Goal: Obtain resource: Obtain resource

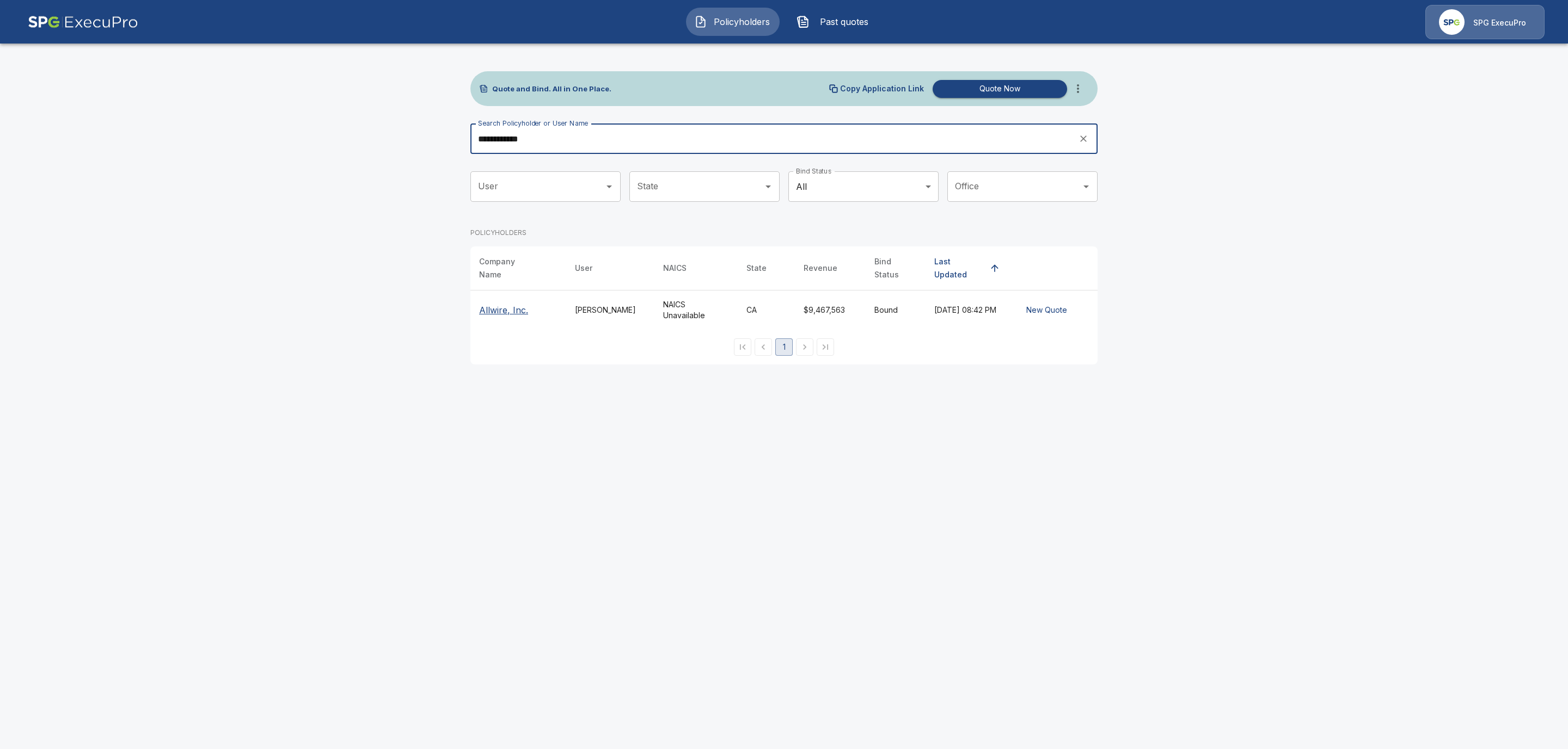
drag, startPoint x: 537, startPoint y: 141, endPoint x: 435, endPoint y: 138, distance: 102.0
click at [435, 138] on main "**********" at bounding box center [784, 189] width 1568 height 378
type input "***"
click at [496, 307] on p "CIC Mortgage Credit Inc." at bounding box center [518, 312] width 78 height 26
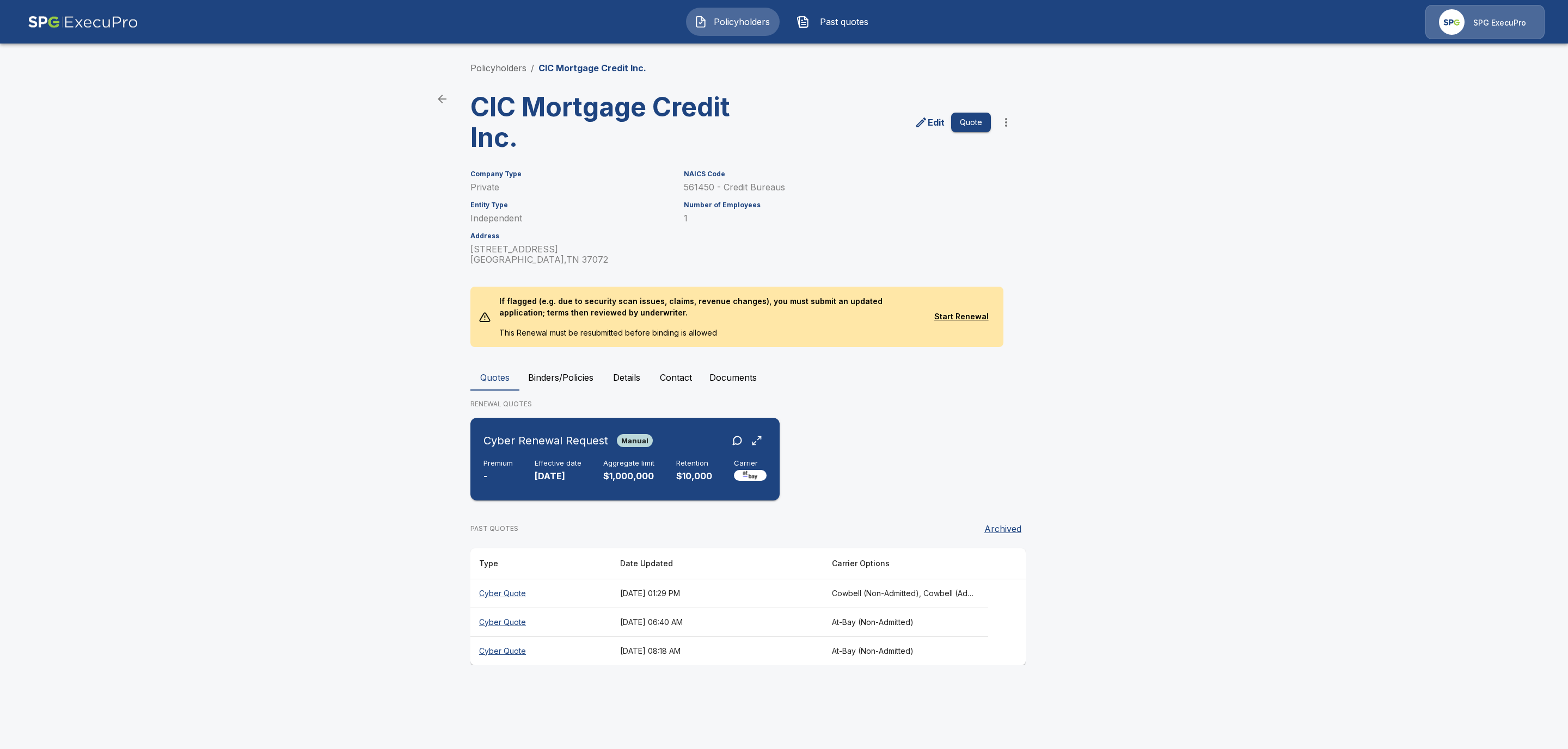
click at [666, 448] on div "Cyber Renewal Request Manual" at bounding box center [625, 440] width 283 height 20
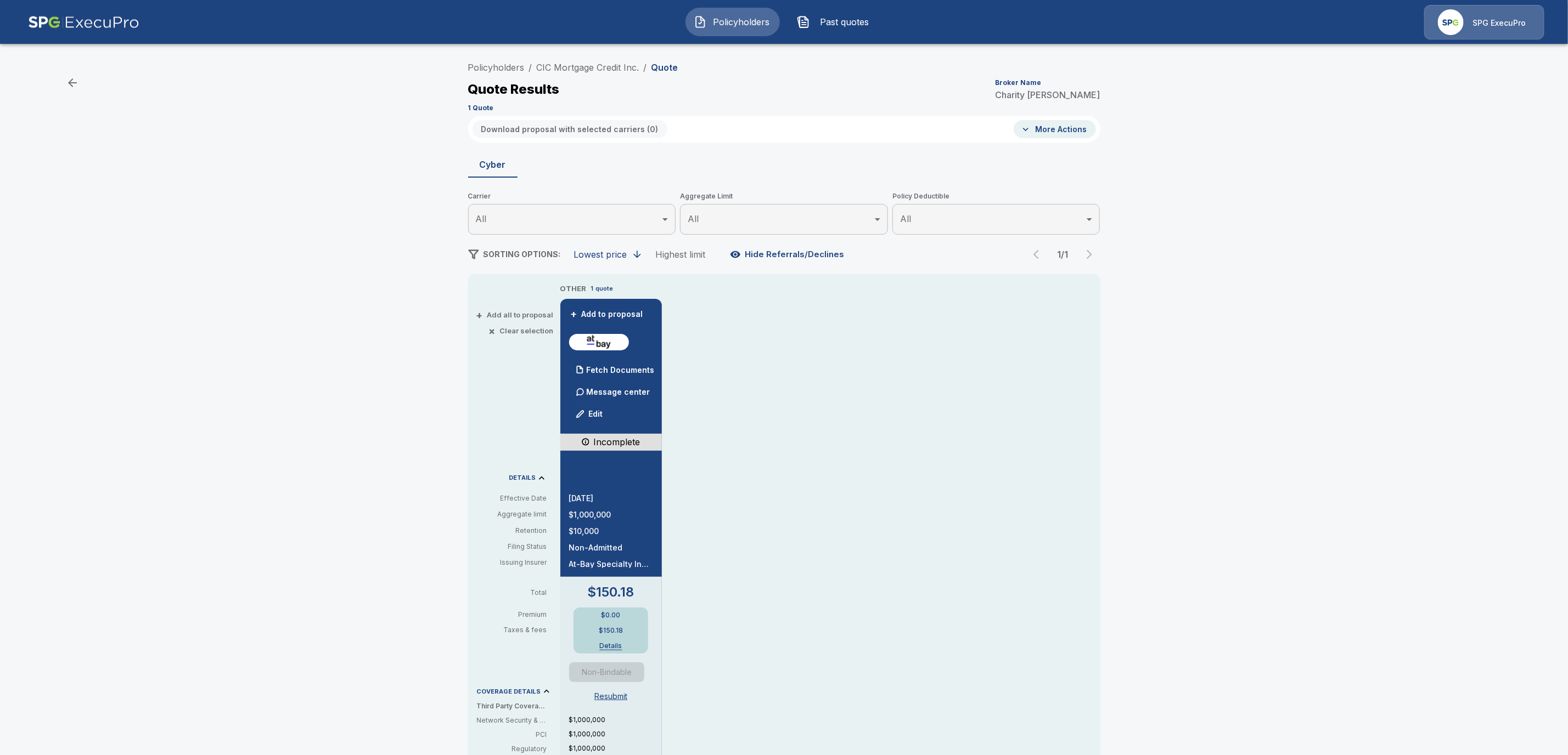
click at [649, 400] on div "Message center" at bounding box center [615, 391] width 78 height 22
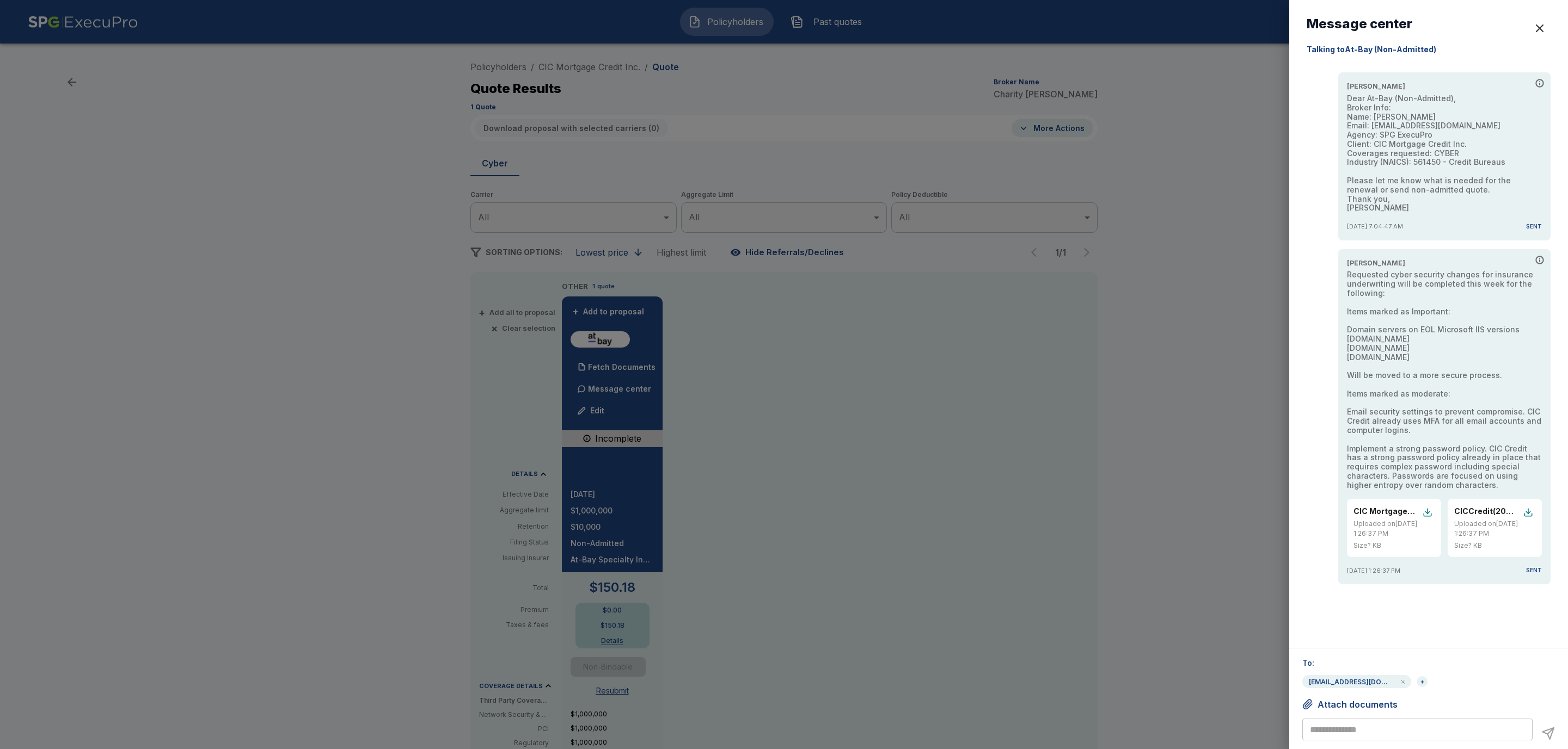
click at [1544, 25] on div "button" at bounding box center [1539, 27] width 13 height 13
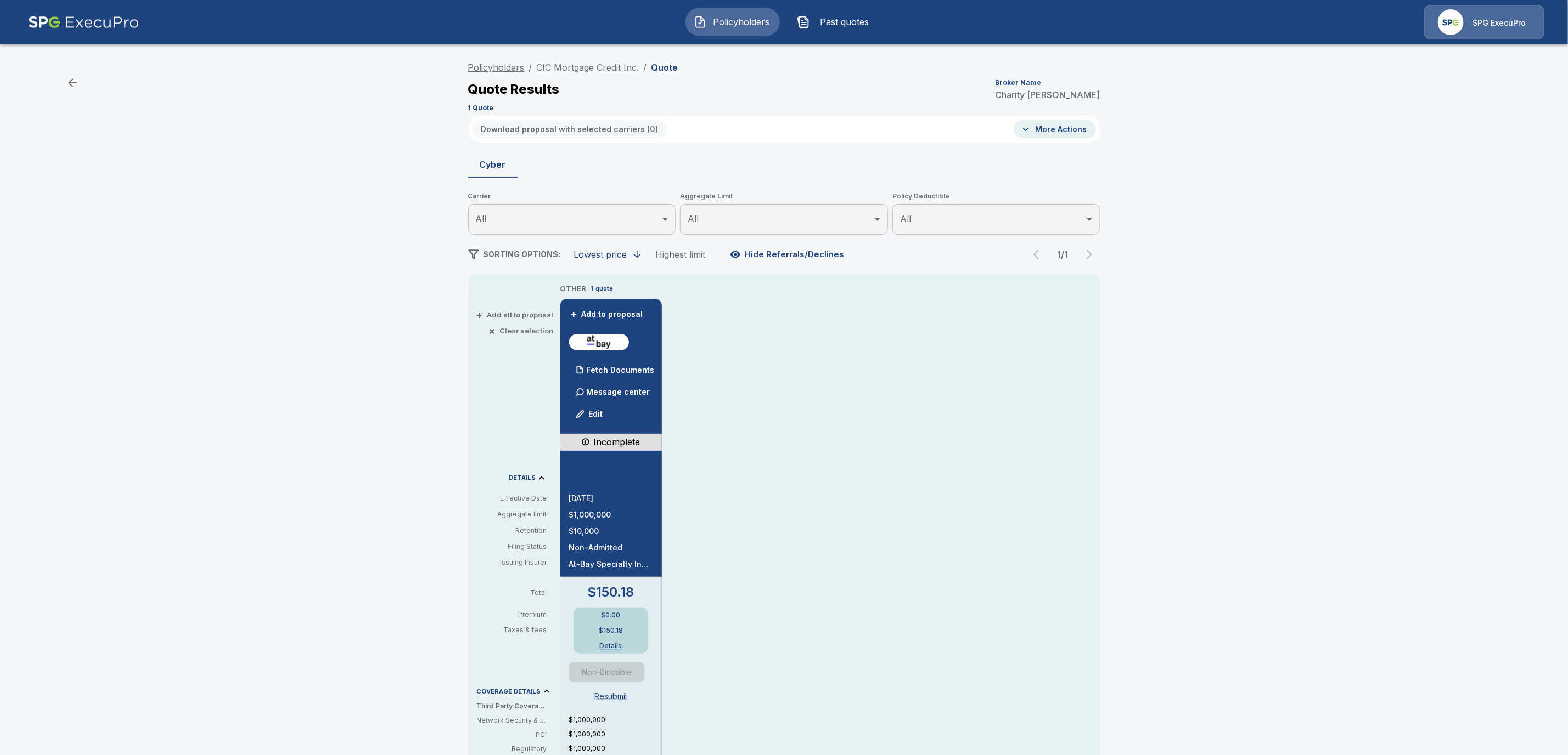
click at [494, 62] on link "Policyholders" at bounding box center [496, 67] width 56 height 11
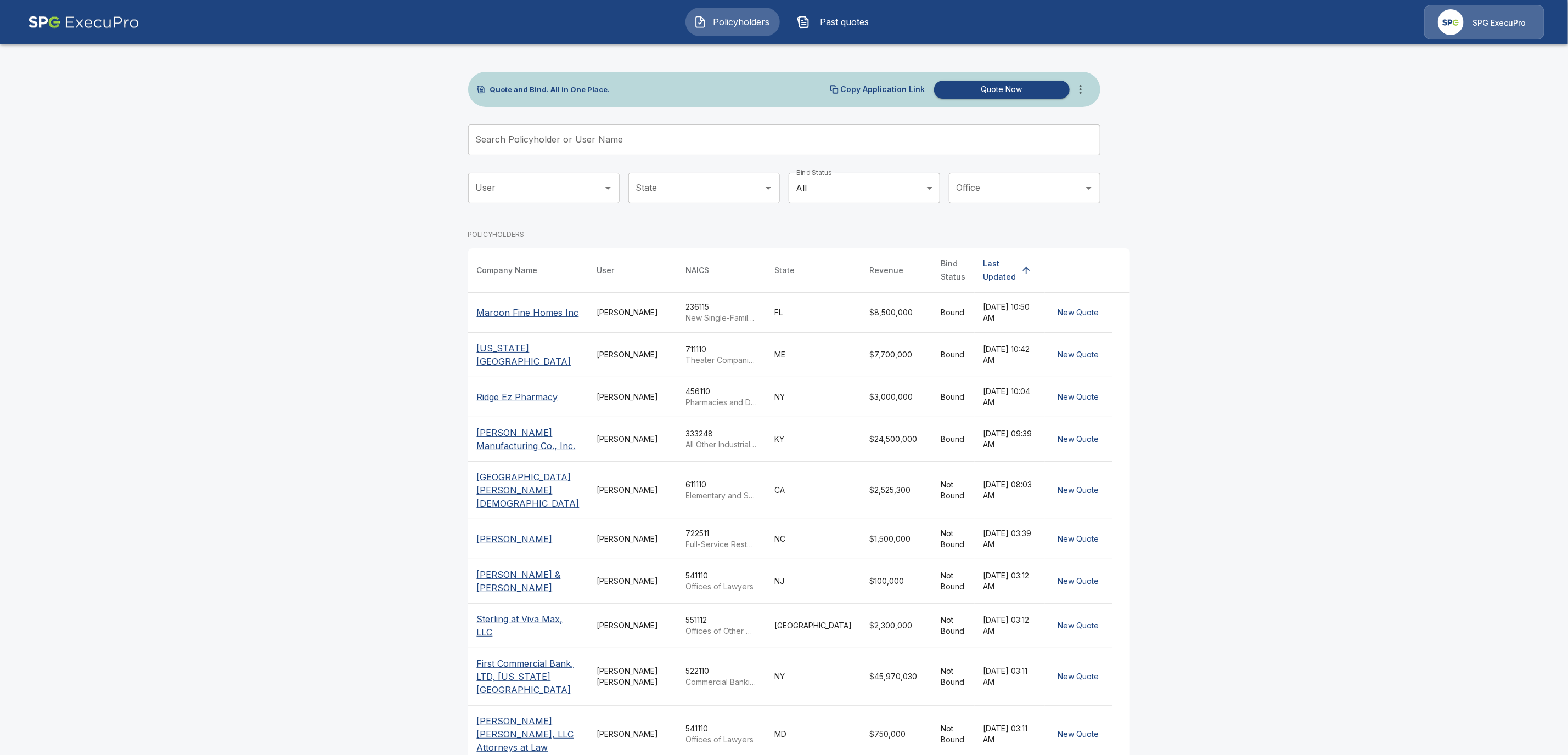
click at [541, 137] on div "Search Policyholder or User Name Search Policyholder or User Name" at bounding box center [785, 140] width 633 height 31
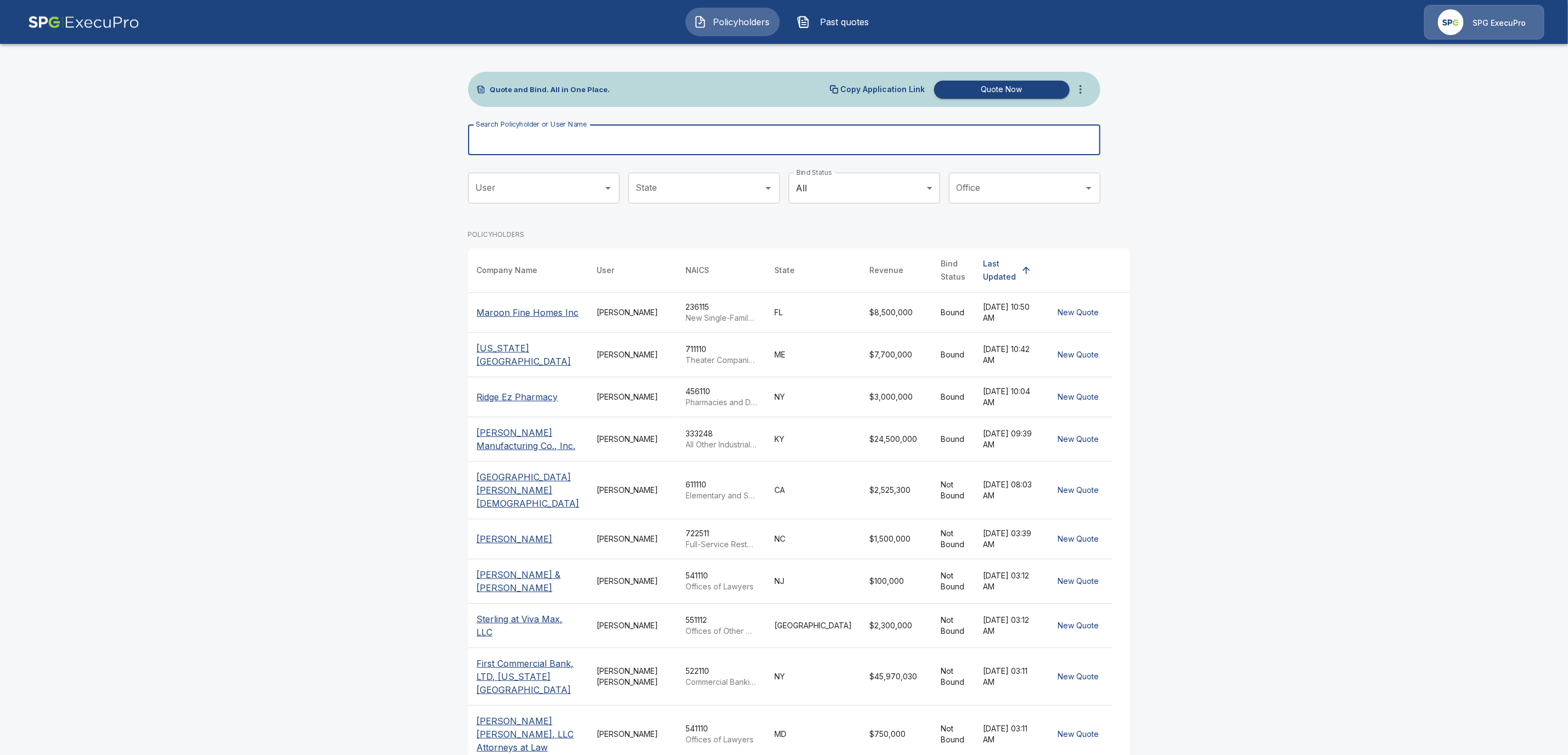
paste input "**********"
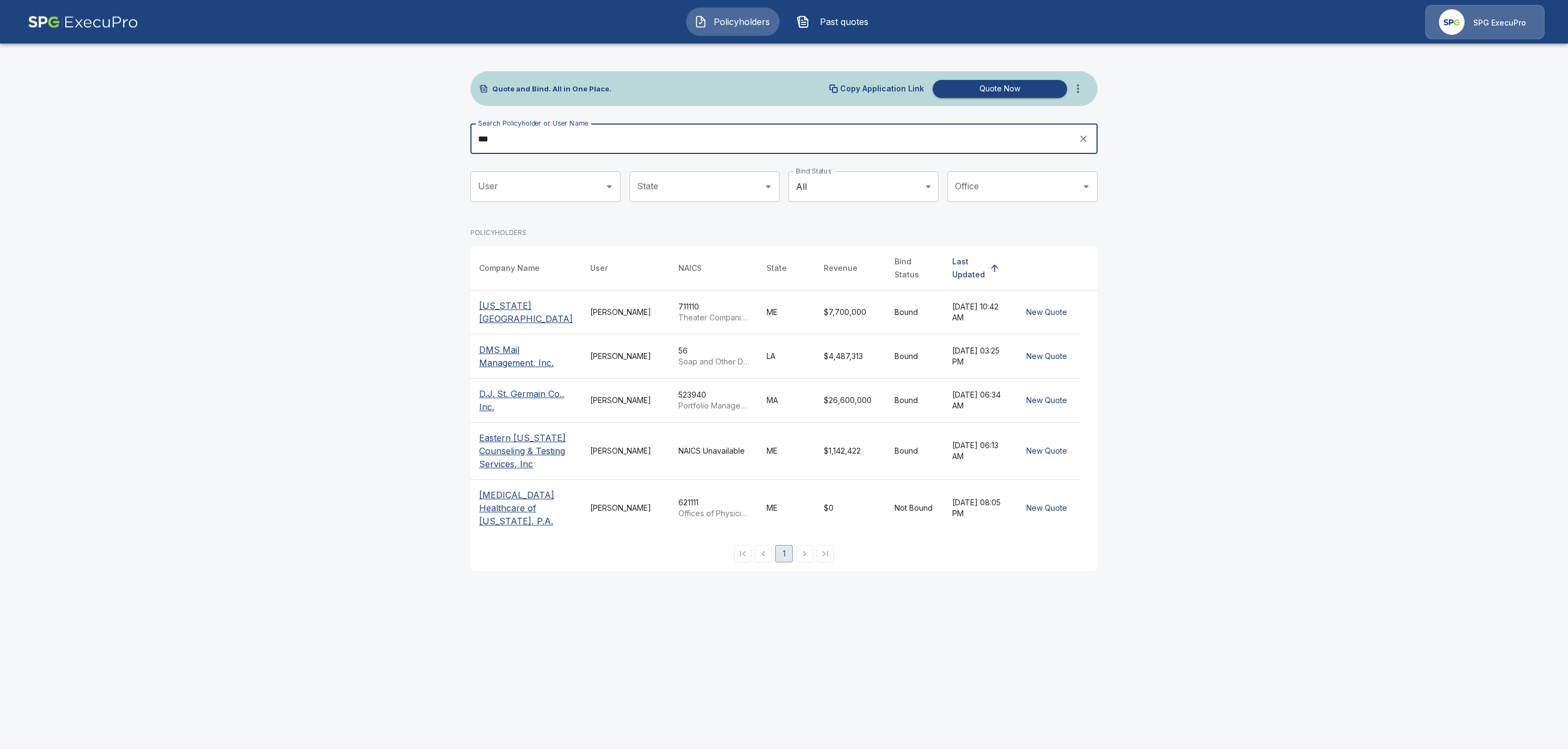
type input "***"
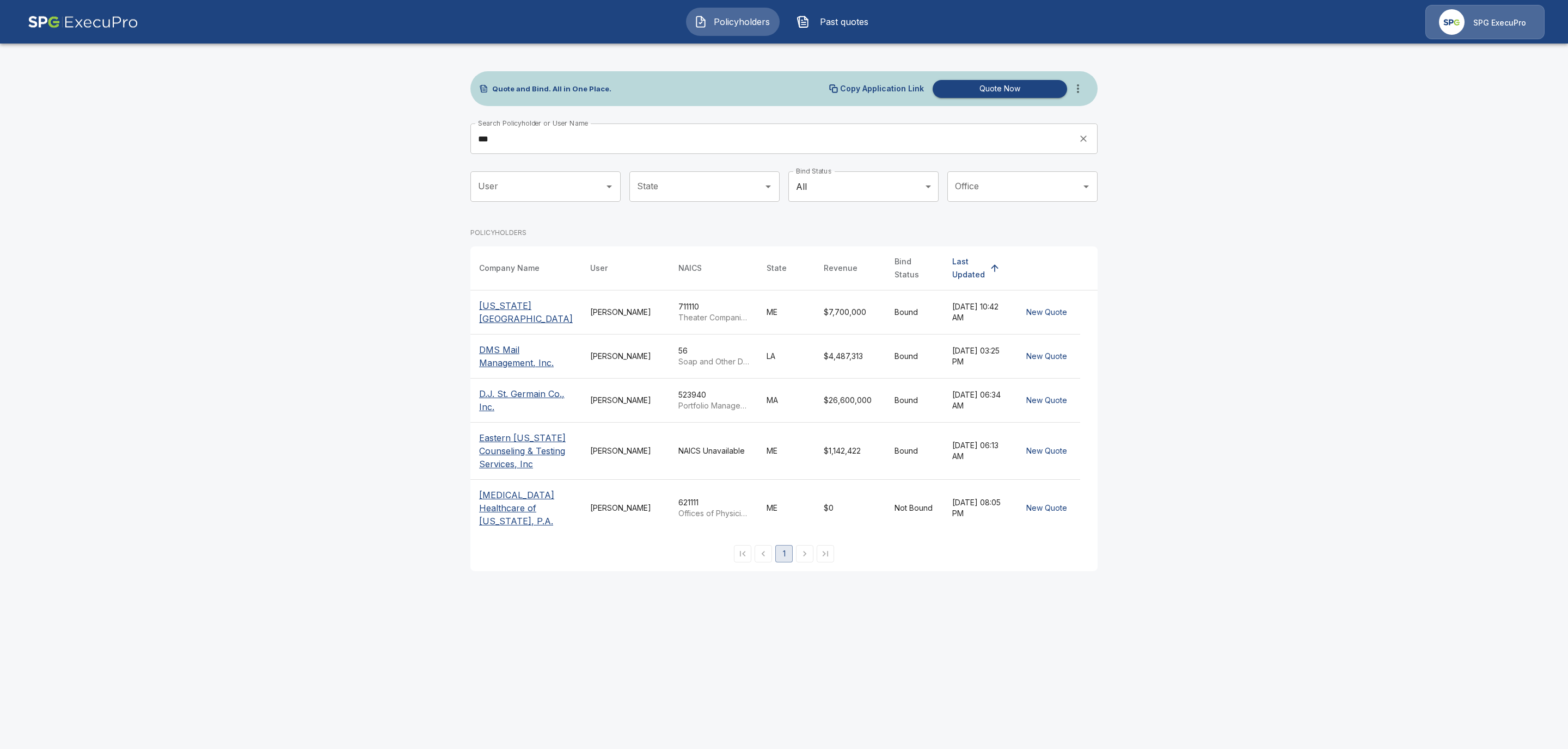
click at [510, 299] on p "[US_STATE][GEOGRAPHIC_DATA]" at bounding box center [526, 312] width 93 height 26
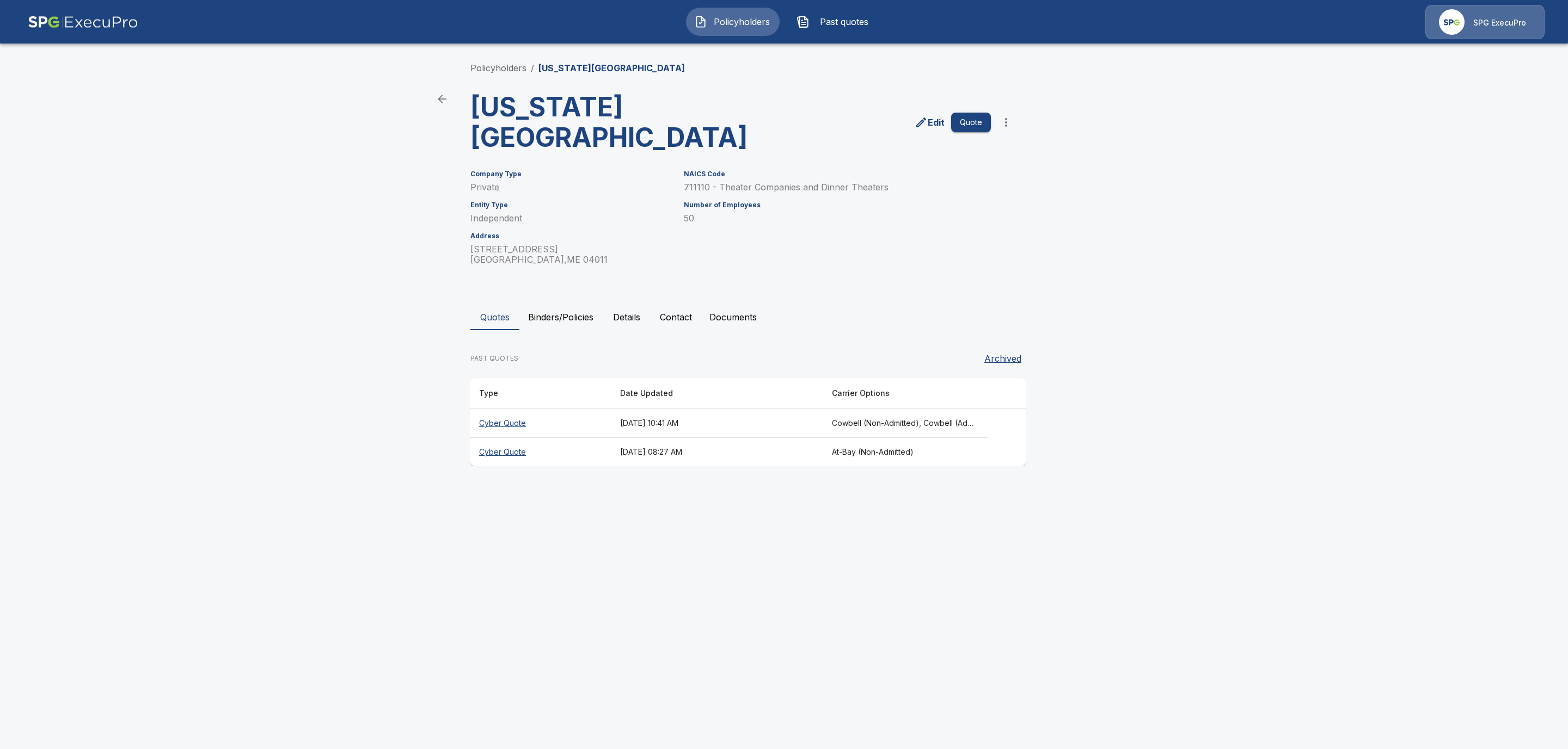
click at [479, 450] on th "Cyber Quote" at bounding box center [541, 452] width 141 height 29
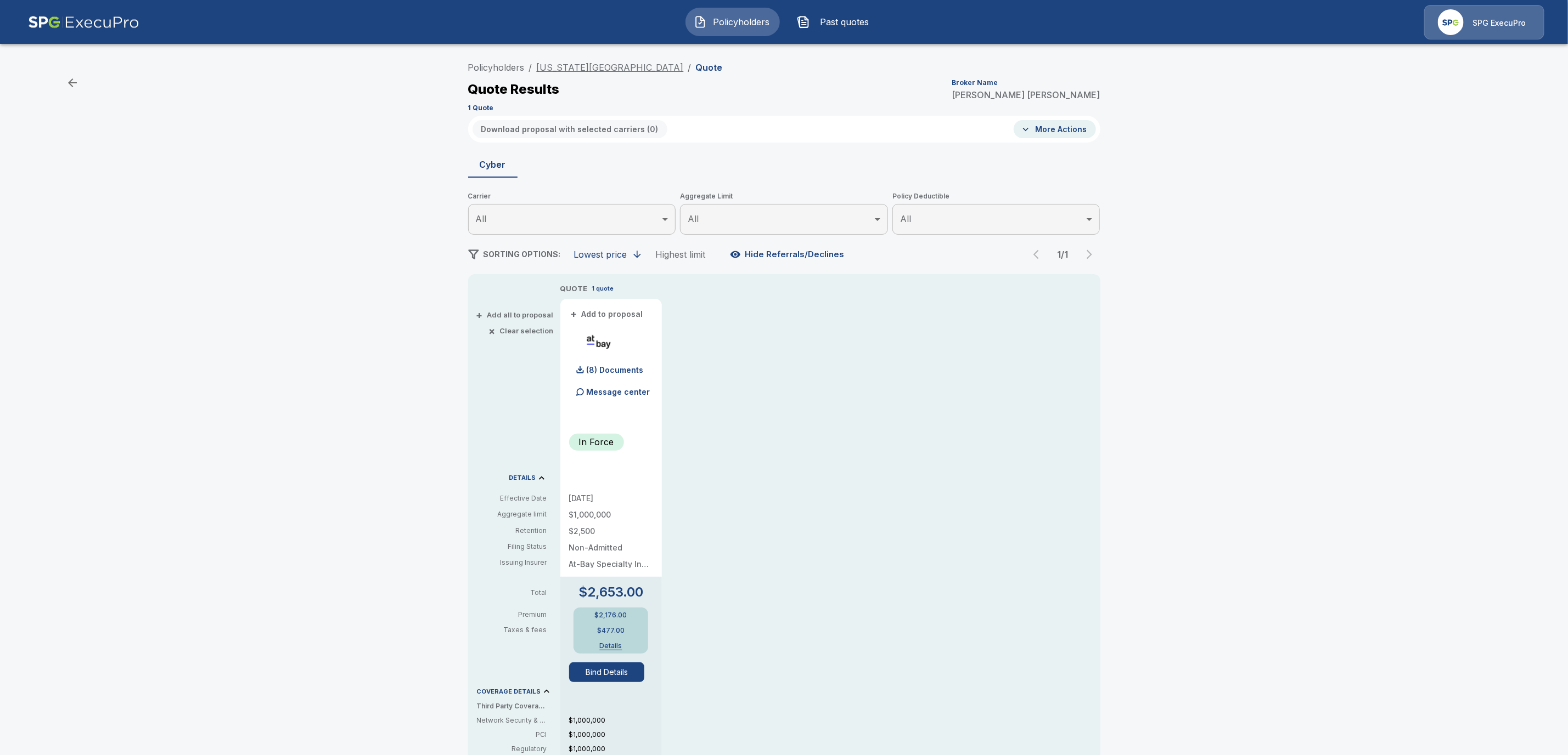
click at [611, 71] on link "Maine State Music Theatre" at bounding box center [610, 67] width 147 height 11
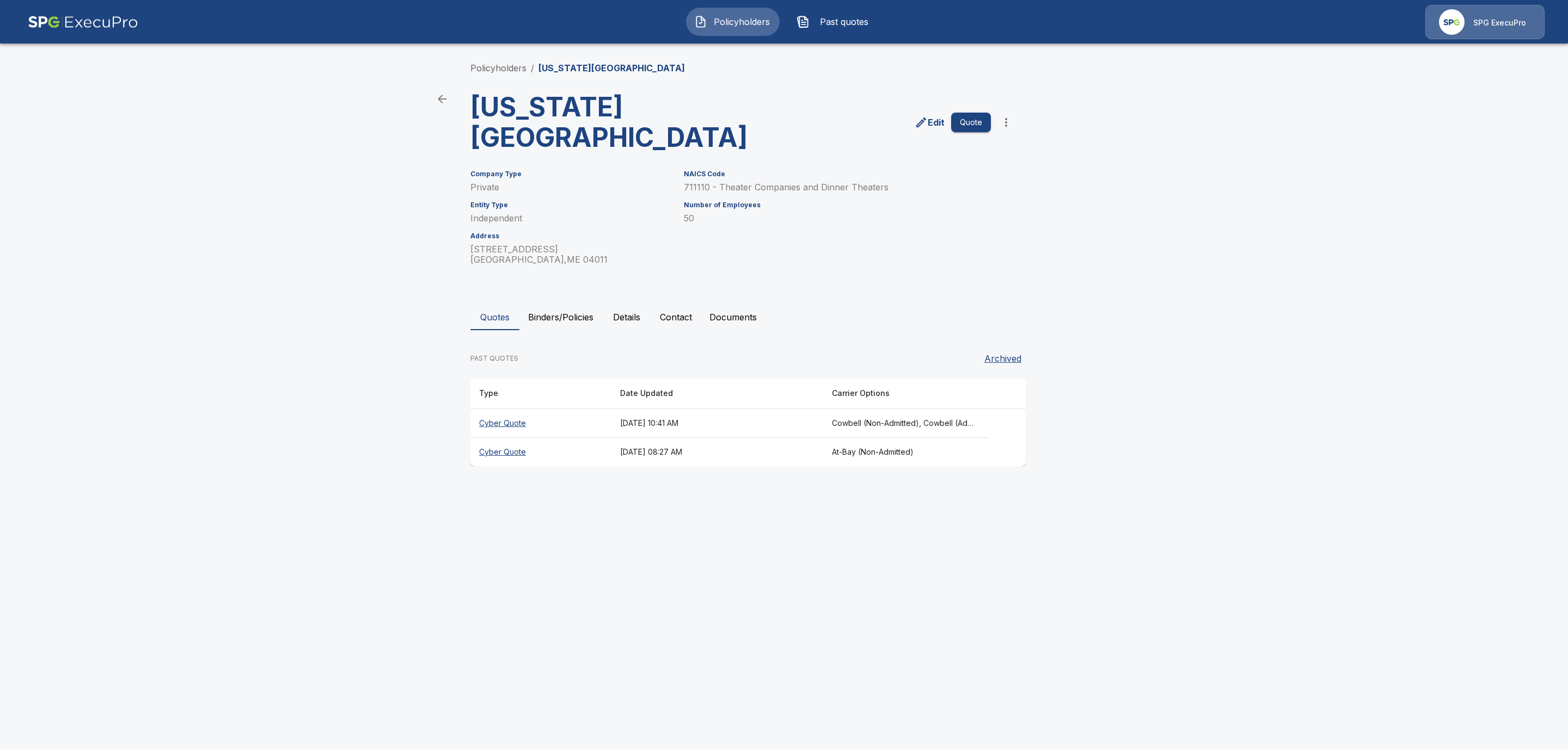
click at [509, 421] on th "Cyber Quote" at bounding box center [541, 424] width 141 height 29
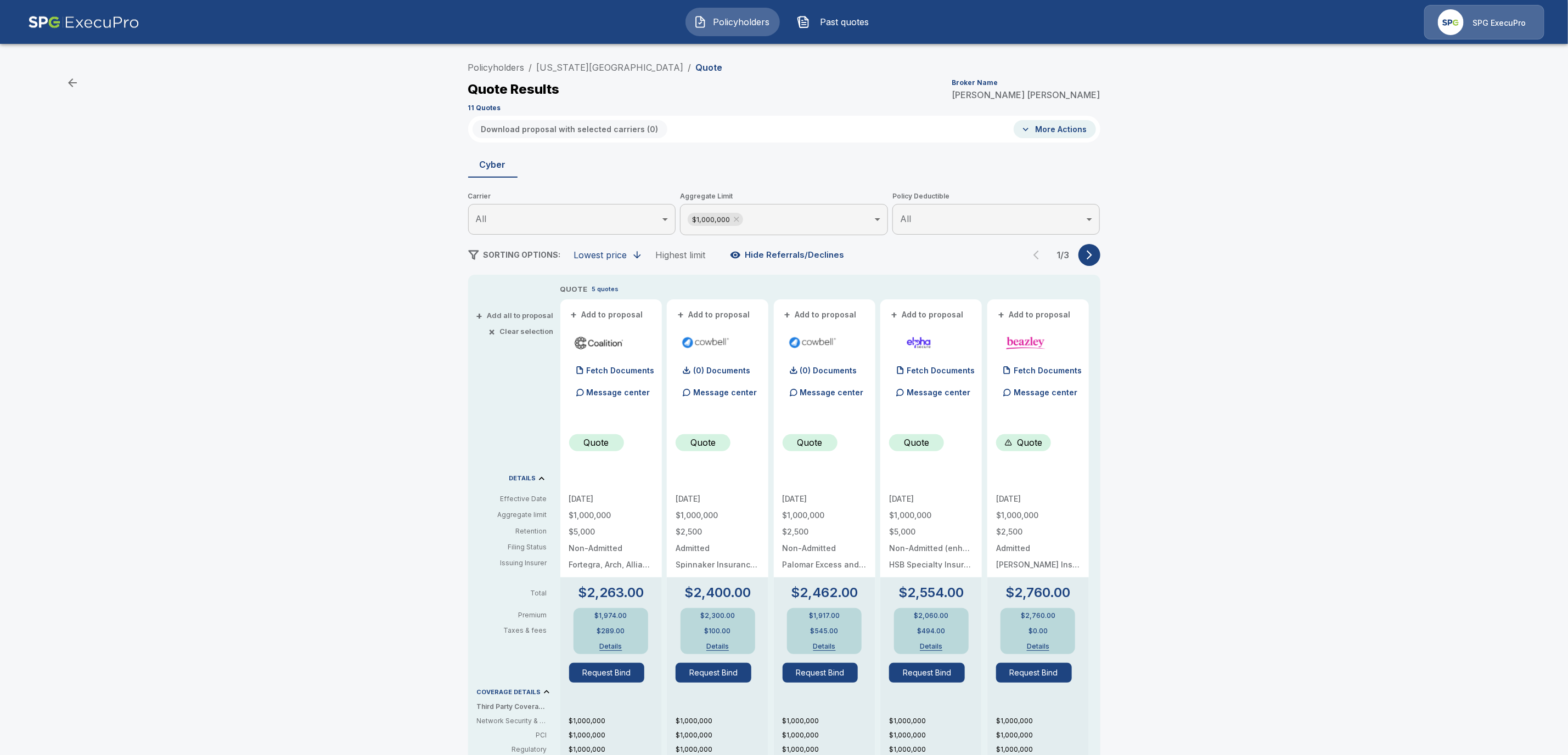
click at [1095, 250] on icon "button" at bounding box center [1089, 255] width 11 height 11
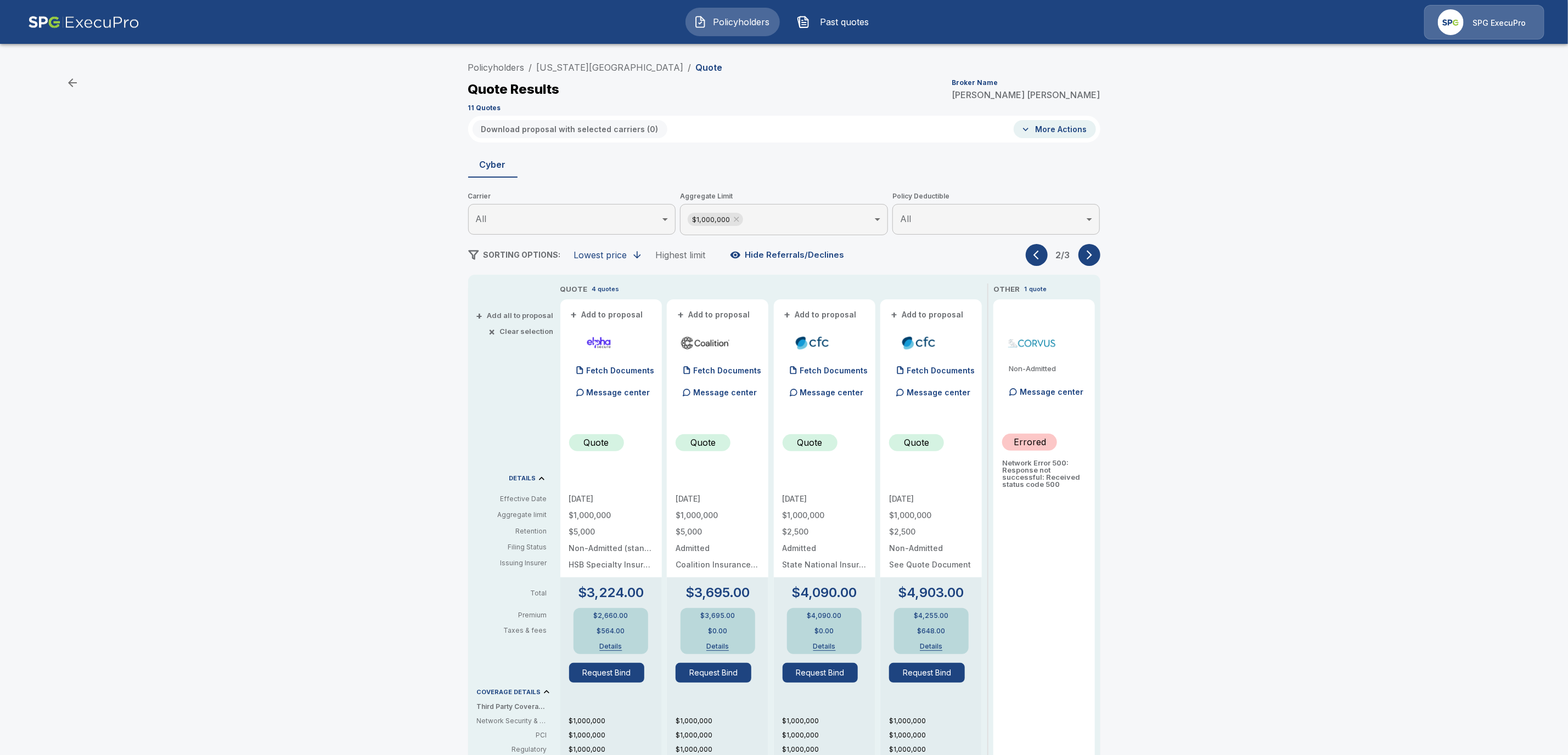
click at [1095, 251] on icon "button" at bounding box center [1089, 255] width 11 height 11
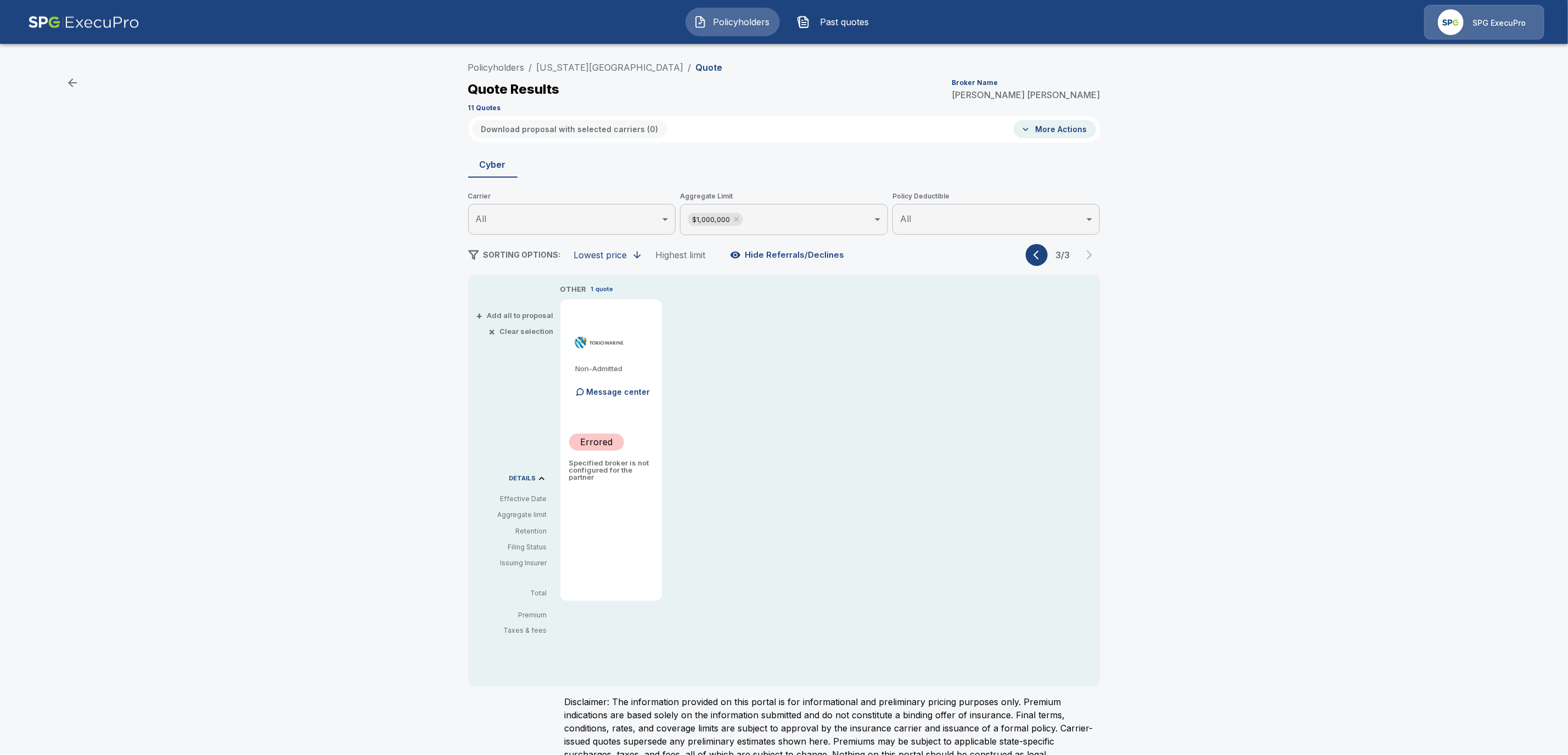
click at [1036, 263] on button "button" at bounding box center [1036, 255] width 22 height 22
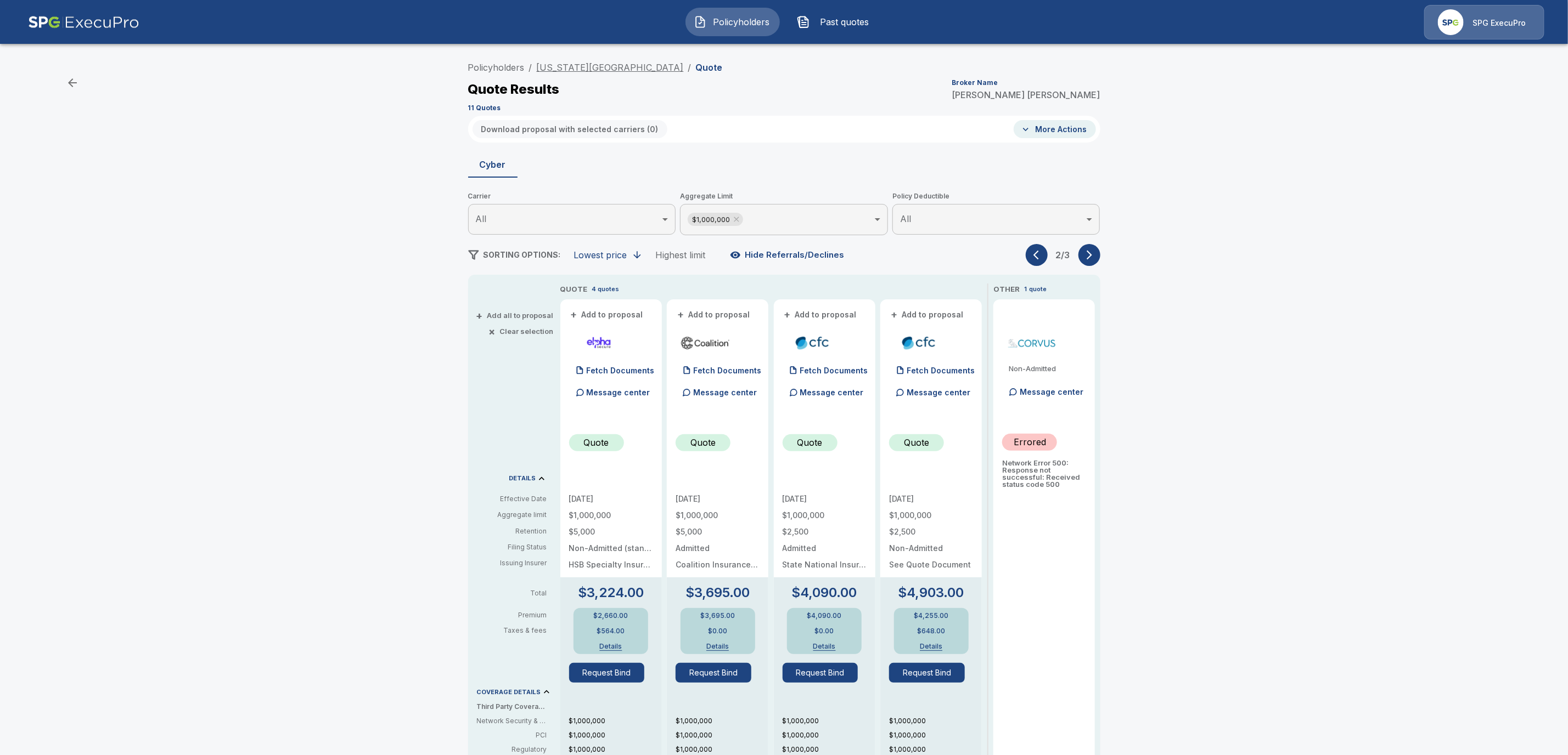
click at [594, 67] on link "[US_STATE][GEOGRAPHIC_DATA]" at bounding box center [610, 67] width 147 height 11
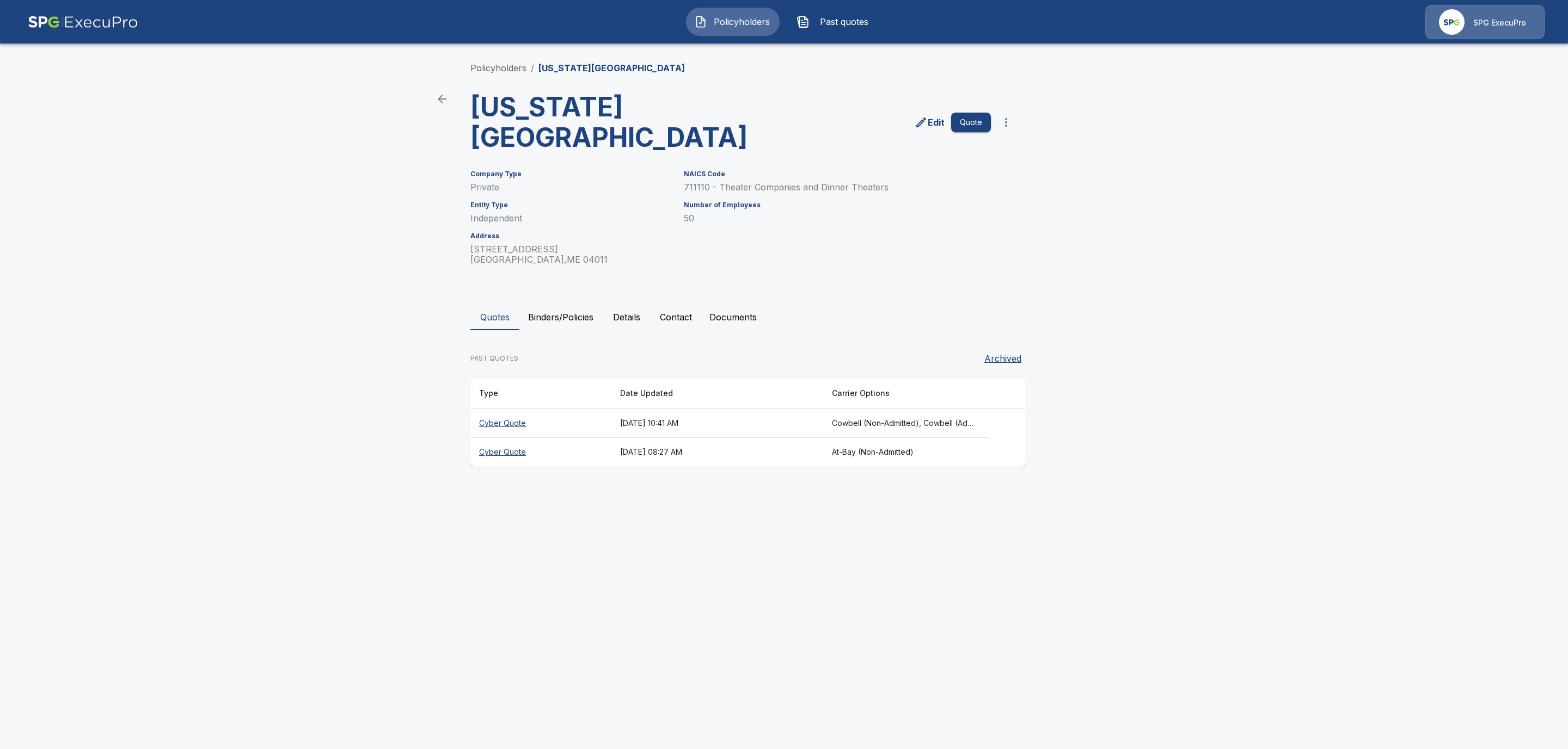
drag, startPoint x: 499, startPoint y: 445, endPoint x: 500, endPoint y: 451, distance: 6.1
click at [499, 445] on th "Cyber Quote" at bounding box center [541, 452] width 141 height 29
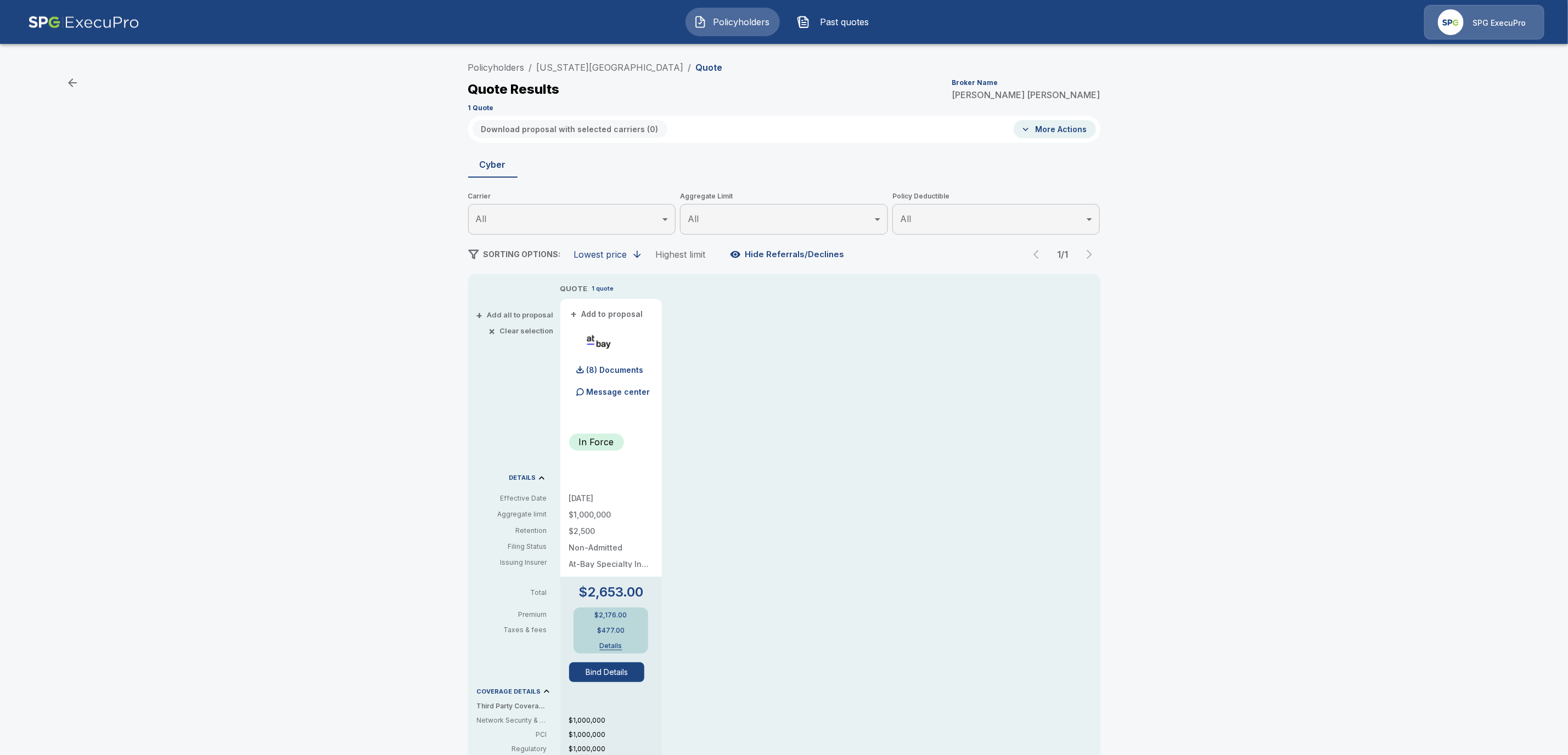
click at [617, 387] on p "Message center" at bounding box center [619, 391] width 64 height 11
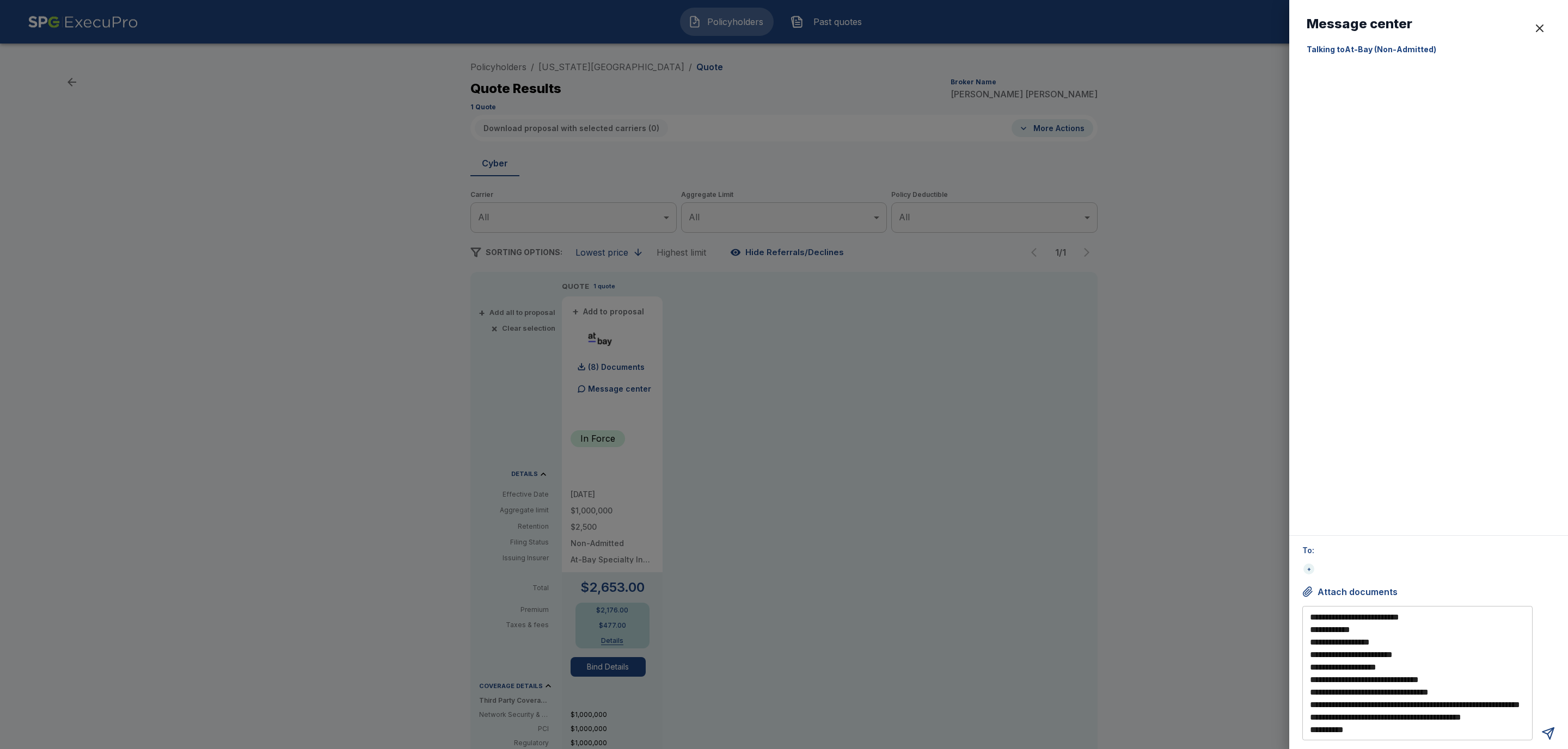
click at [1541, 30] on div "button" at bounding box center [1539, 27] width 13 height 13
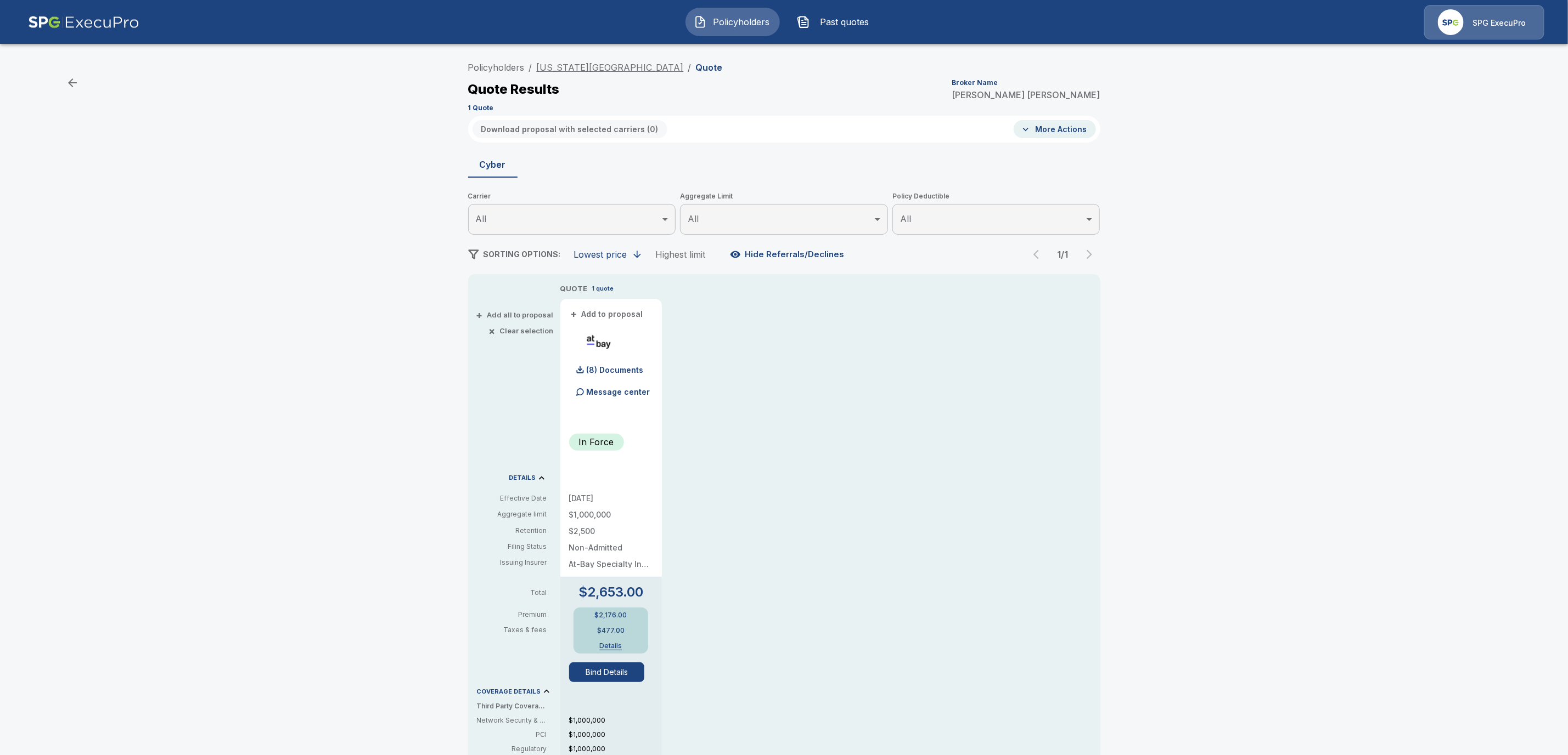
click at [599, 72] on link "[US_STATE][GEOGRAPHIC_DATA]" at bounding box center [610, 67] width 147 height 11
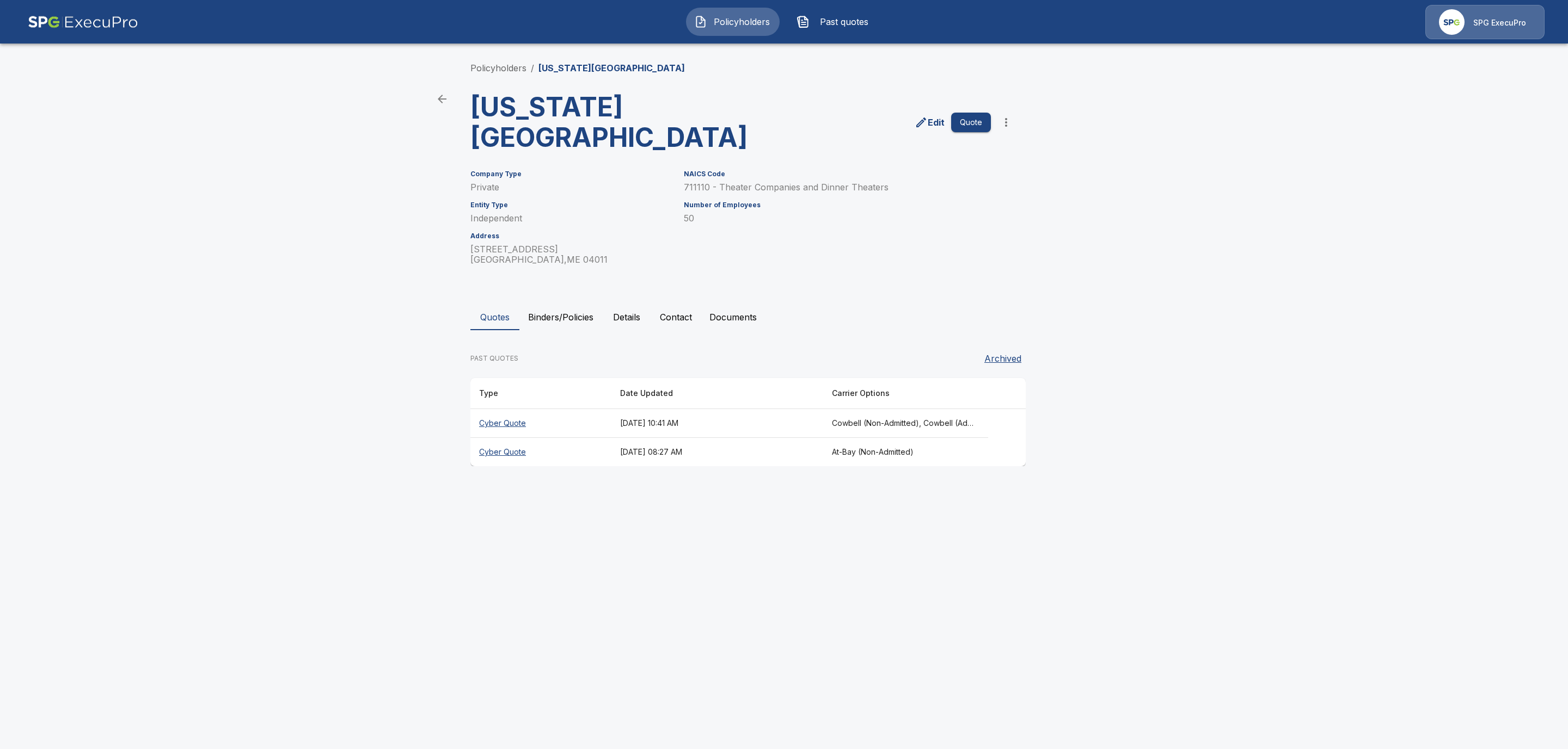
click at [551, 313] on button "Binders/Policies" at bounding box center [561, 317] width 83 height 26
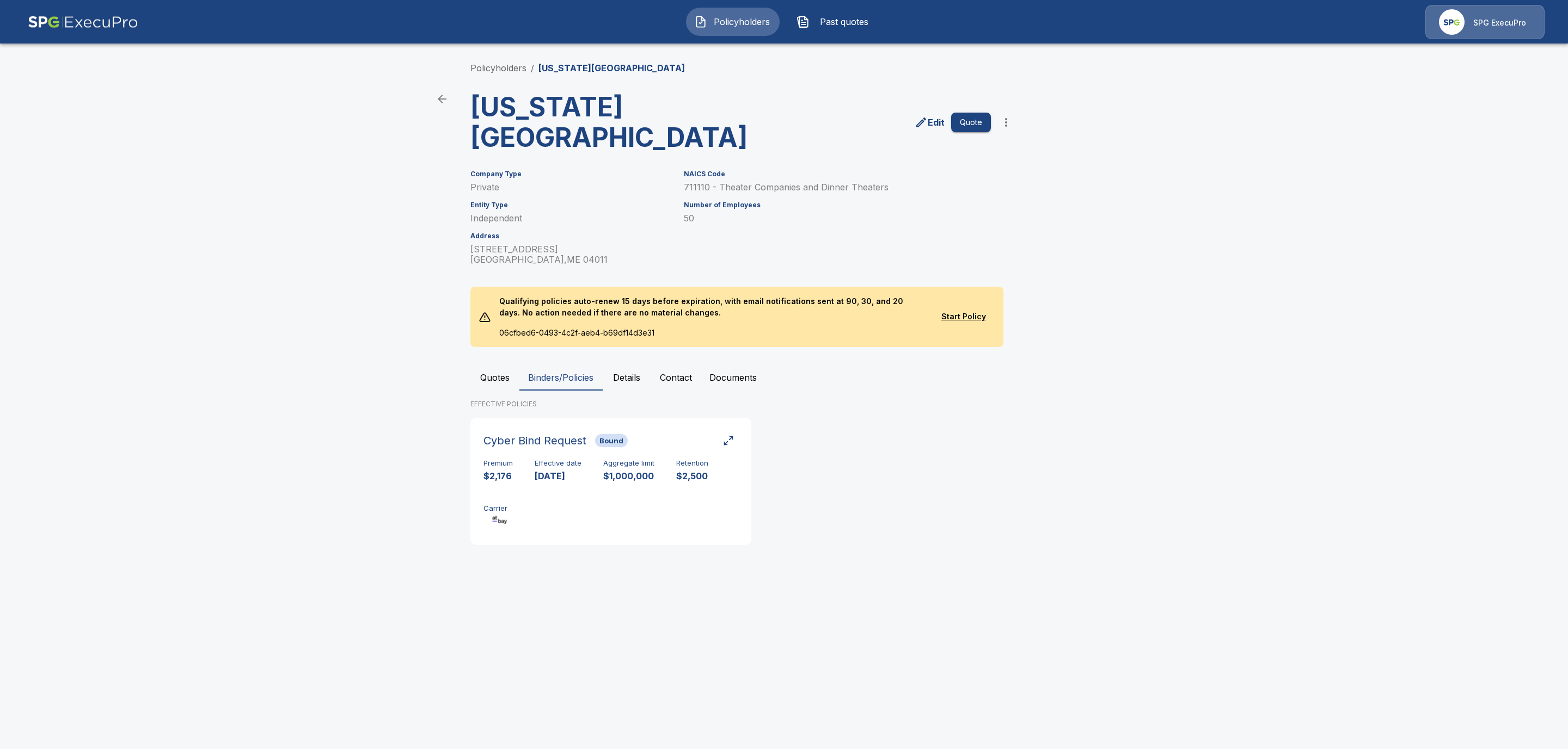
click at [495, 379] on button "Quotes" at bounding box center [495, 377] width 49 height 26
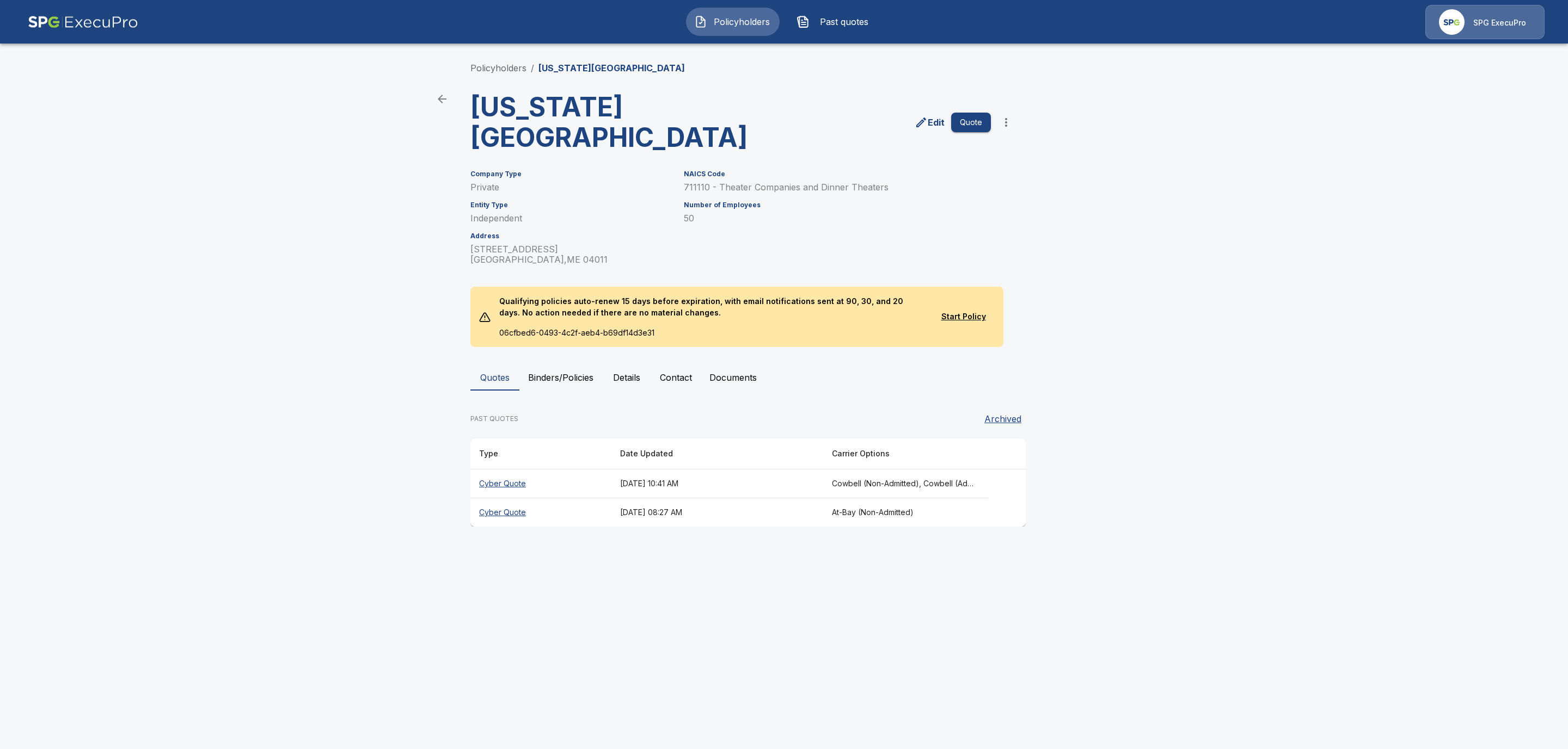
click at [513, 484] on th "Cyber Quote" at bounding box center [541, 484] width 141 height 29
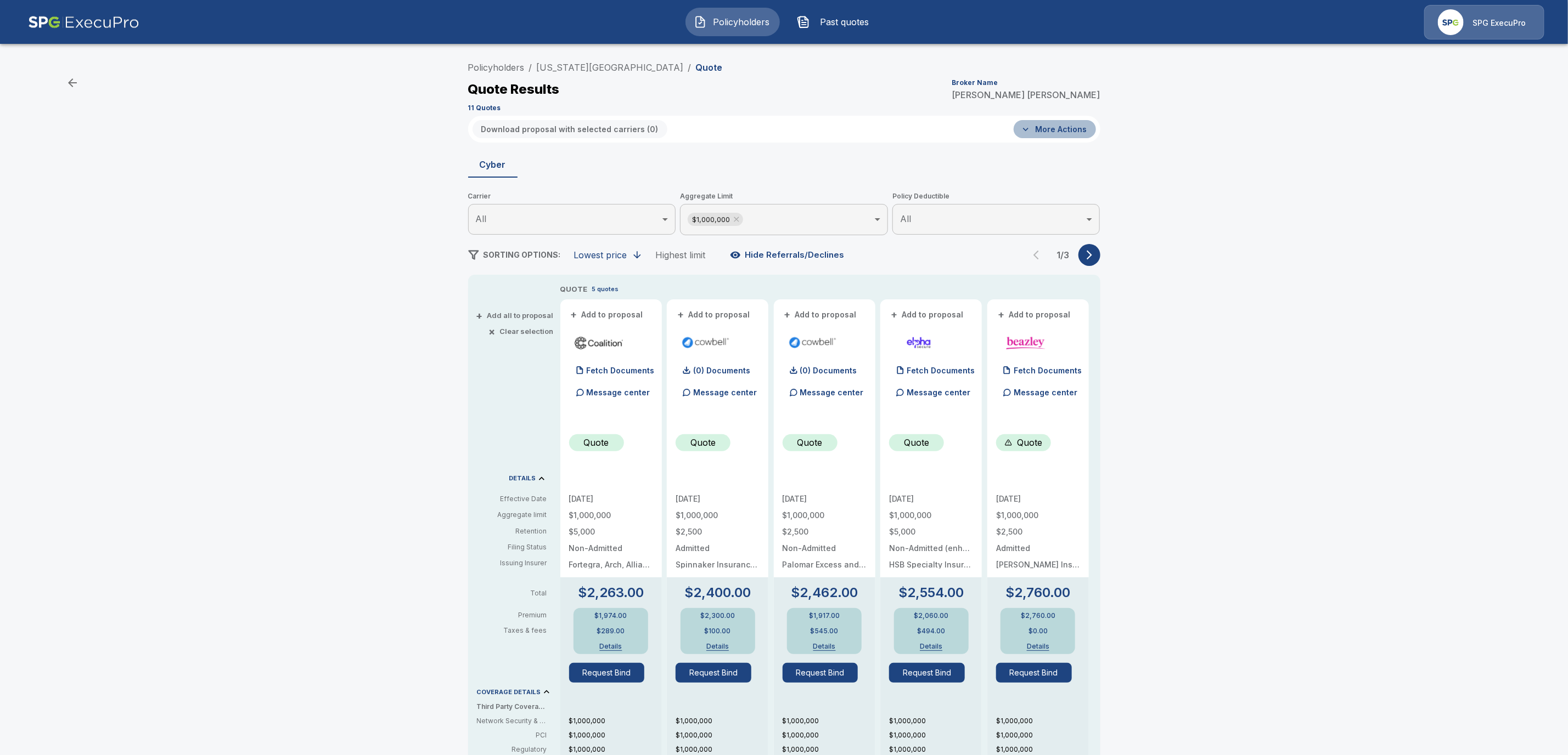
click at [1076, 132] on button "More Actions" at bounding box center [1055, 129] width 82 height 18
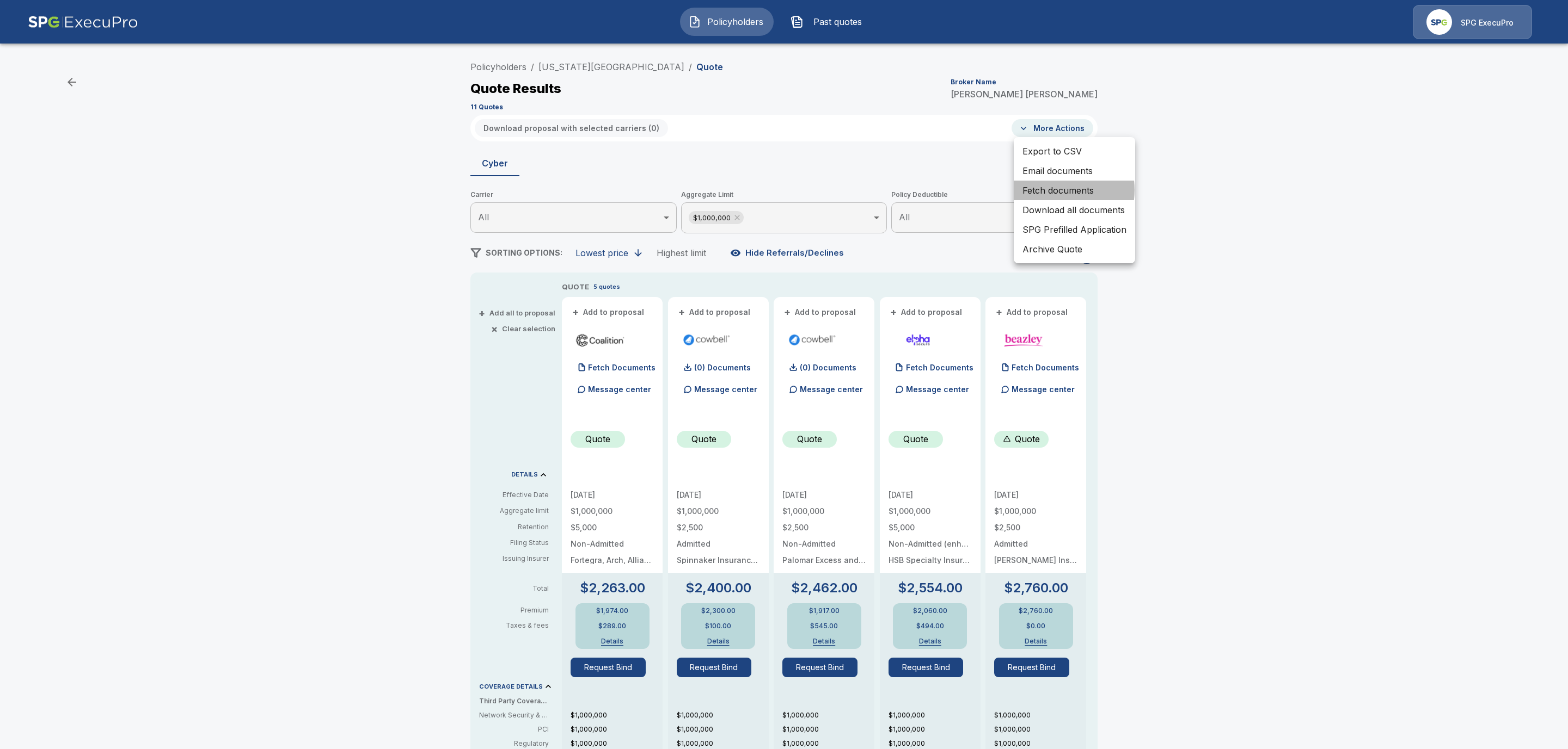
click at [1051, 190] on li "Fetch documents" at bounding box center [1074, 190] width 122 height 20
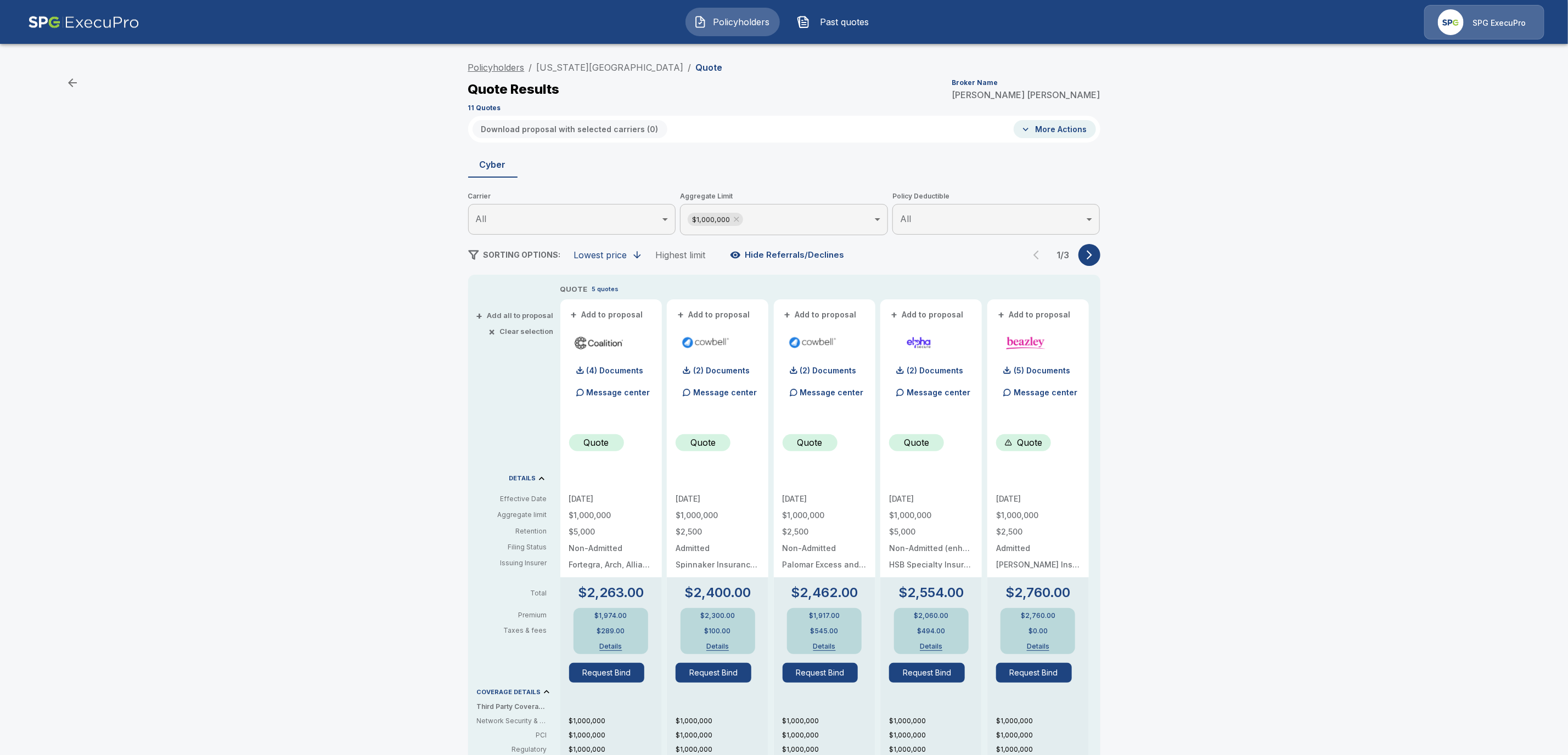
click at [497, 67] on link "Policyholders" at bounding box center [496, 67] width 56 height 11
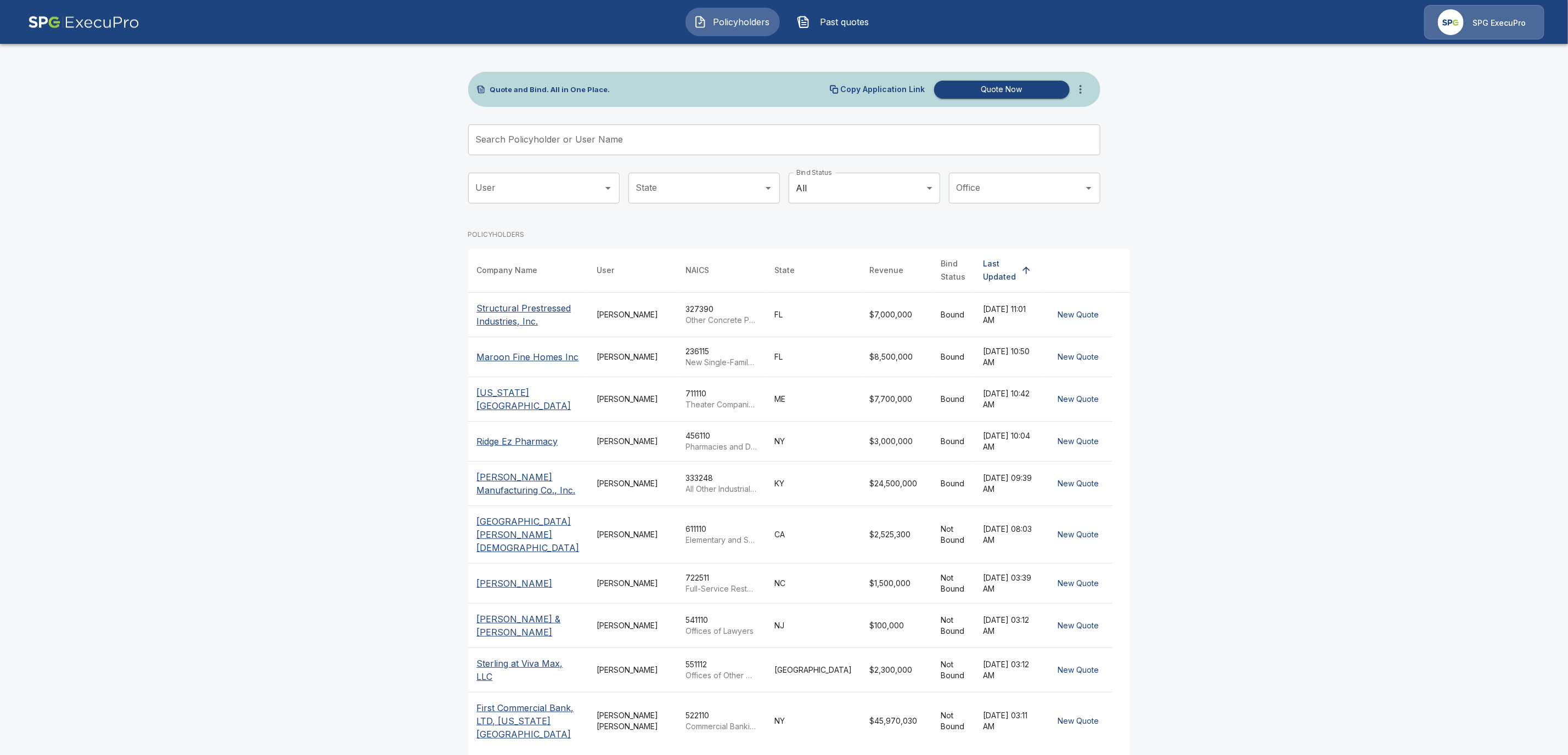
click at [525, 137] on input "Search Policyholder or User Name" at bounding box center [779, 140] width 621 height 31
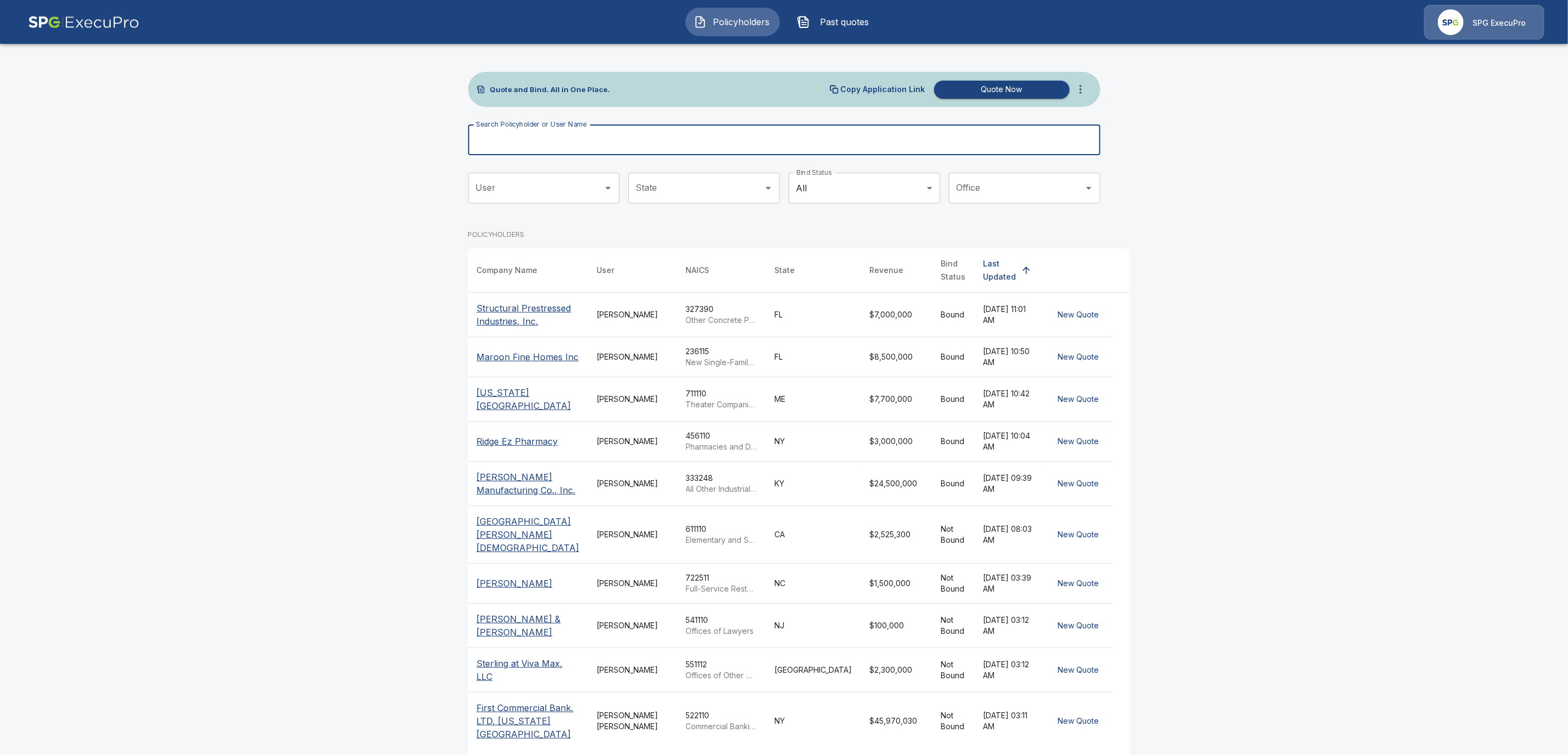
paste input "**********"
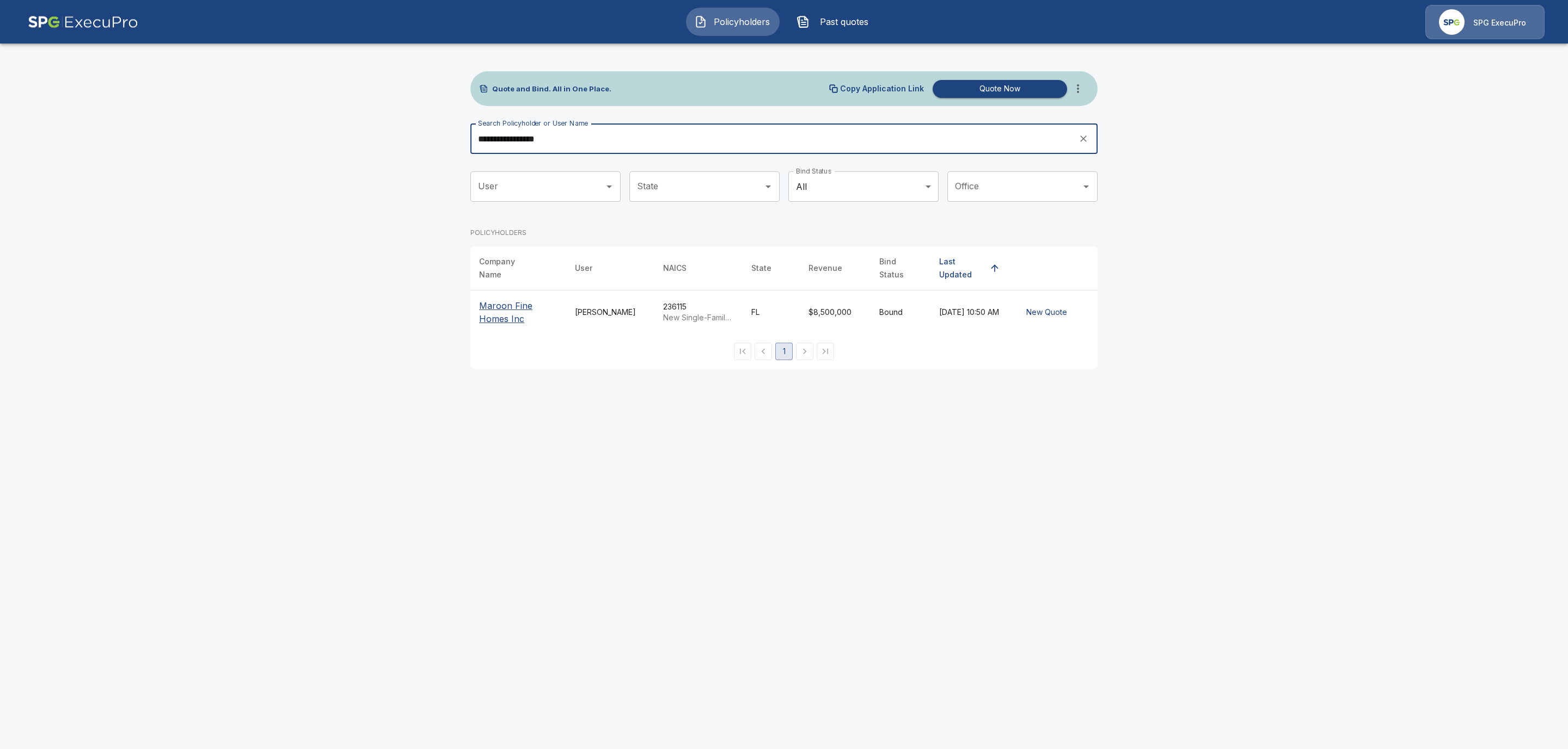
type input "**********"
click at [491, 299] on p "Maroon Fine Homes Inc" at bounding box center [518, 312] width 78 height 26
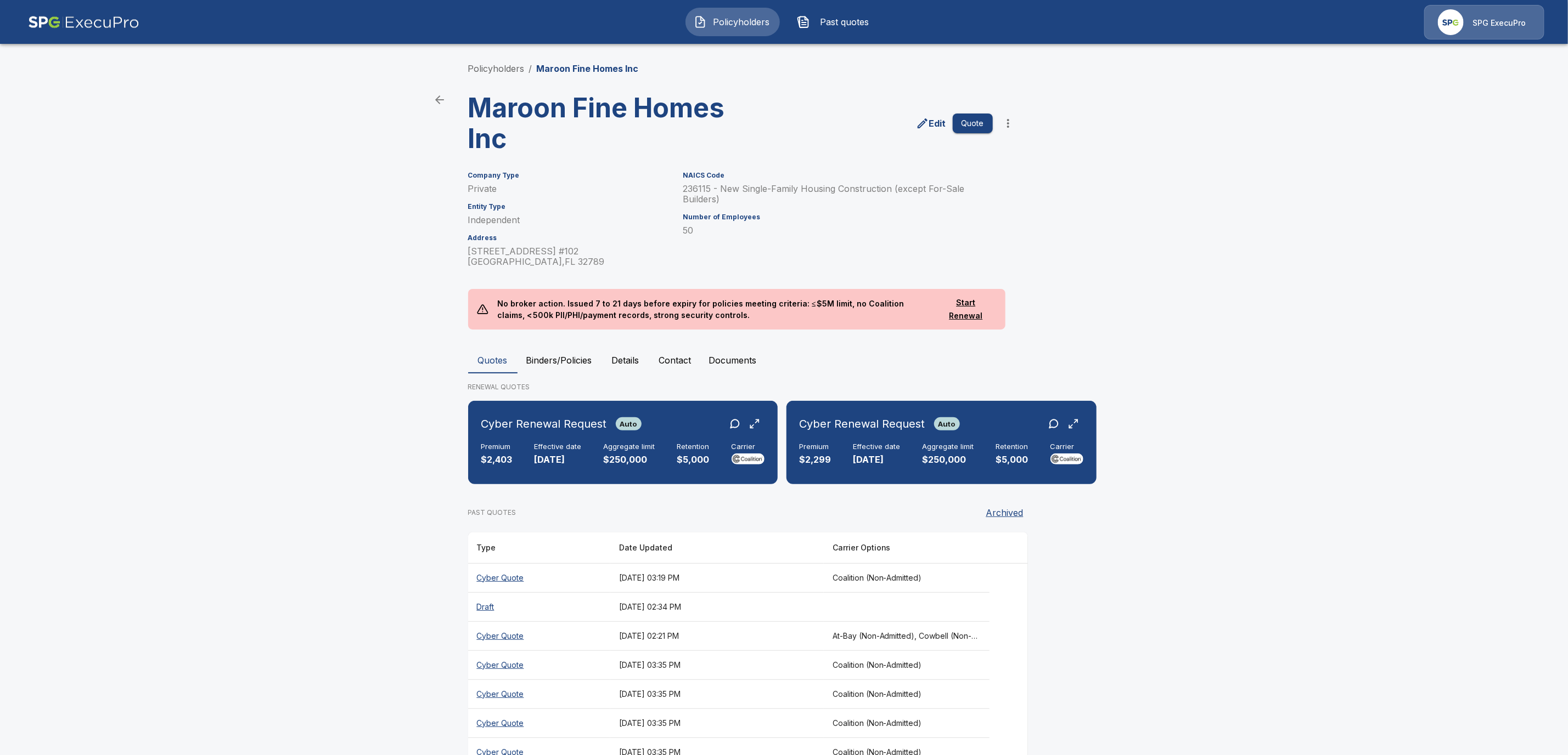
click at [588, 362] on button "Binders/Policies" at bounding box center [559, 360] width 84 height 26
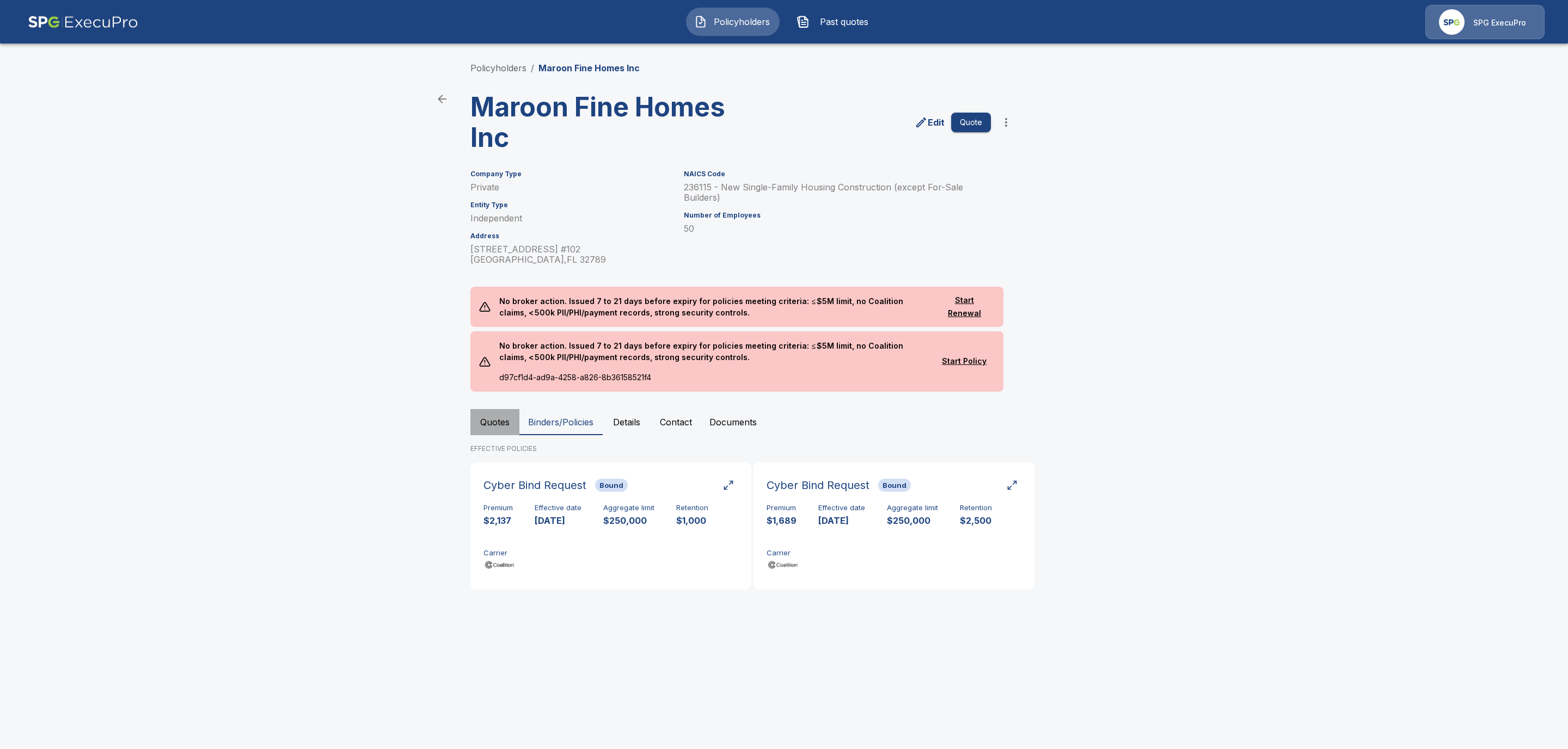
click at [503, 422] on button "Quotes" at bounding box center [495, 422] width 49 height 26
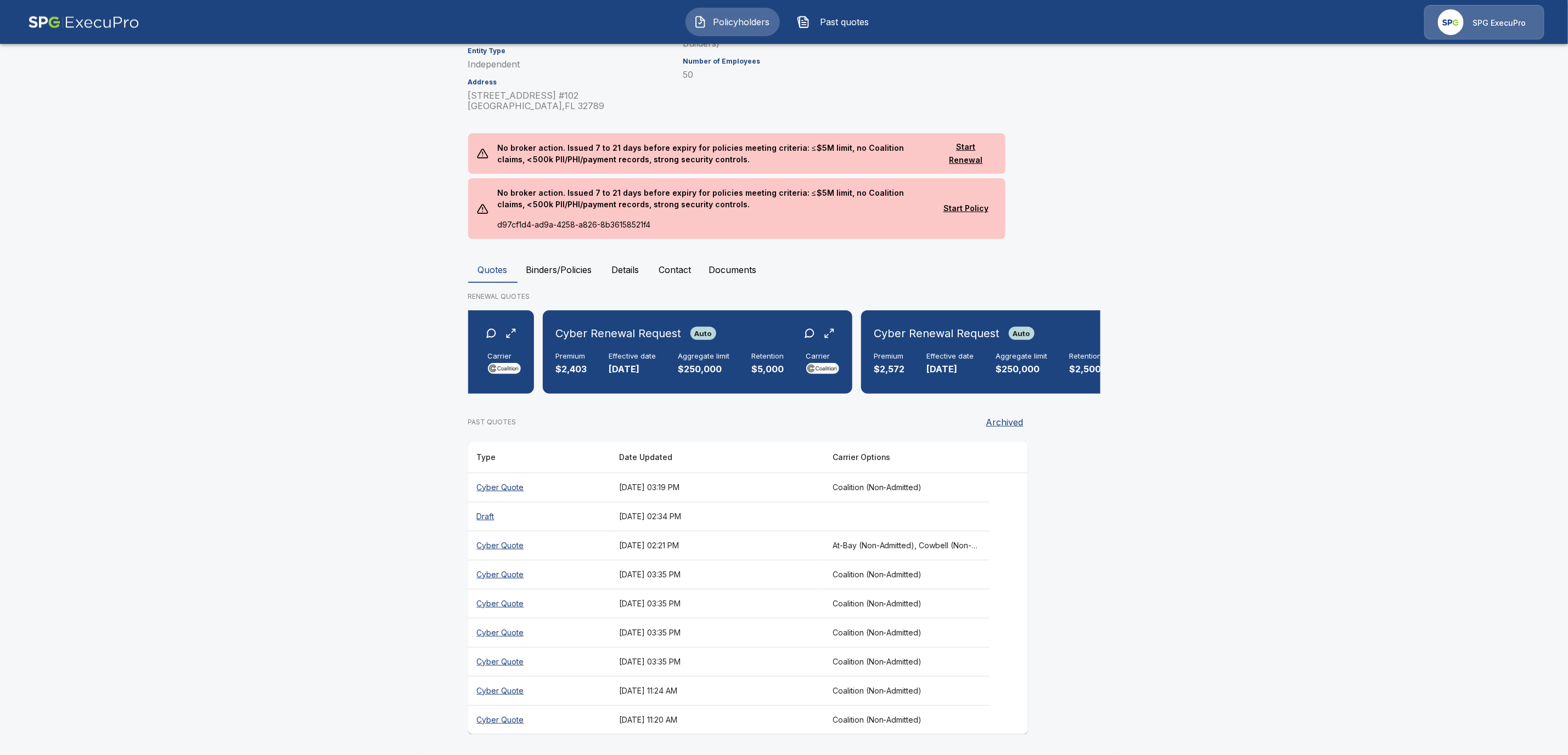
scroll to position [0, 940]
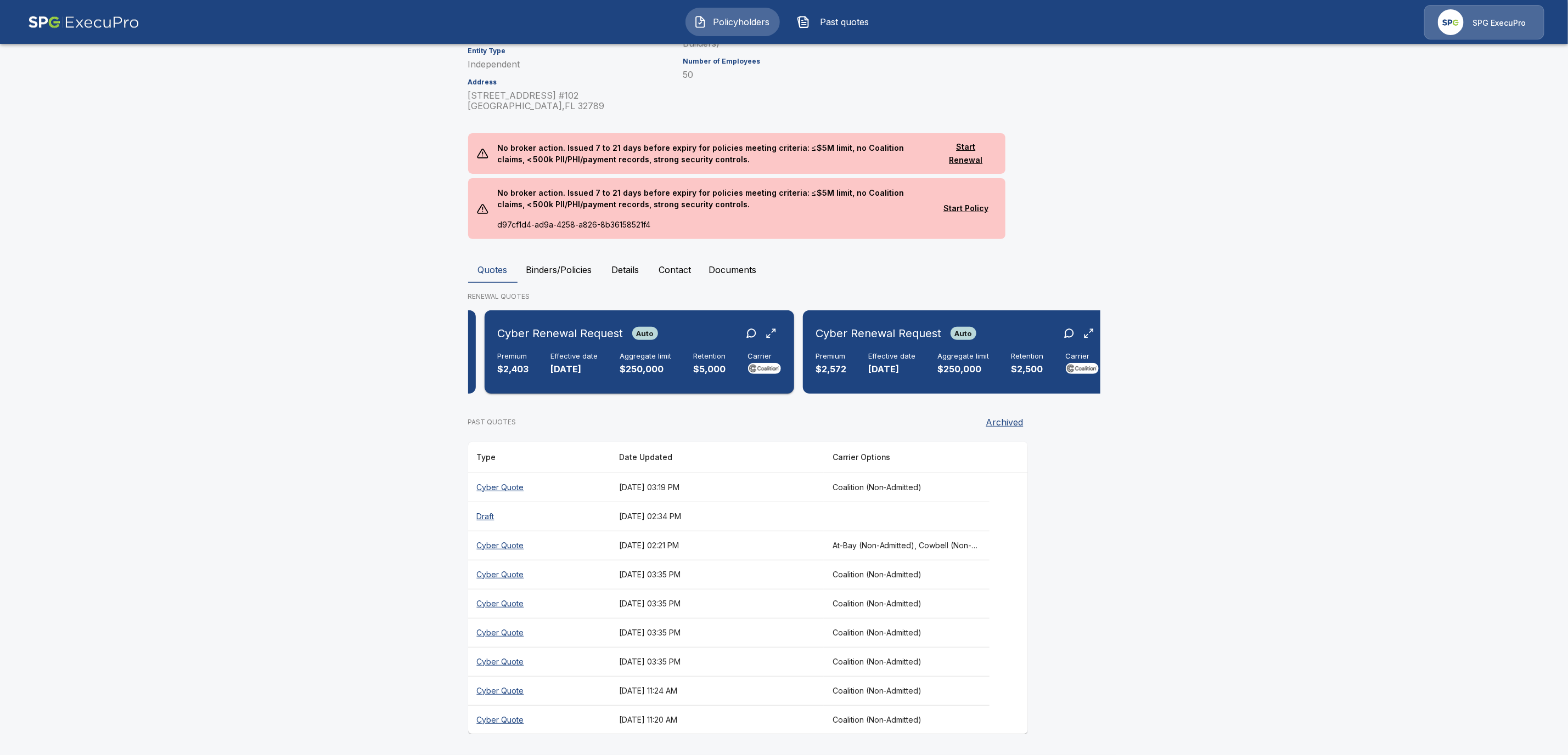
click at [577, 340] on div "Cyber Renewal Request Auto Premium $2,403 Effective date 10/1/2025 Aggregate li…" at bounding box center [640, 352] width 301 height 74
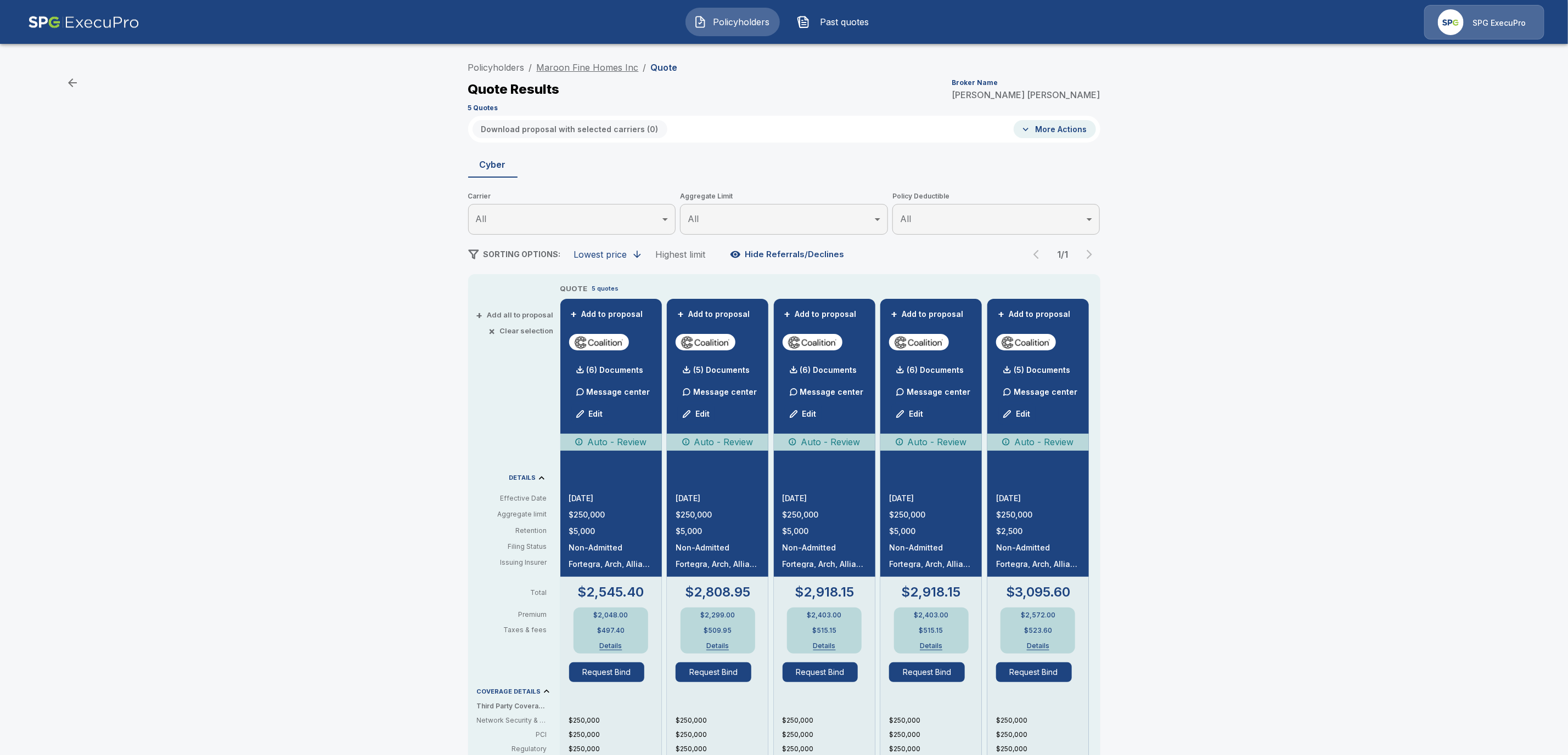
click at [616, 62] on link "Maroon Fine Homes Inc" at bounding box center [588, 67] width 102 height 11
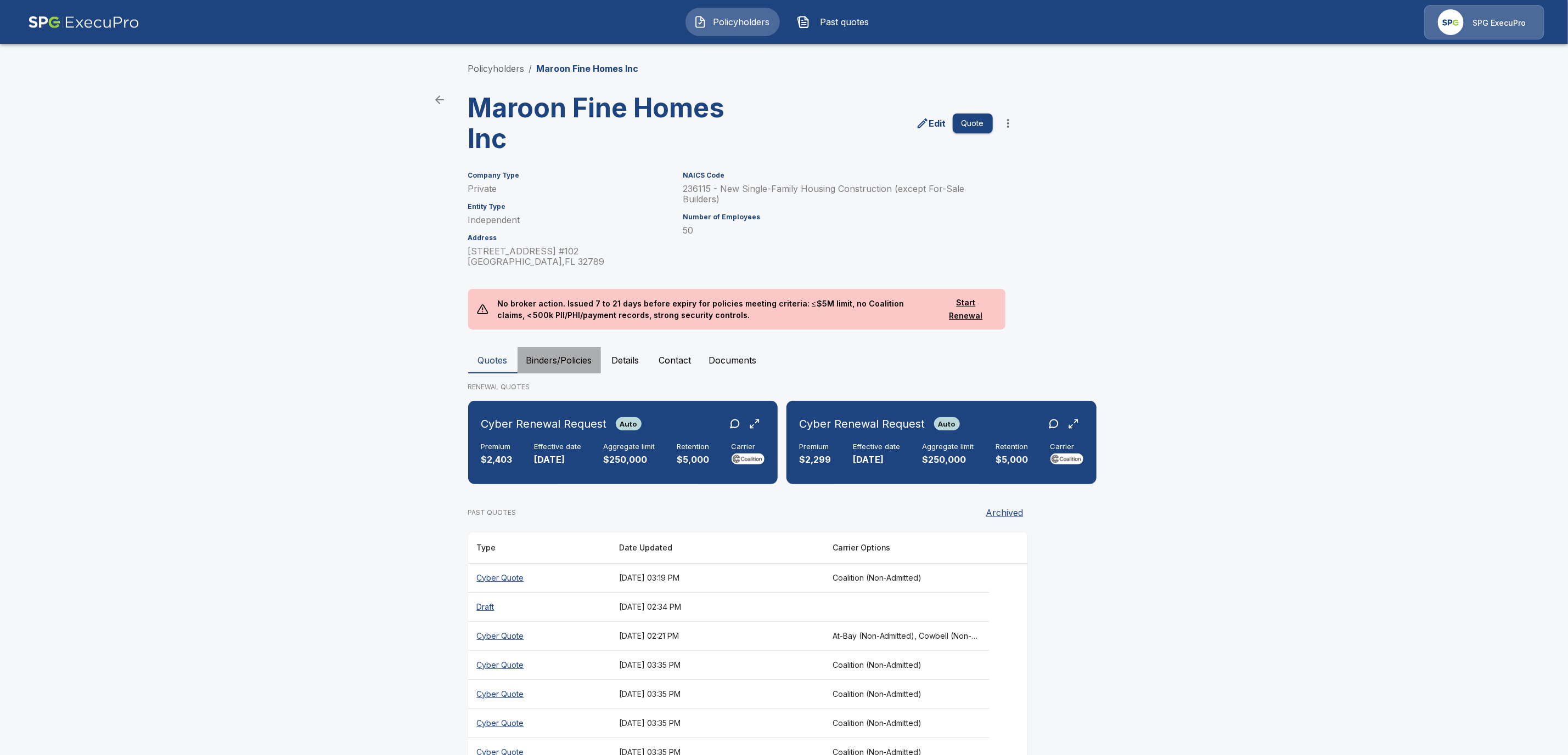
click at [586, 358] on button "Binders/Policies" at bounding box center [559, 360] width 84 height 26
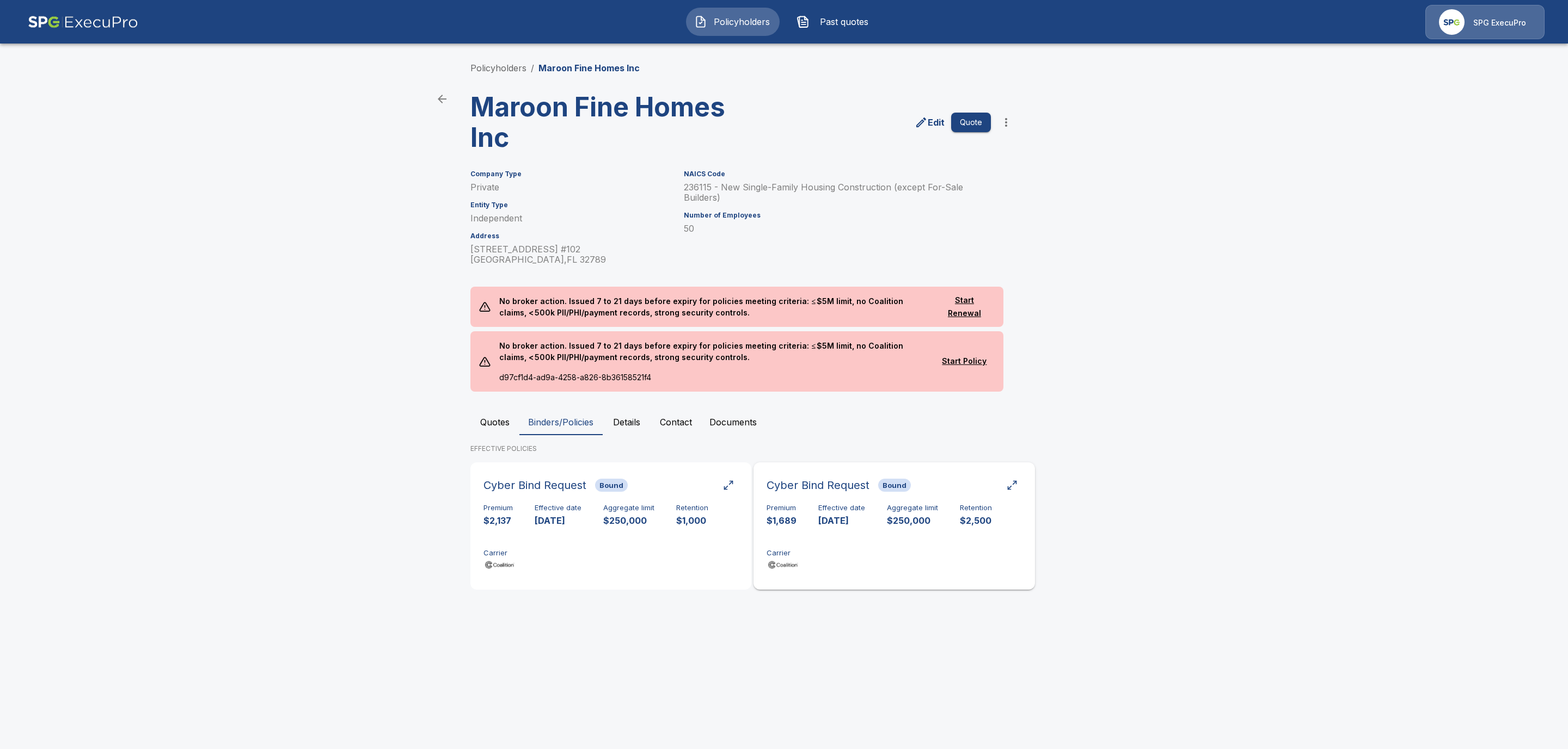
click at [835, 542] on div "Premium $1,689 Effective date [DATE] Aggregate limit $250,000 Retention $2,500 …" at bounding box center [893, 538] width 255 height 69
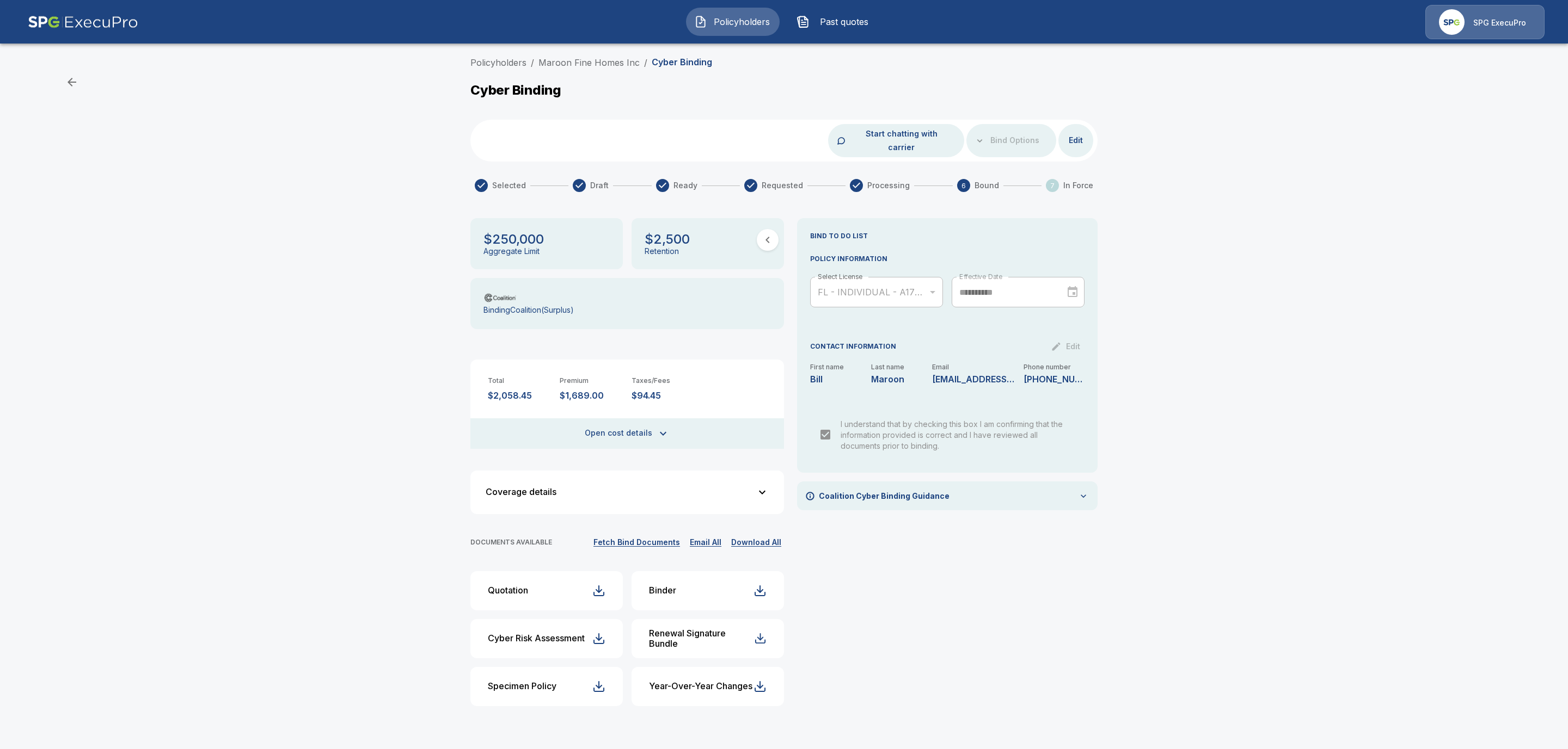
drag, startPoint x: 523, startPoint y: 577, endPoint x: 539, endPoint y: 578, distance: 16.0
click at [526, 585] on div "Quotation" at bounding box center [508, 590] width 40 height 10
click at [599, 63] on link "Maroon Fine Homes Inc" at bounding box center [589, 63] width 101 height 11
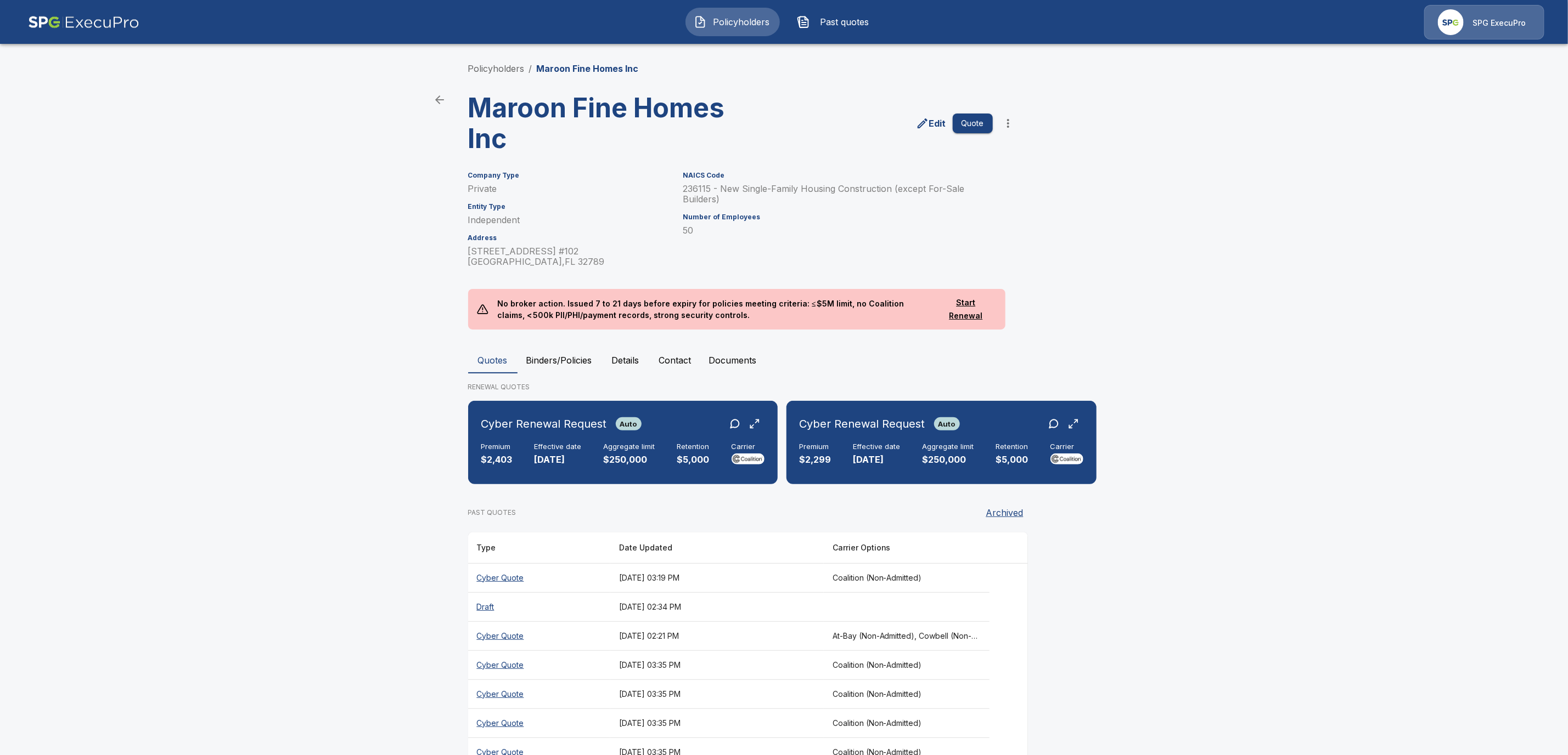
click at [505, 588] on th "Cyber Quote" at bounding box center [539, 578] width 142 height 29
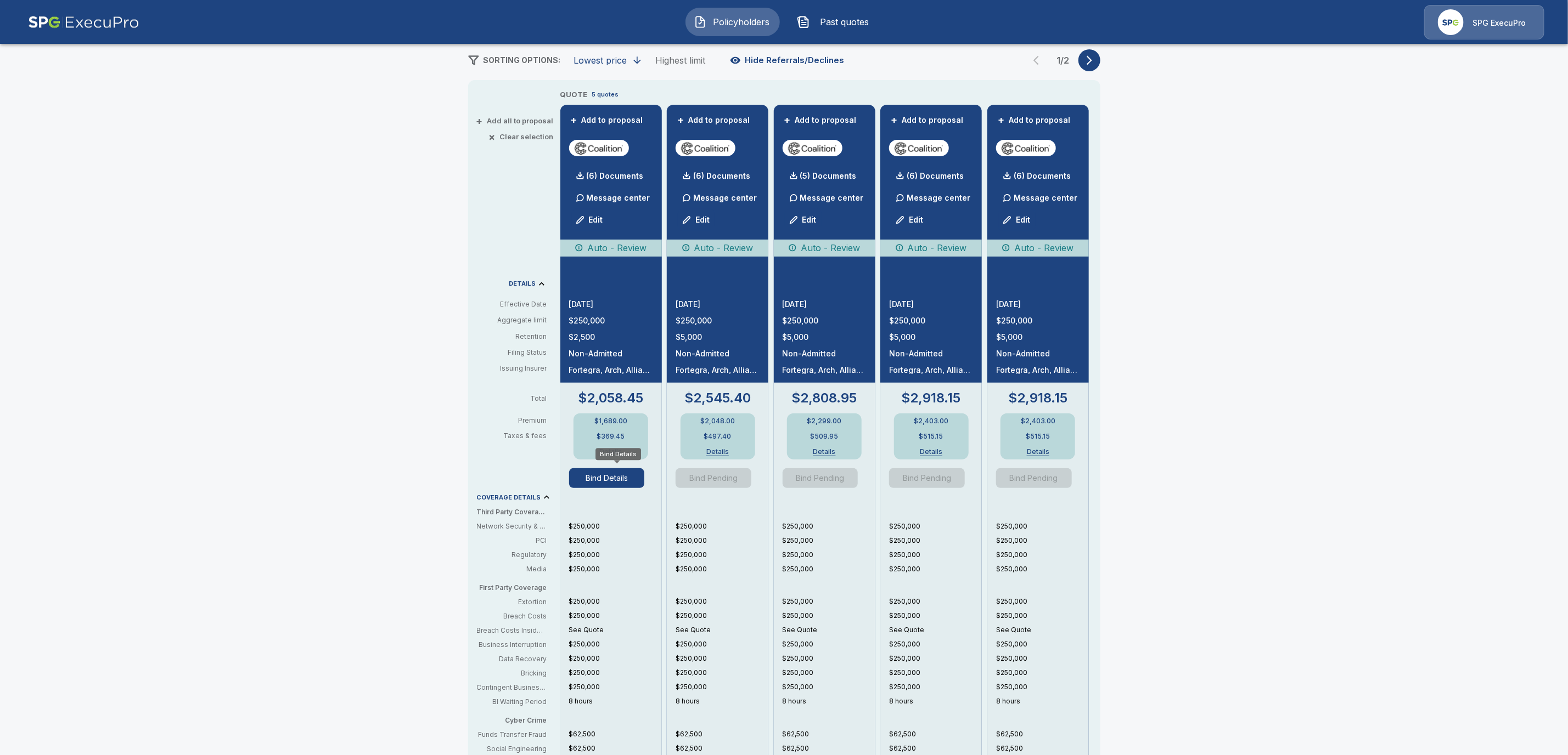
scroll to position [173, 0]
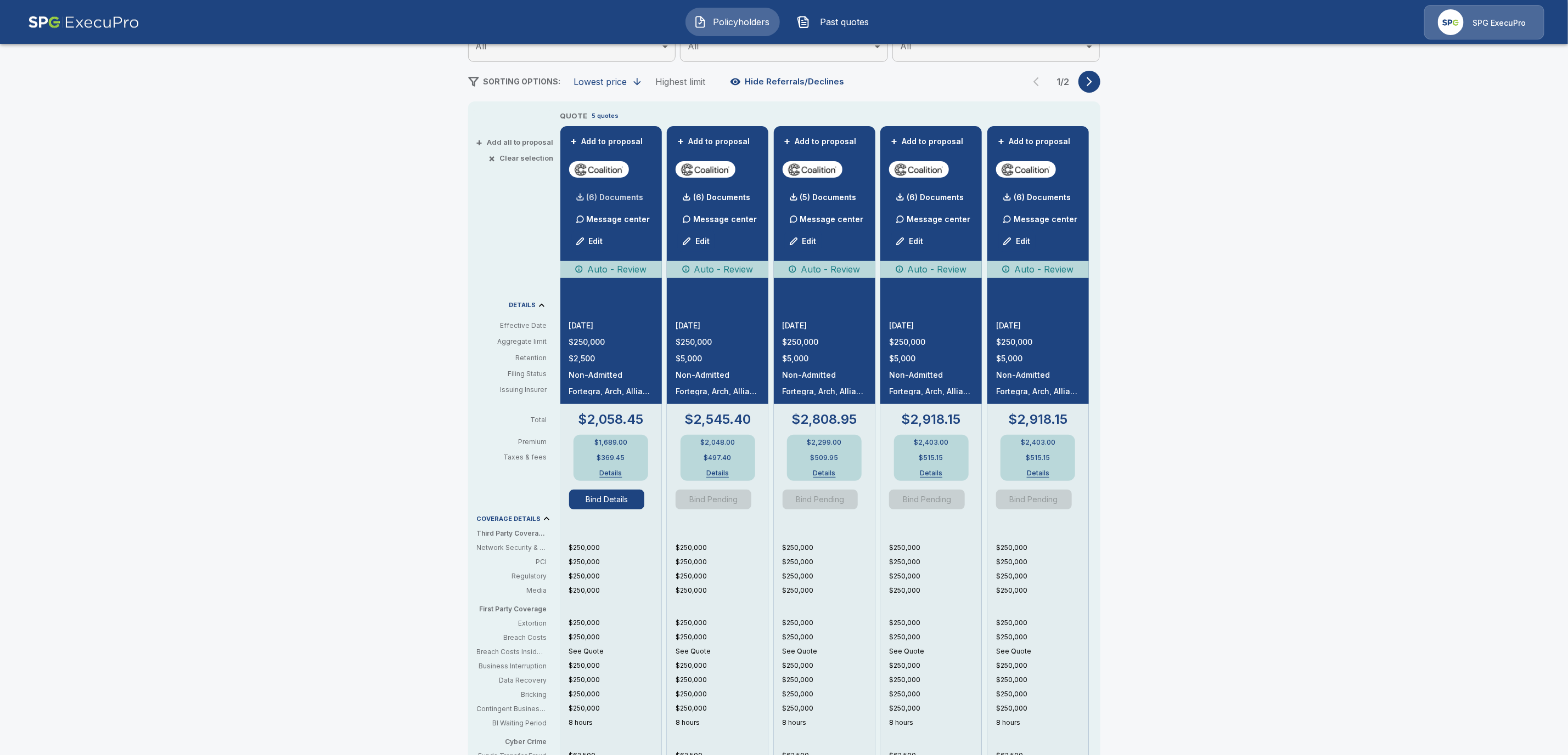
click at [617, 196] on p "(6) Documents" at bounding box center [615, 197] width 57 height 8
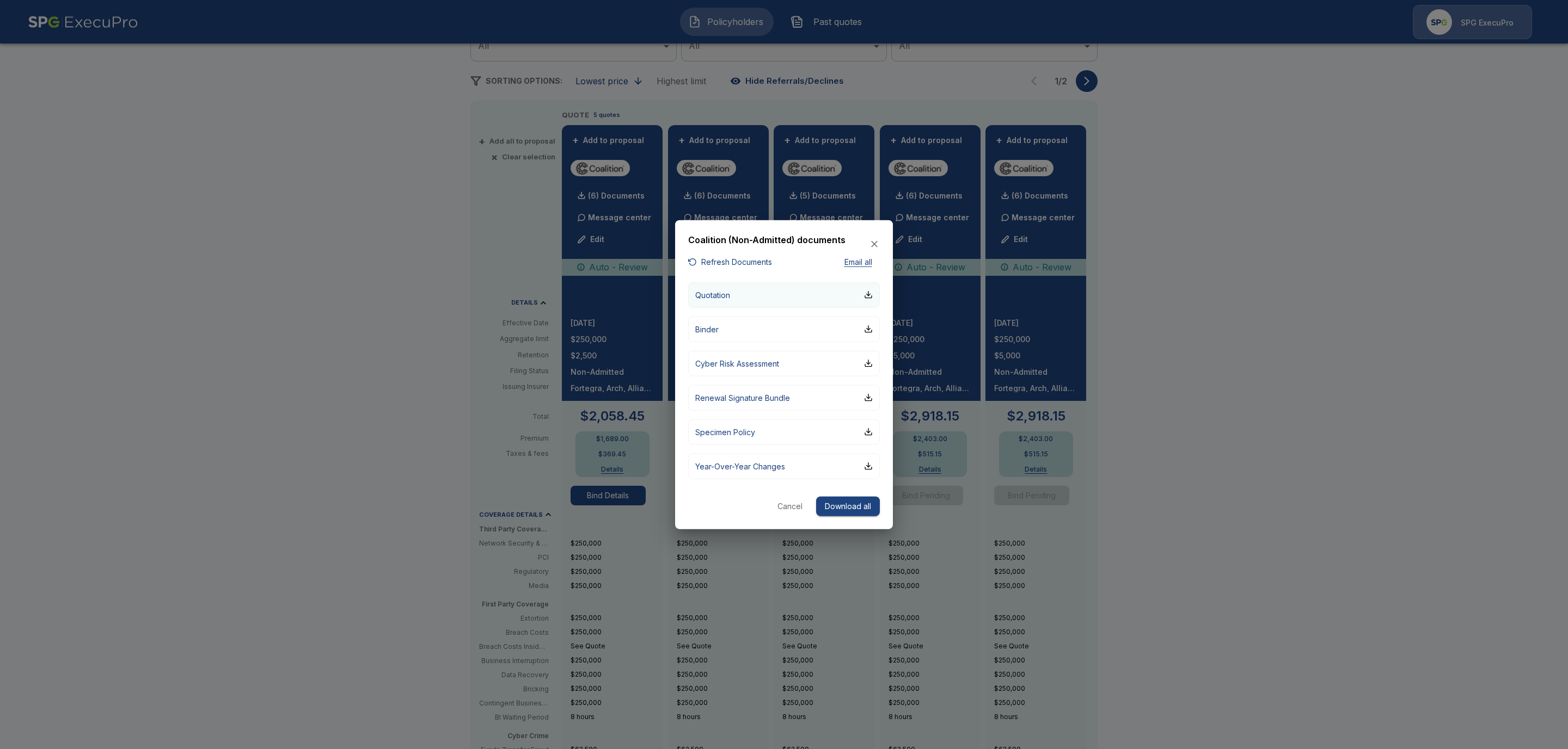
click at [874, 294] on button "Quotation" at bounding box center [784, 295] width 192 height 26
click at [726, 262] on button "Refresh Documents" at bounding box center [730, 262] width 84 height 14
click at [869, 295] on div "button" at bounding box center [868, 295] width 9 height 9
click at [1337, 484] on div at bounding box center [784, 374] width 1568 height 749
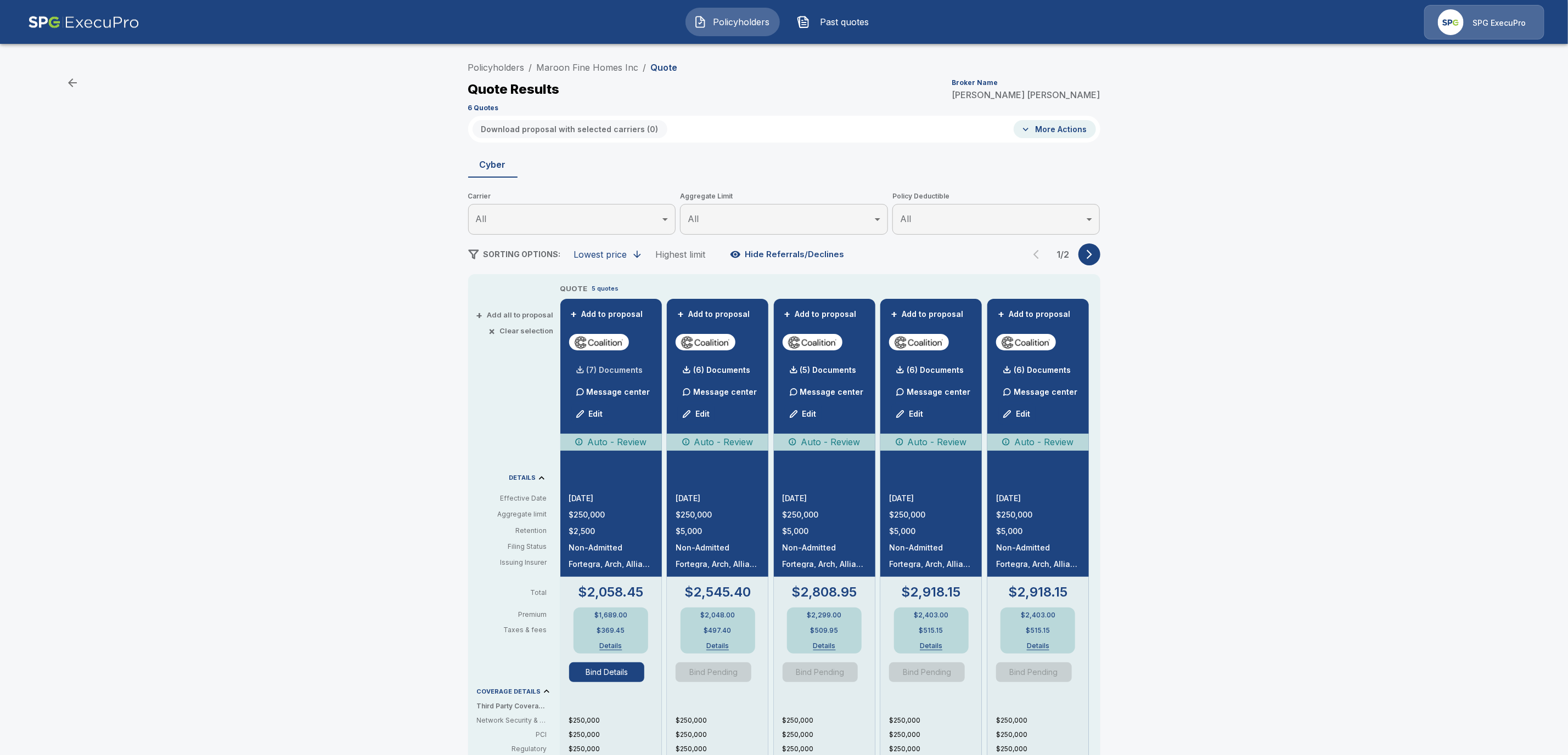
click at [617, 364] on div "(7) Documents" at bounding box center [607, 370] width 74 height 22
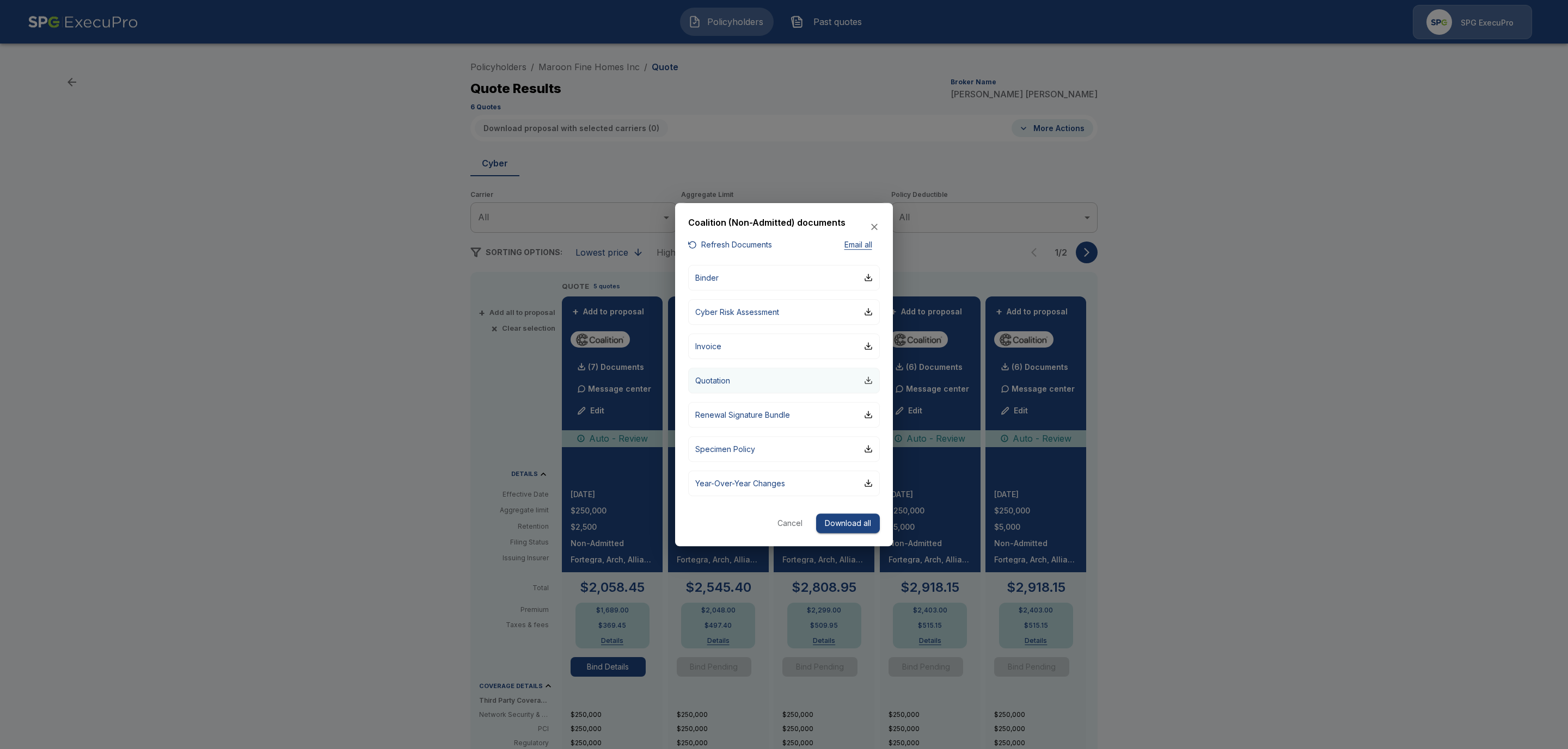
click at [869, 380] on div "button" at bounding box center [868, 380] width 9 height 9
click at [875, 227] on icon "button" at bounding box center [874, 227] width 11 height 11
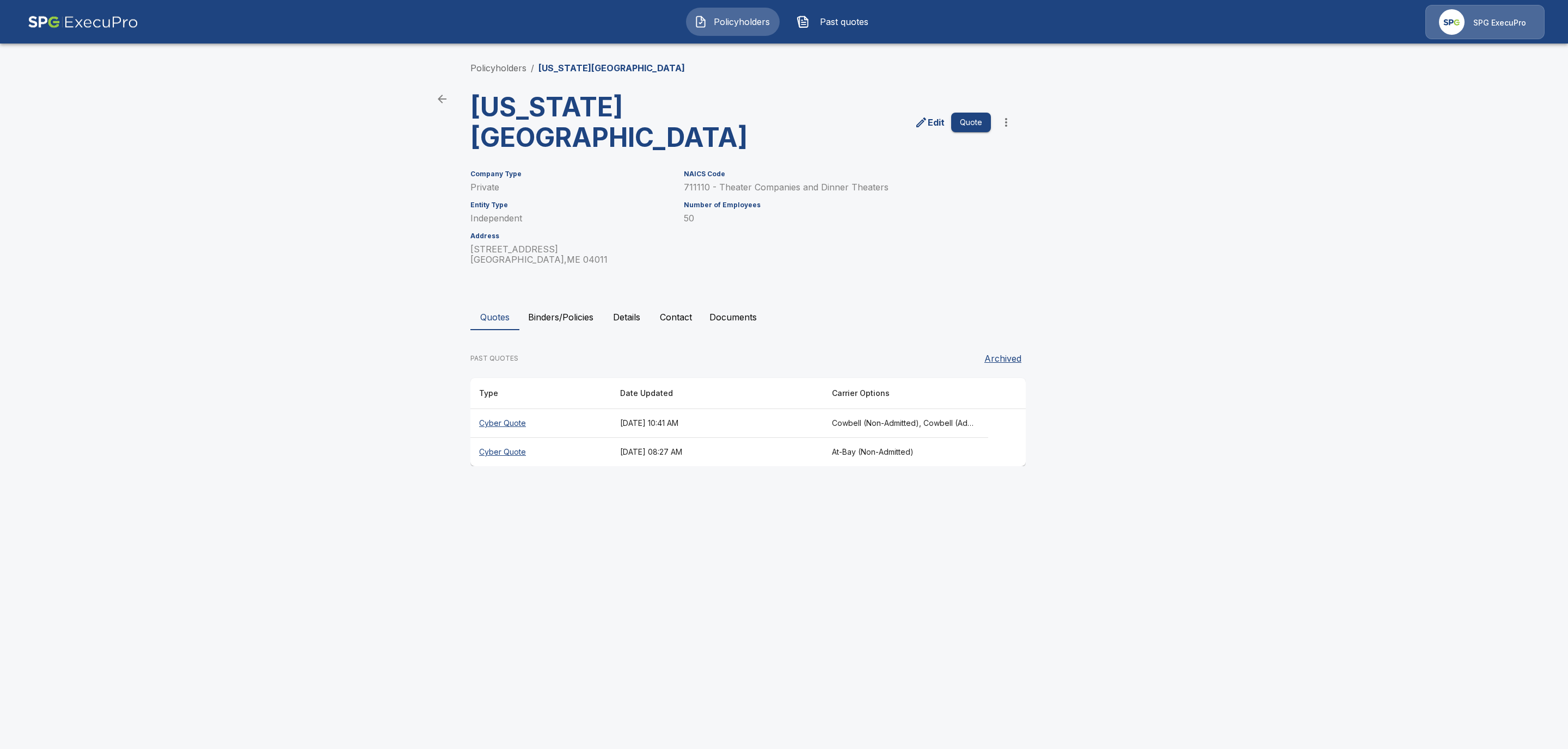
click at [500, 457] on th "Cyber Quote" at bounding box center [541, 452] width 141 height 29
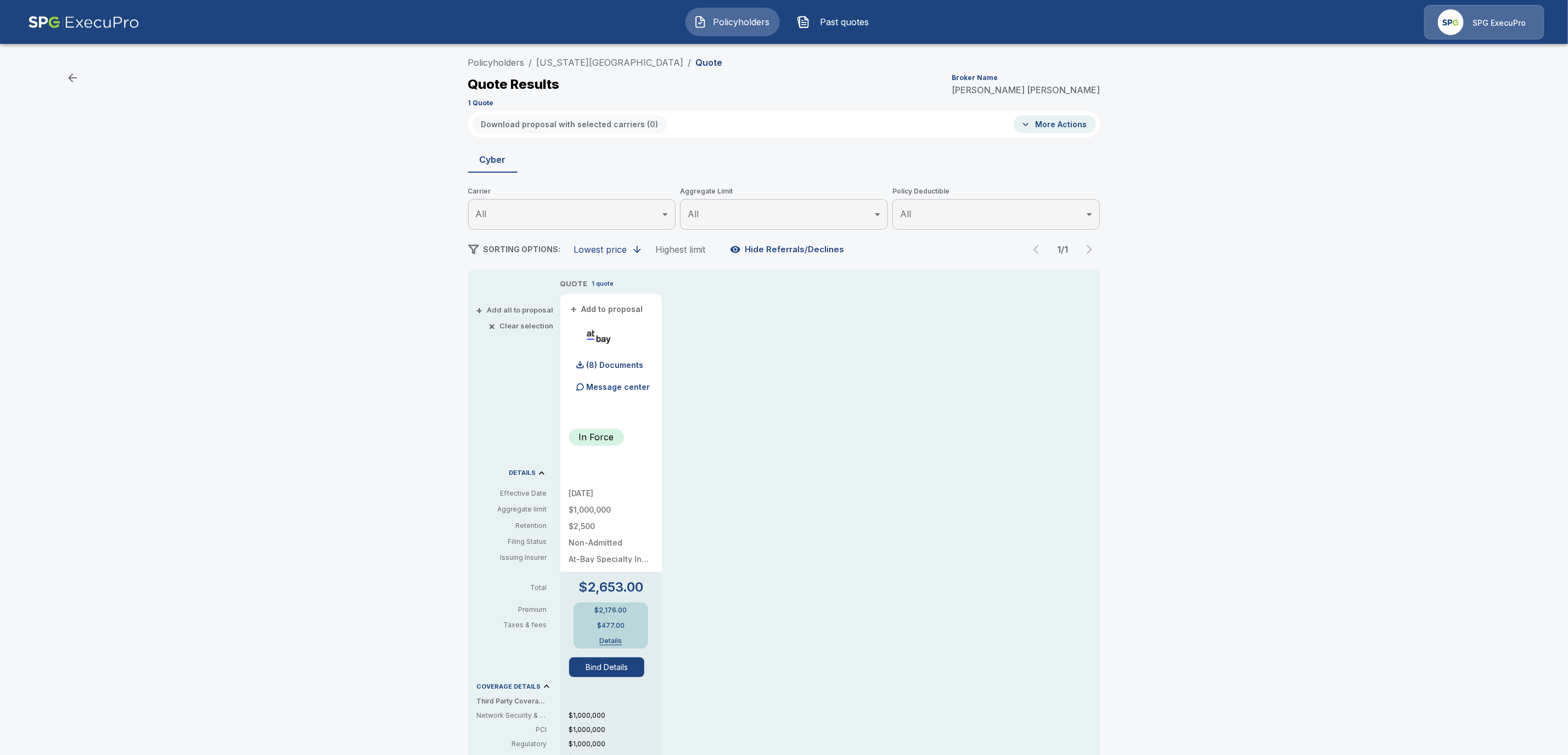
scroll to position [7, 0]
click at [613, 60] on link "[US_STATE][GEOGRAPHIC_DATA]" at bounding box center [610, 60] width 147 height 11
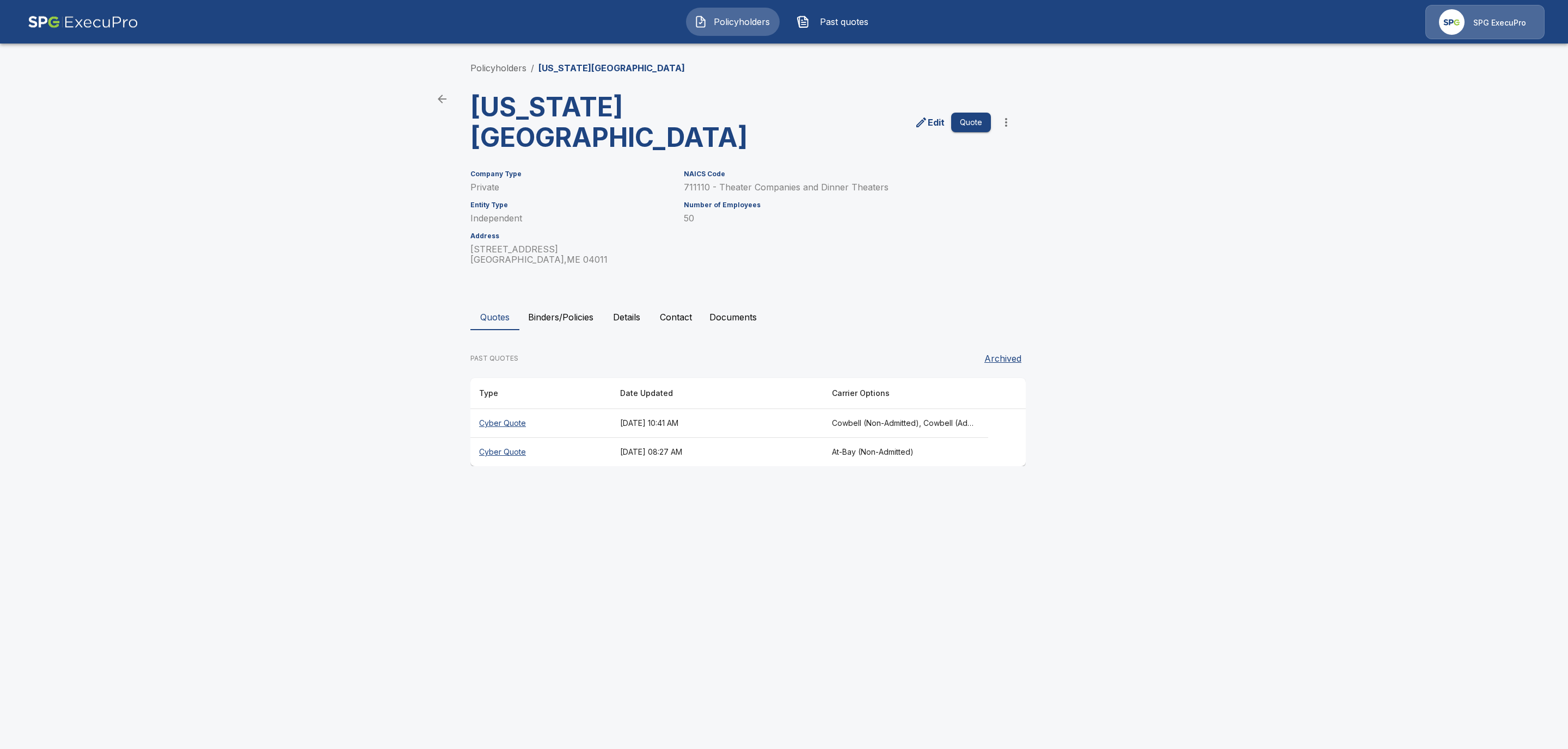
click at [499, 425] on th "Cyber Quote" at bounding box center [541, 424] width 141 height 29
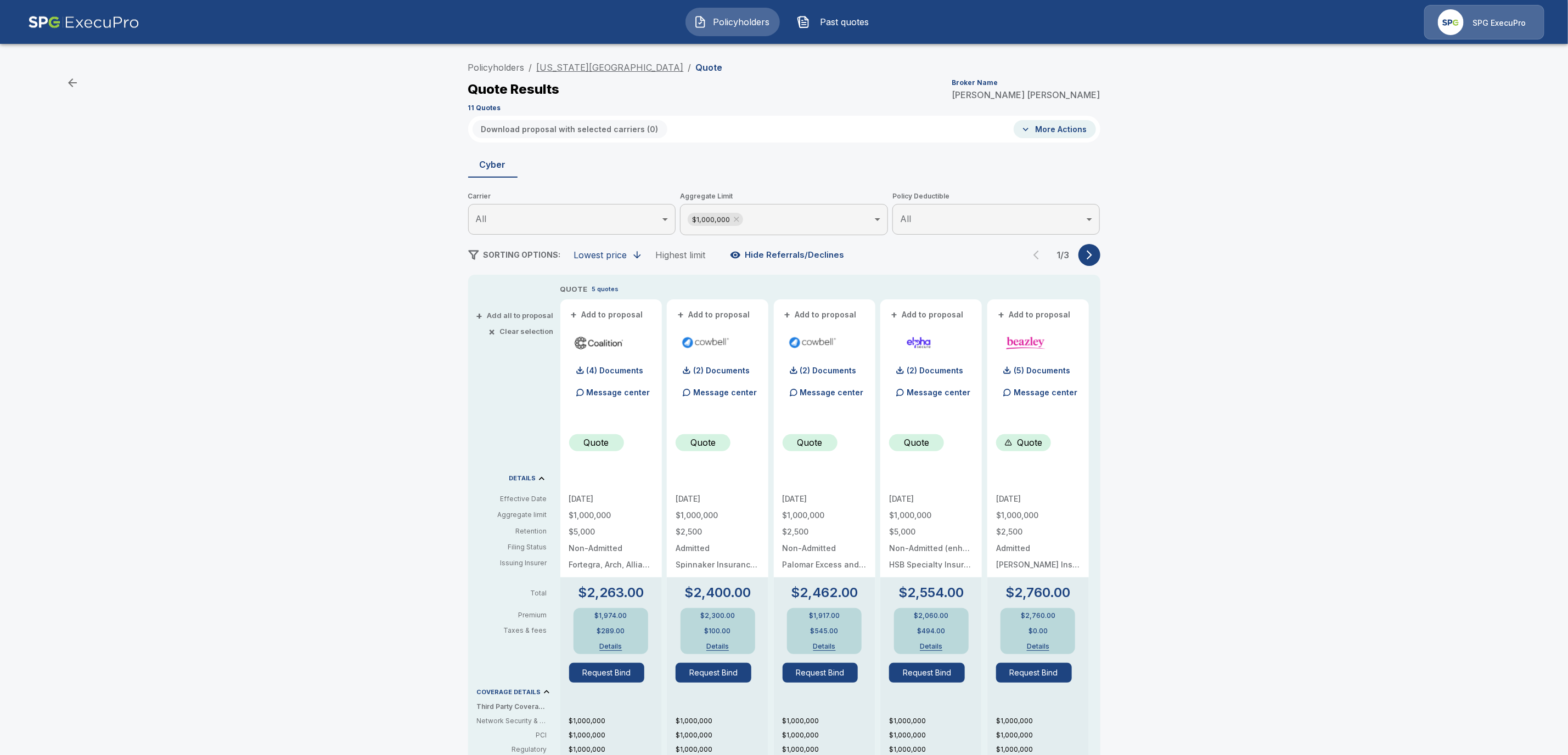
click at [598, 69] on link "[US_STATE][GEOGRAPHIC_DATA]" at bounding box center [610, 67] width 147 height 11
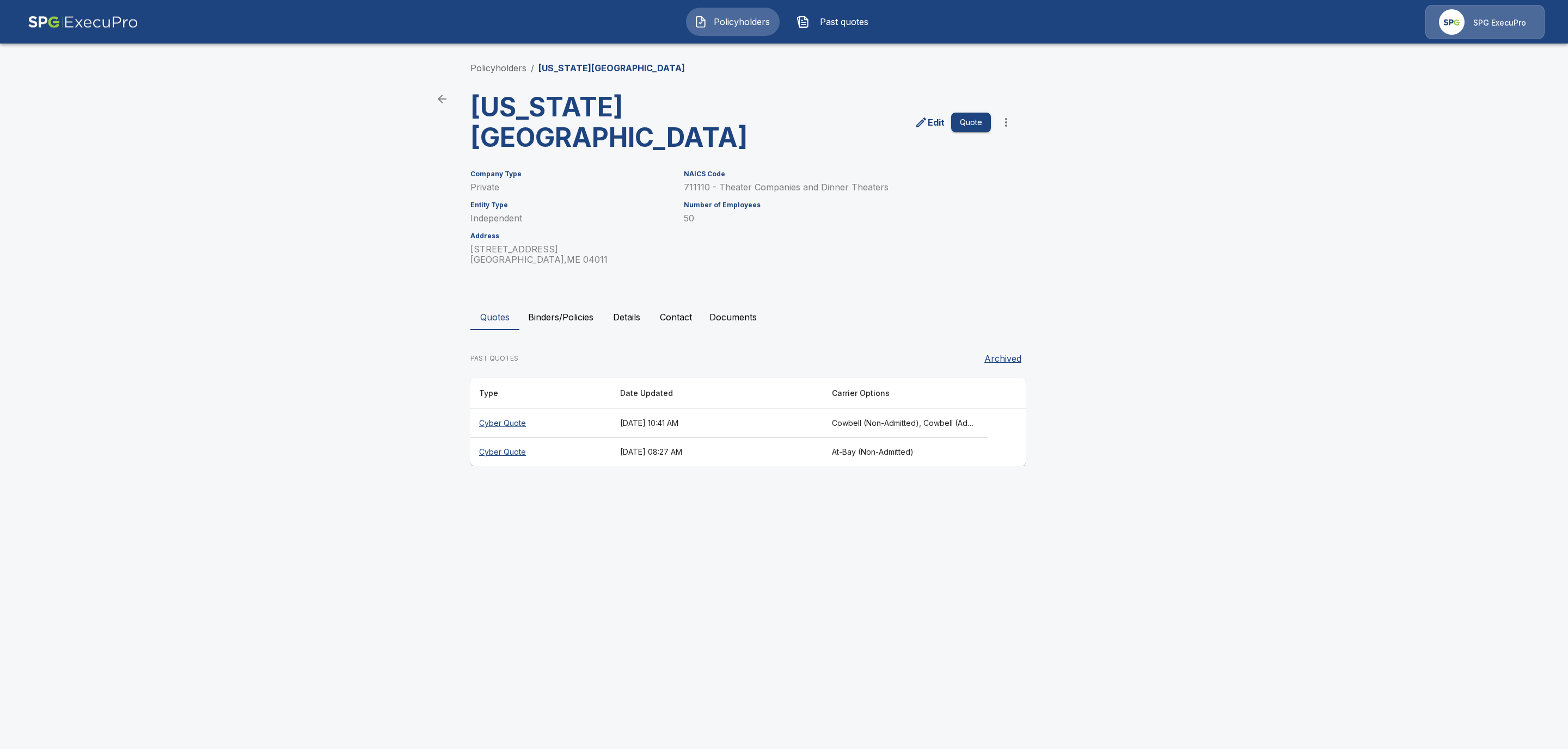
drag, startPoint x: 1199, startPoint y: 496, endPoint x: 1196, endPoint y: 511, distance: 15.3
click at [1197, 487] on html "Policyholders Past quotes SPG ExecuPro Policyholders / [US_STATE] State Music T…" at bounding box center [784, 243] width 1568 height 487
click at [521, 422] on th "Cyber Quote" at bounding box center [541, 424] width 141 height 29
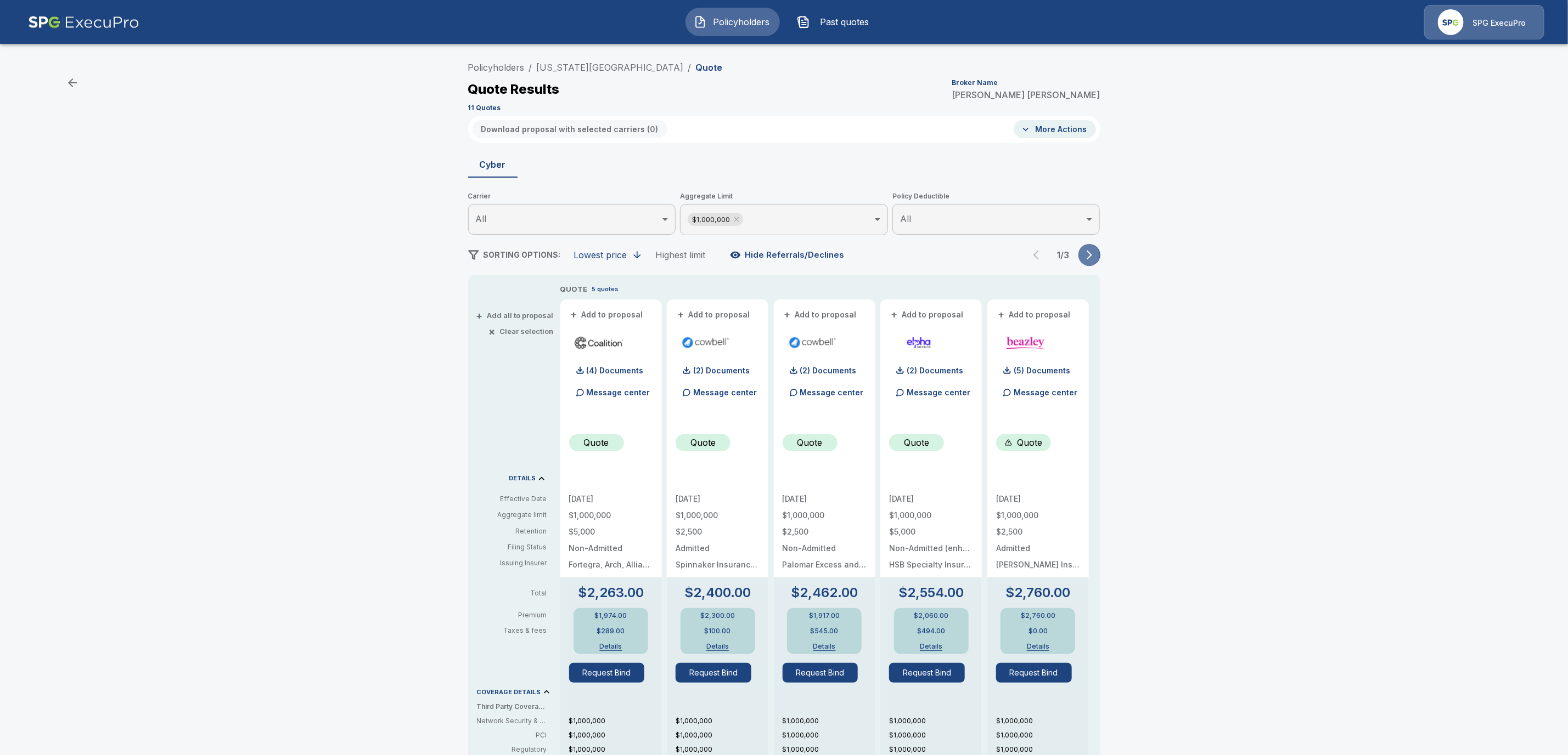
click at [1093, 258] on icon "button" at bounding box center [1089, 255] width 5 height 10
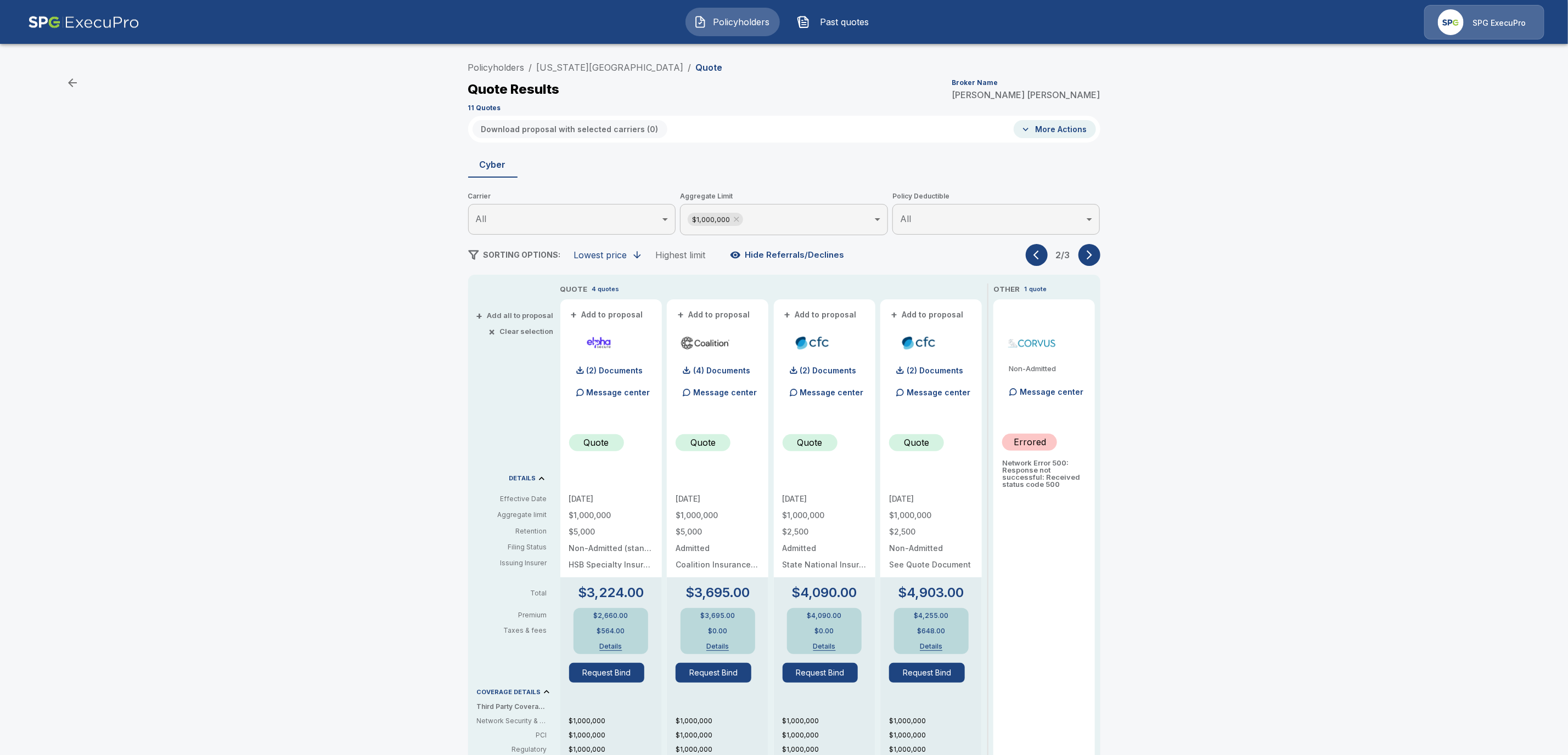
click at [1093, 258] on icon "button" at bounding box center [1089, 255] width 5 height 10
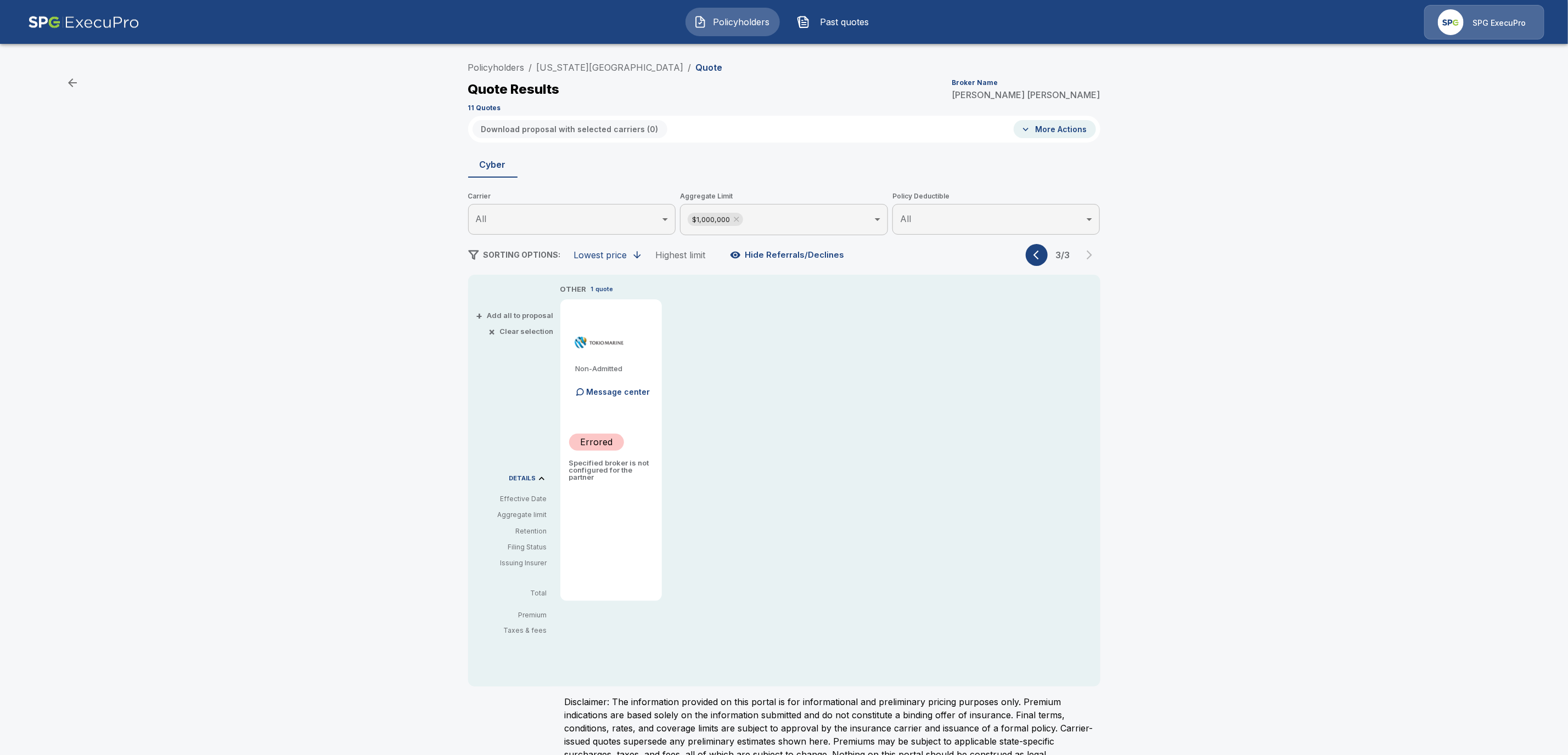
click at [1034, 257] on button "button" at bounding box center [1036, 255] width 22 height 22
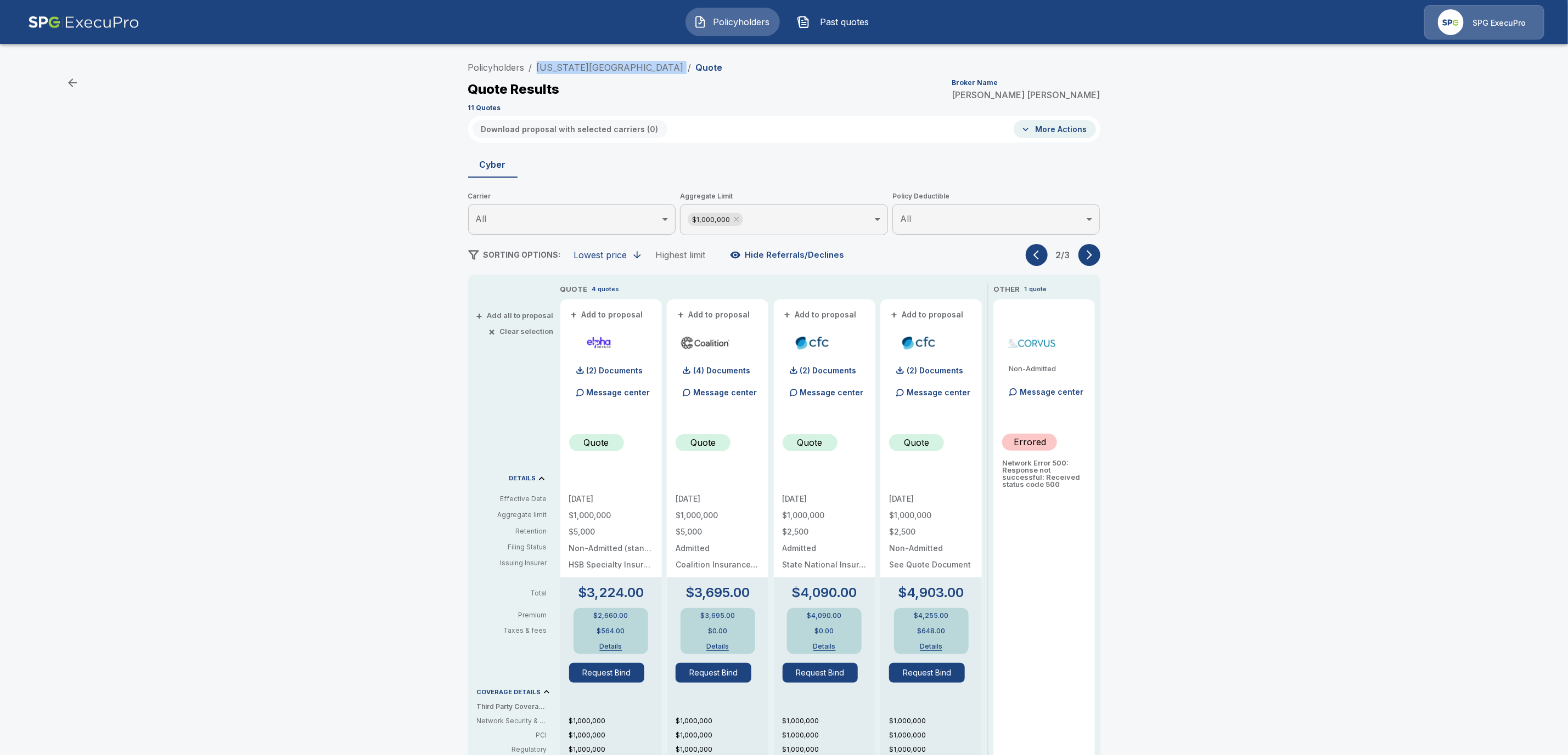
drag, startPoint x: 656, startPoint y: 67, endPoint x: 539, endPoint y: 67, distance: 117.0
click at [539, 67] on ol "Policyholders / Maine State Music Theatre / Quote" at bounding box center [596, 67] width 255 height 13
copy ol "Maine State Music Theatre /"
click at [753, 83] on div "Quote Results Broker Name Tricia Dietz" at bounding box center [785, 89] width 633 height 20
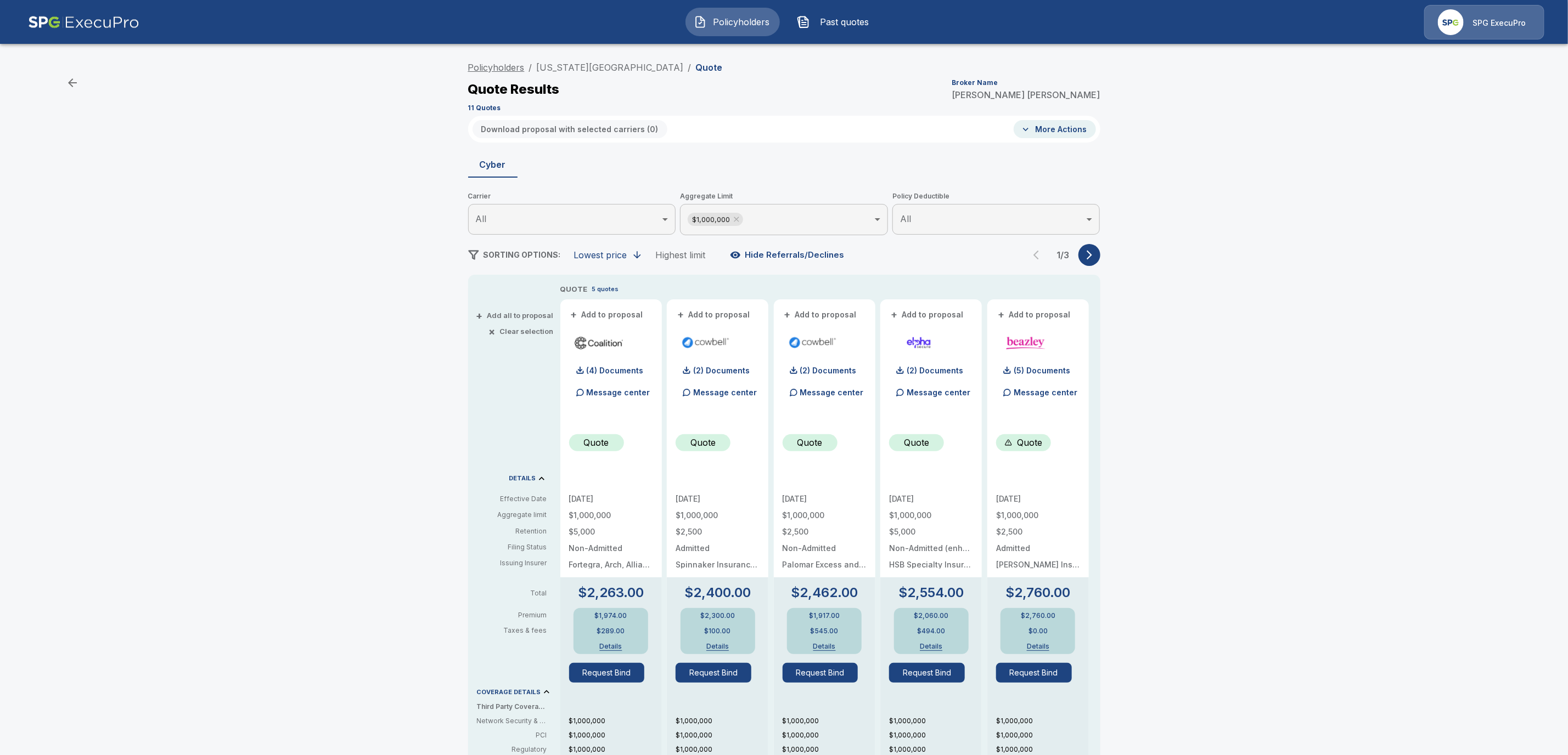
click at [514, 64] on link "Policyholders" at bounding box center [496, 67] width 56 height 11
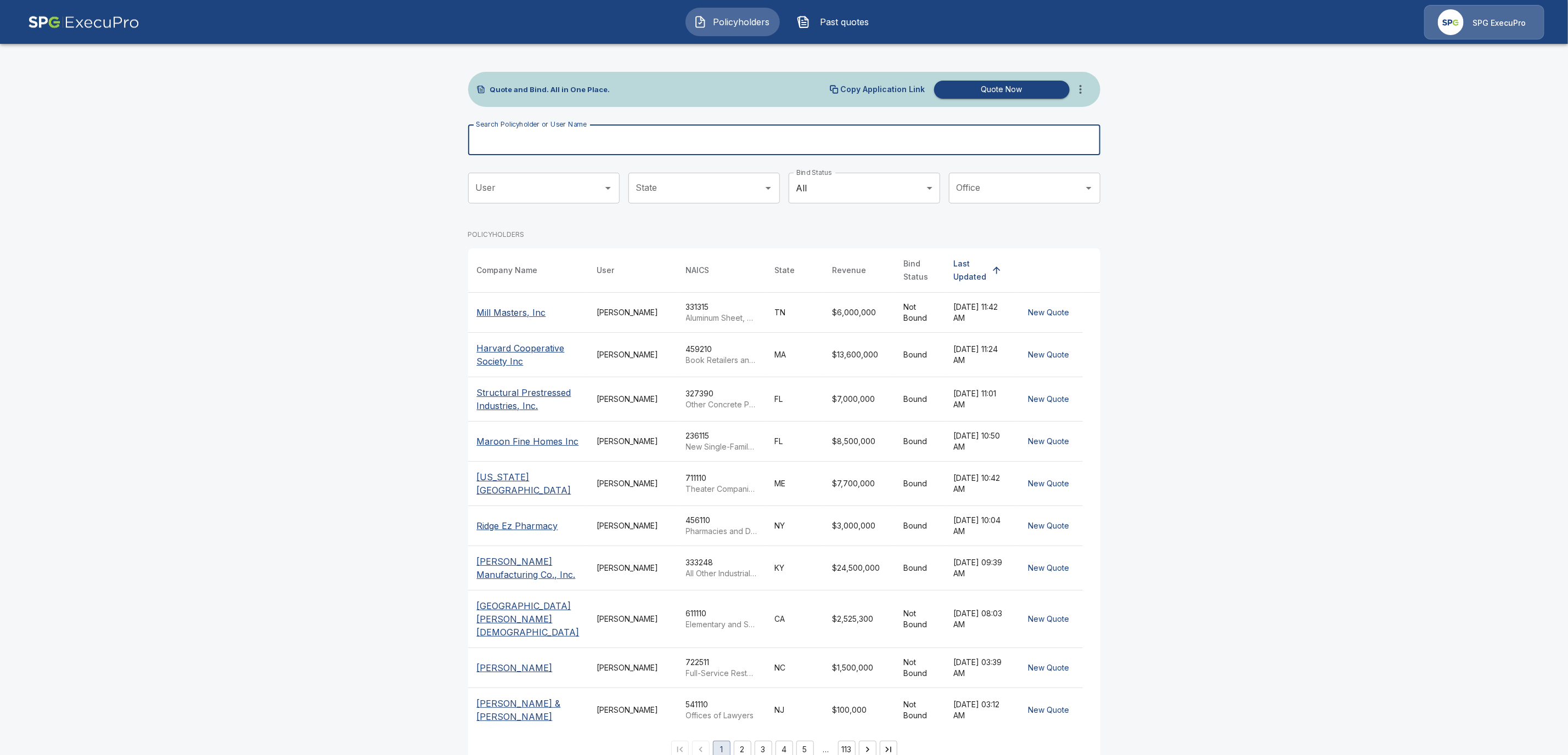
click at [584, 142] on input "Search Policyholder or User Name" at bounding box center [779, 140] width 621 height 31
paste input "**********"
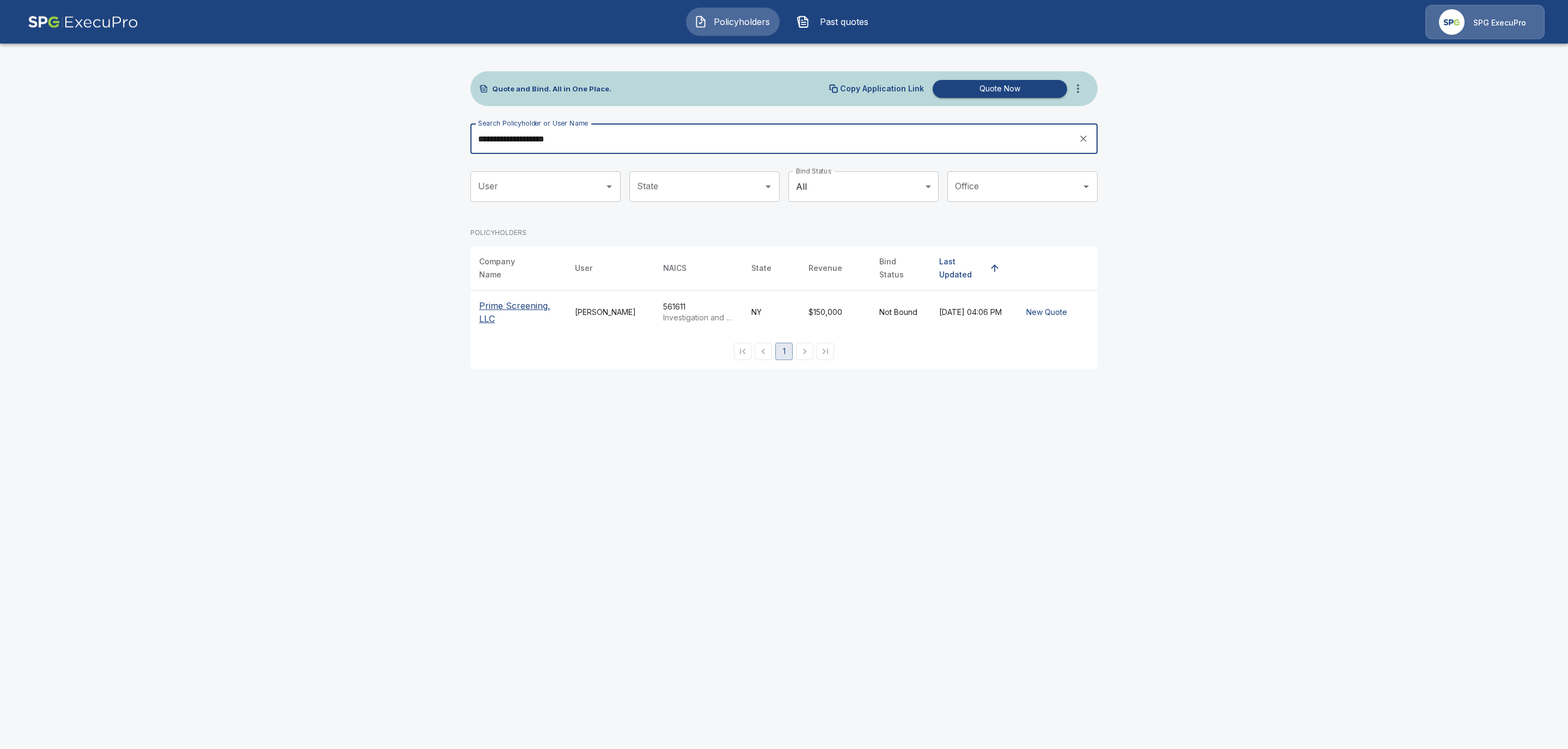
type input "**********"
click at [492, 303] on p "Prime Screening, LLC" at bounding box center [518, 312] width 78 height 26
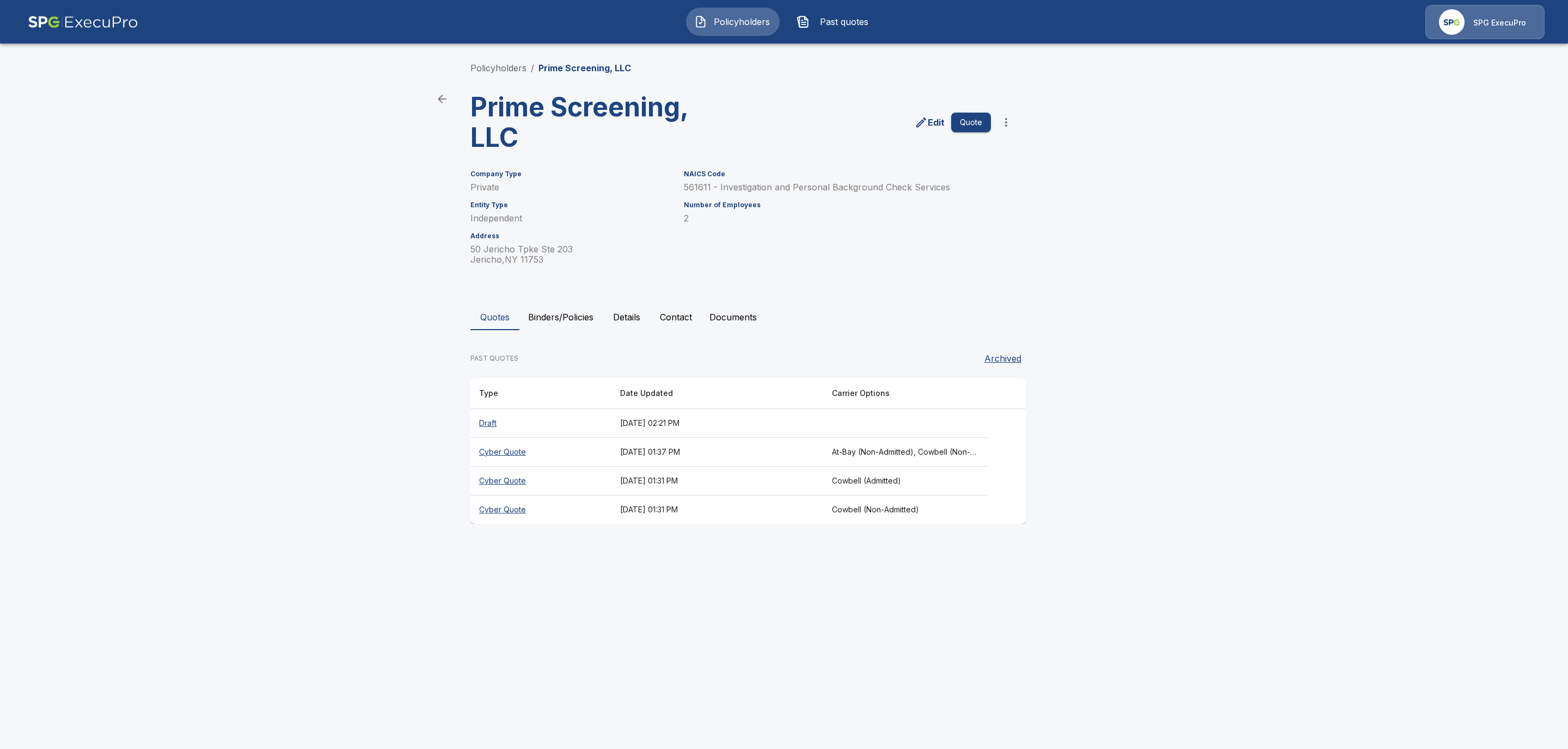
click at [514, 509] on th "Cyber Quote" at bounding box center [541, 511] width 141 height 29
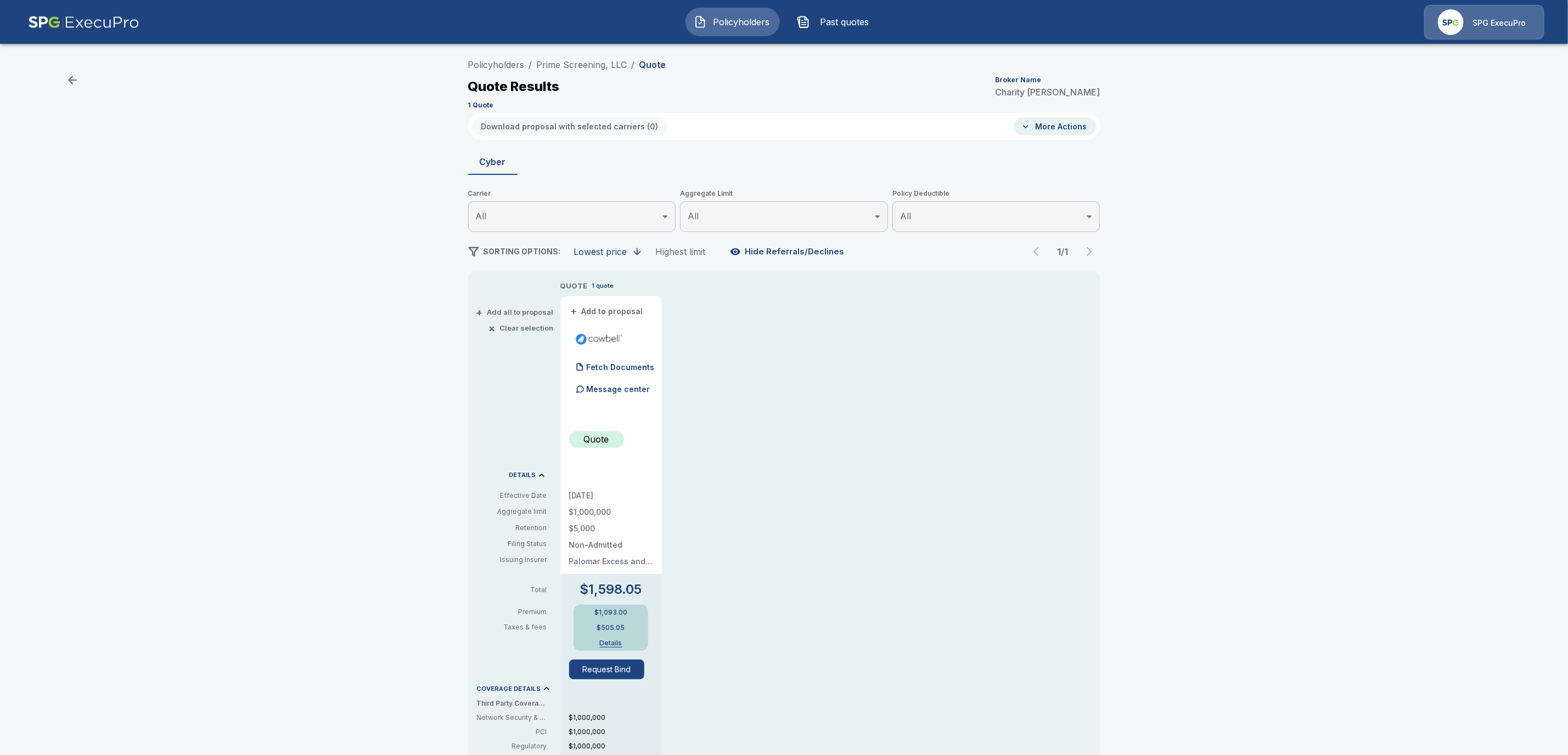
scroll to position [3, 0]
click at [582, 60] on link "Prime Screening, LLC" at bounding box center [582, 64] width 91 height 11
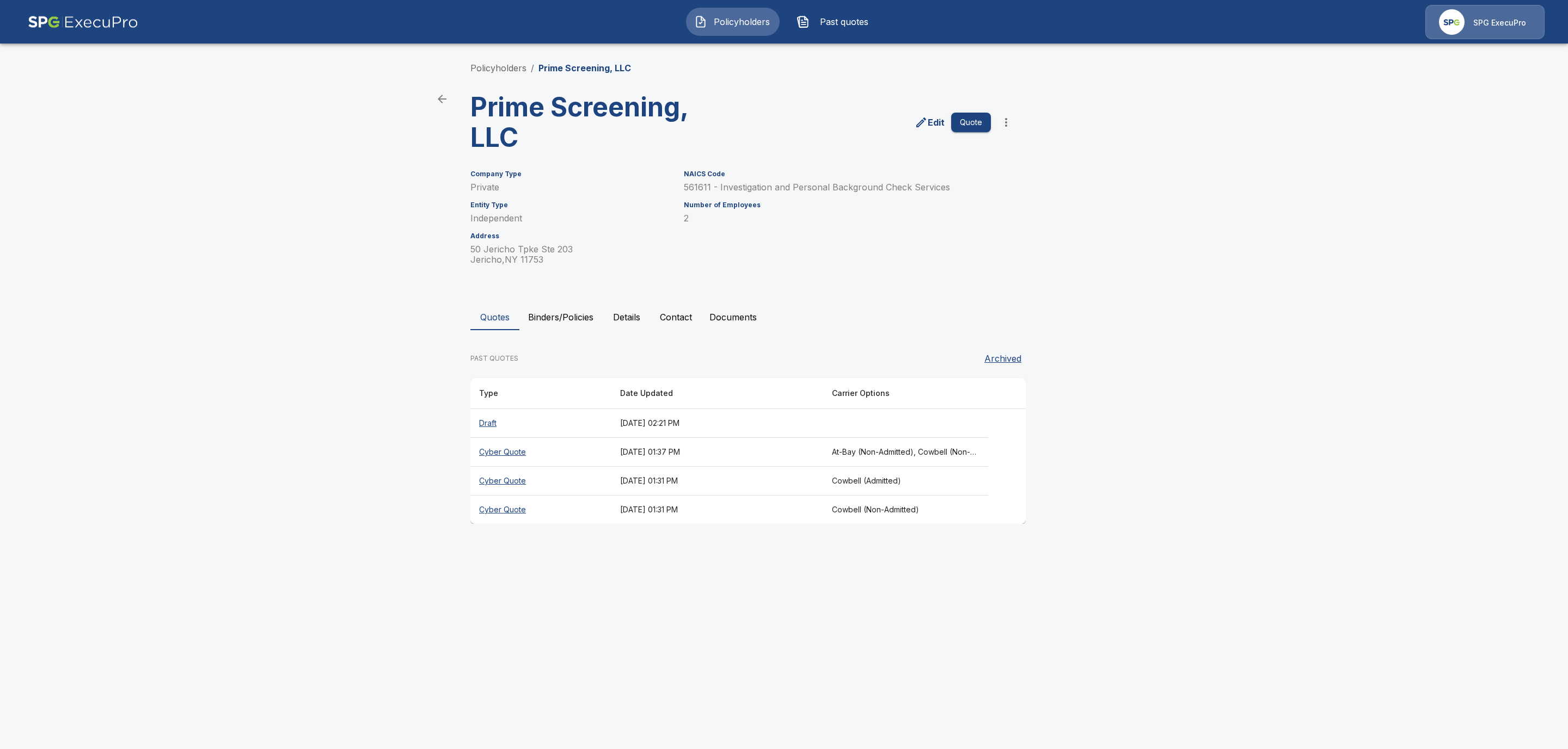
click at [506, 476] on th "Cyber Quote" at bounding box center [541, 482] width 141 height 29
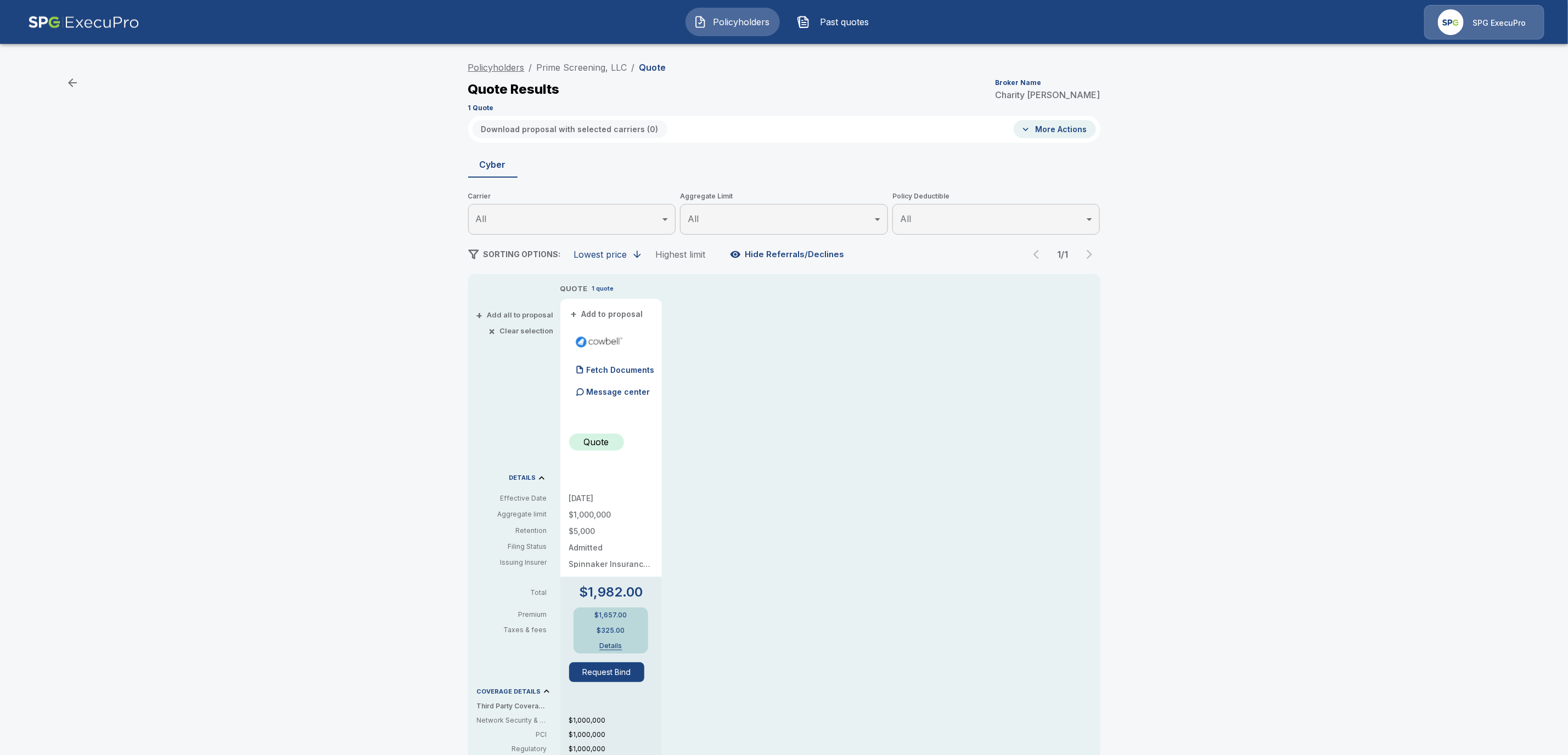
click at [499, 62] on link "Policyholders" at bounding box center [496, 67] width 56 height 11
click at [615, 65] on link "Prime Screening, LLC" at bounding box center [582, 67] width 91 height 11
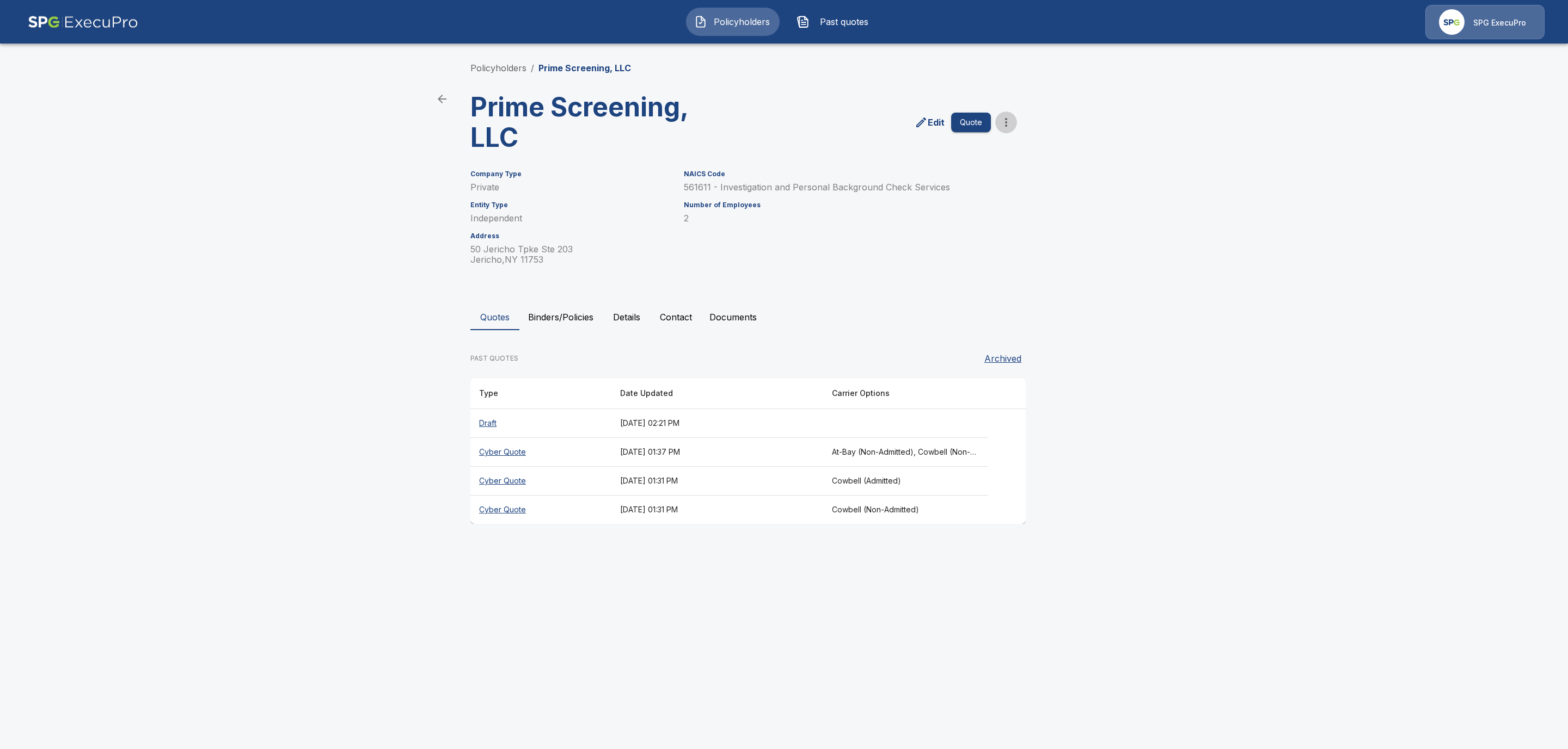
click at [1006, 126] on icon "more" at bounding box center [1006, 123] width 3 height 9
click at [988, 183] on li "Import Quotes" at bounding box center [1006, 182] width 166 height 20
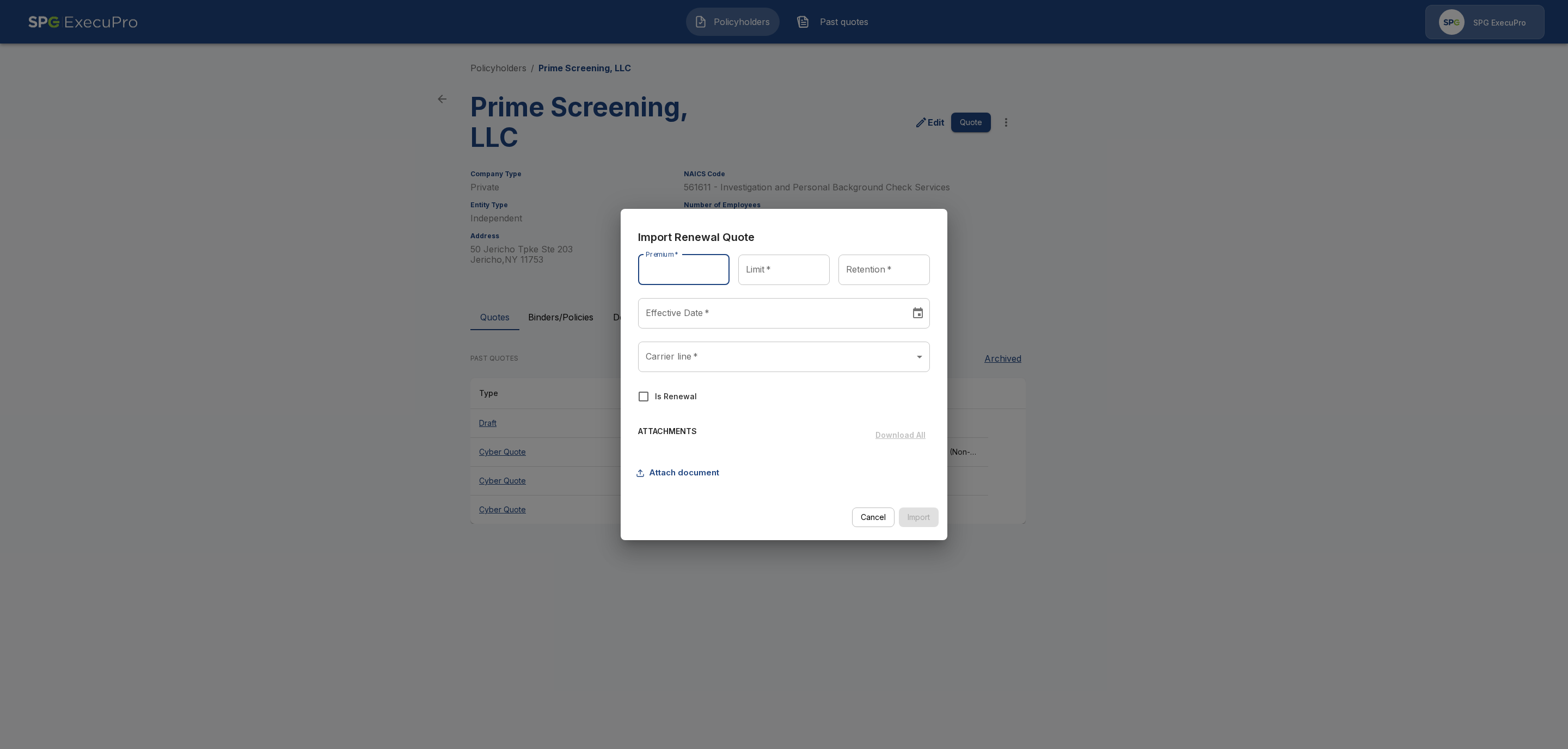
click at [655, 276] on input "Premium   *" at bounding box center [683, 270] width 92 height 31
type input "****"
click at [778, 271] on input "Limit   *" at bounding box center [784, 270] width 92 height 31
type input "**********"
click at [871, 279] on input "Retention   *" at bounding box center [884, 270] width 92 height 31
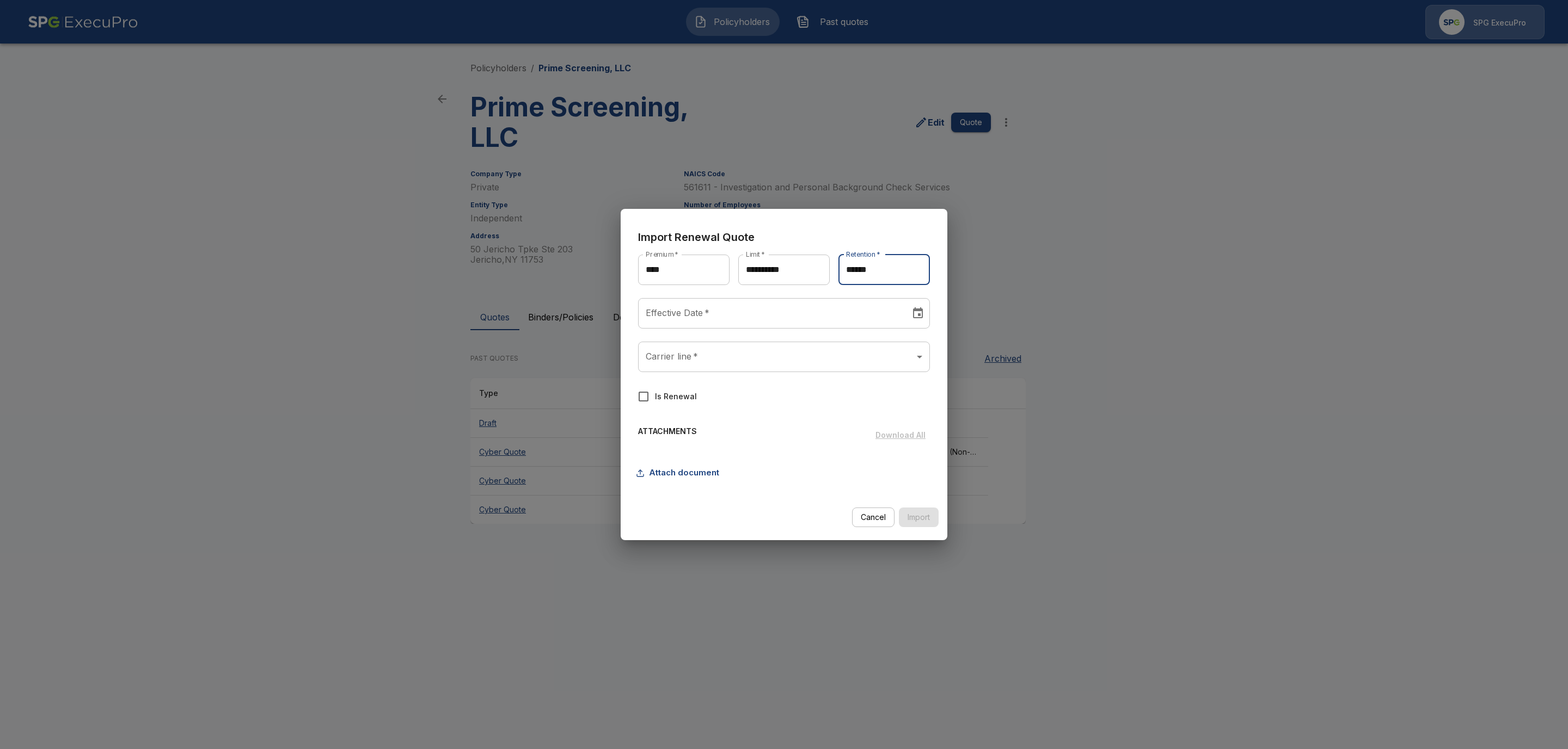
type input "******"
type input "********"
click at [678, 309] on input "********" at bounding box center [770, 314] width 265 height 31
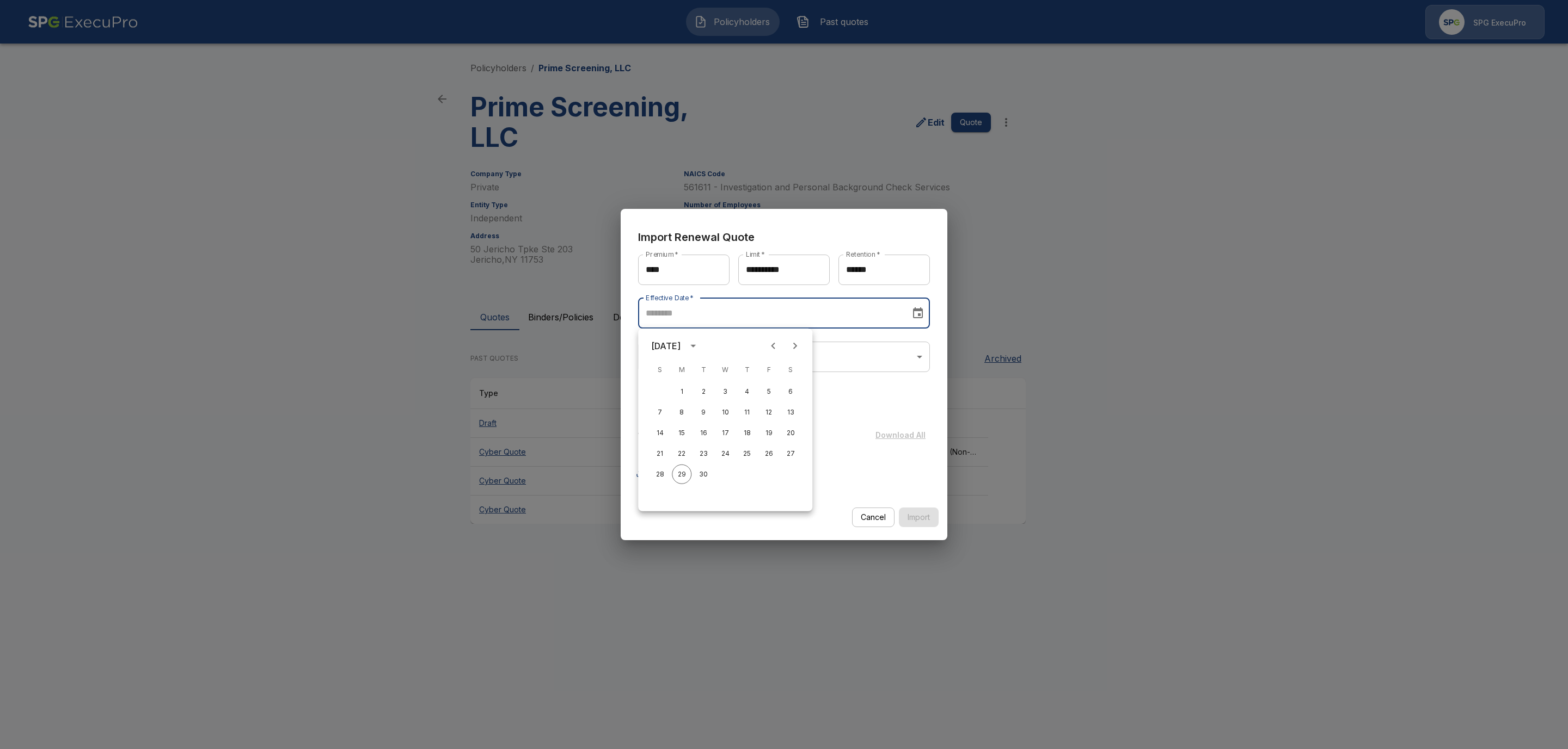
click at [795, 341] on icon "Next month" at bounding box center [795, 345] width 13 height 13
click at [732, 433] on button "15" at bounding box center [724, 433] width 20 height 20
type input "********"
click at [760, 356] on body "**********" at bounding box center [784, 273] width 1568 height 545
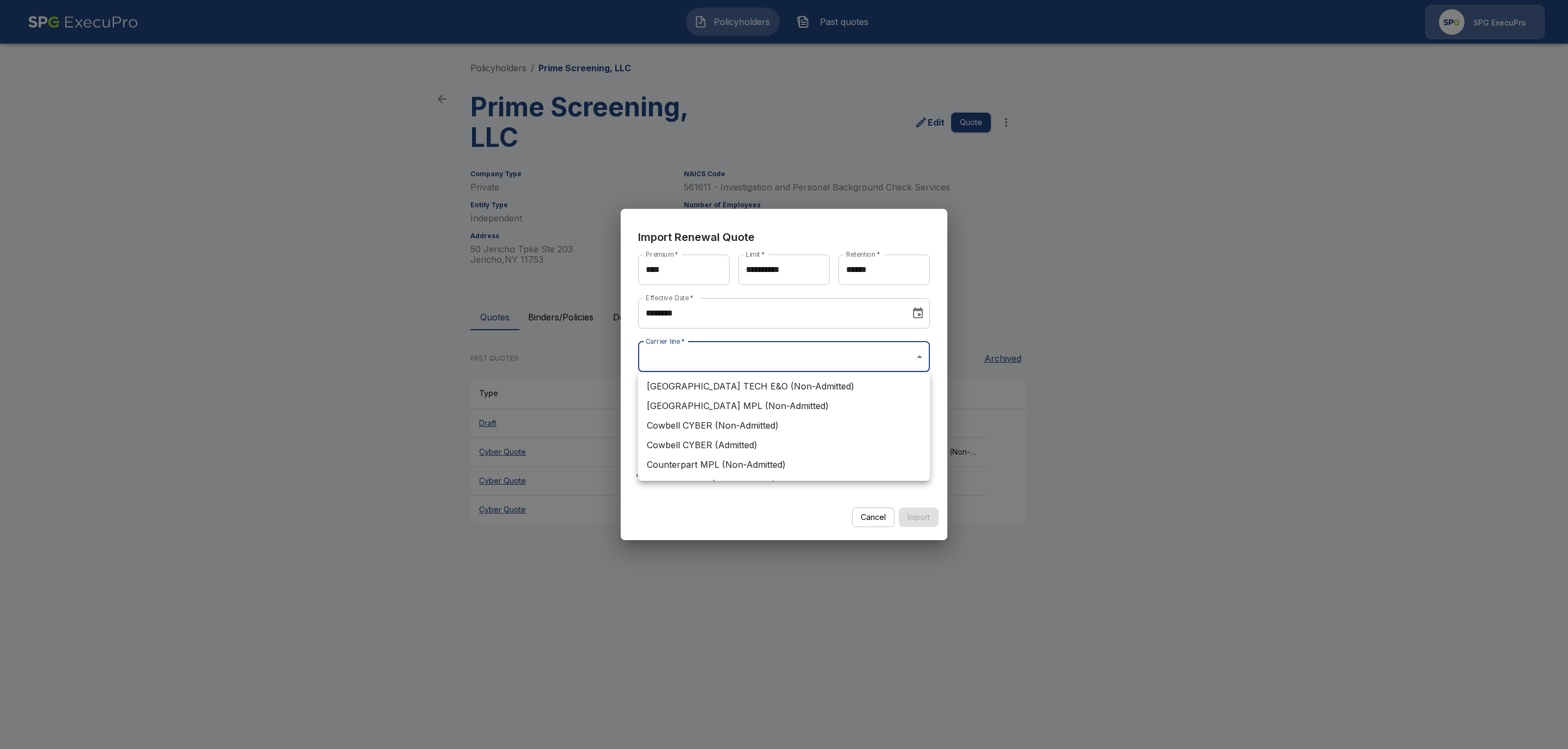
click at [1260, 434] on div at bounding box center [784, 374] width 1568 height 749
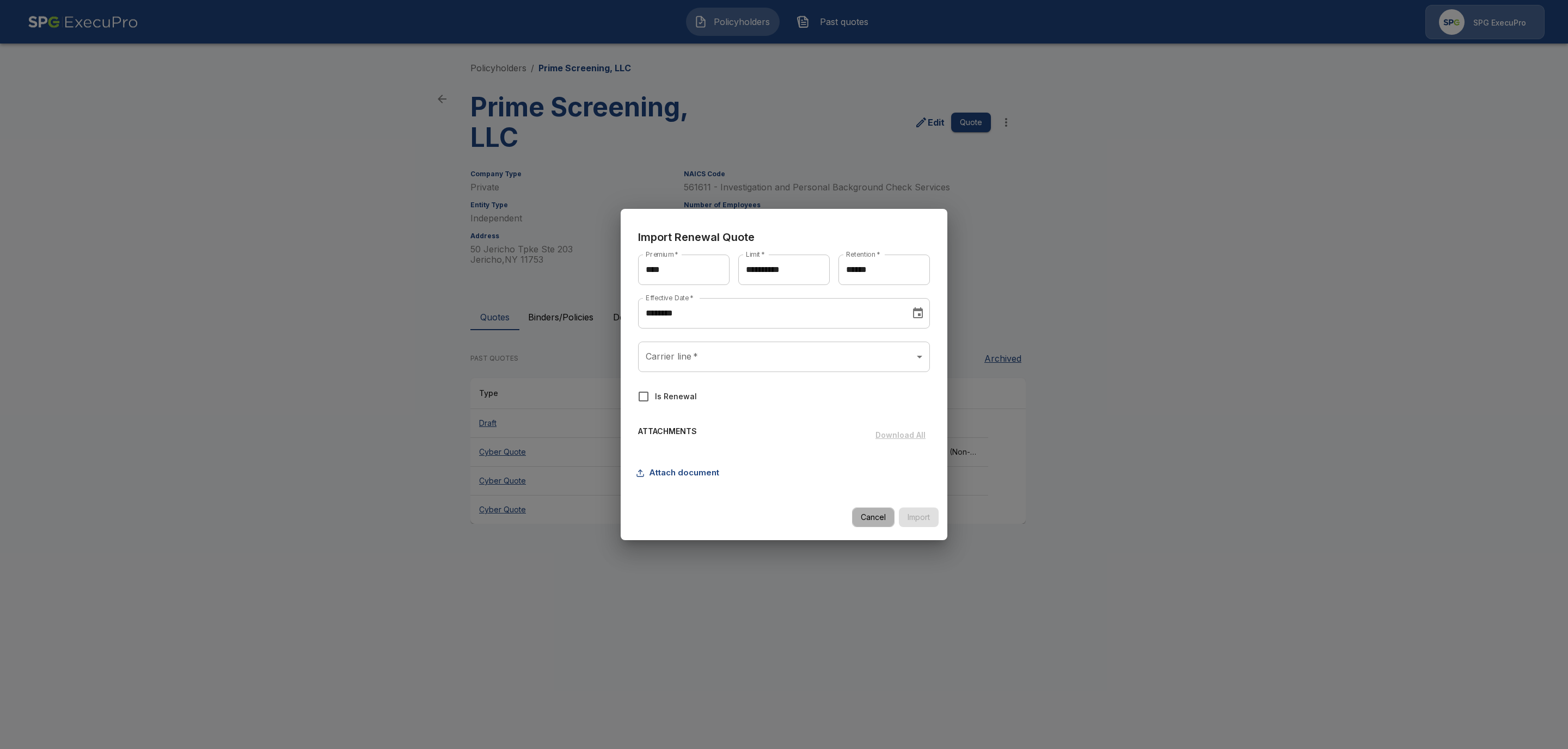
click at [872, 519] on button "Cancel" at bounding box center [874, 518] width 43 height 20
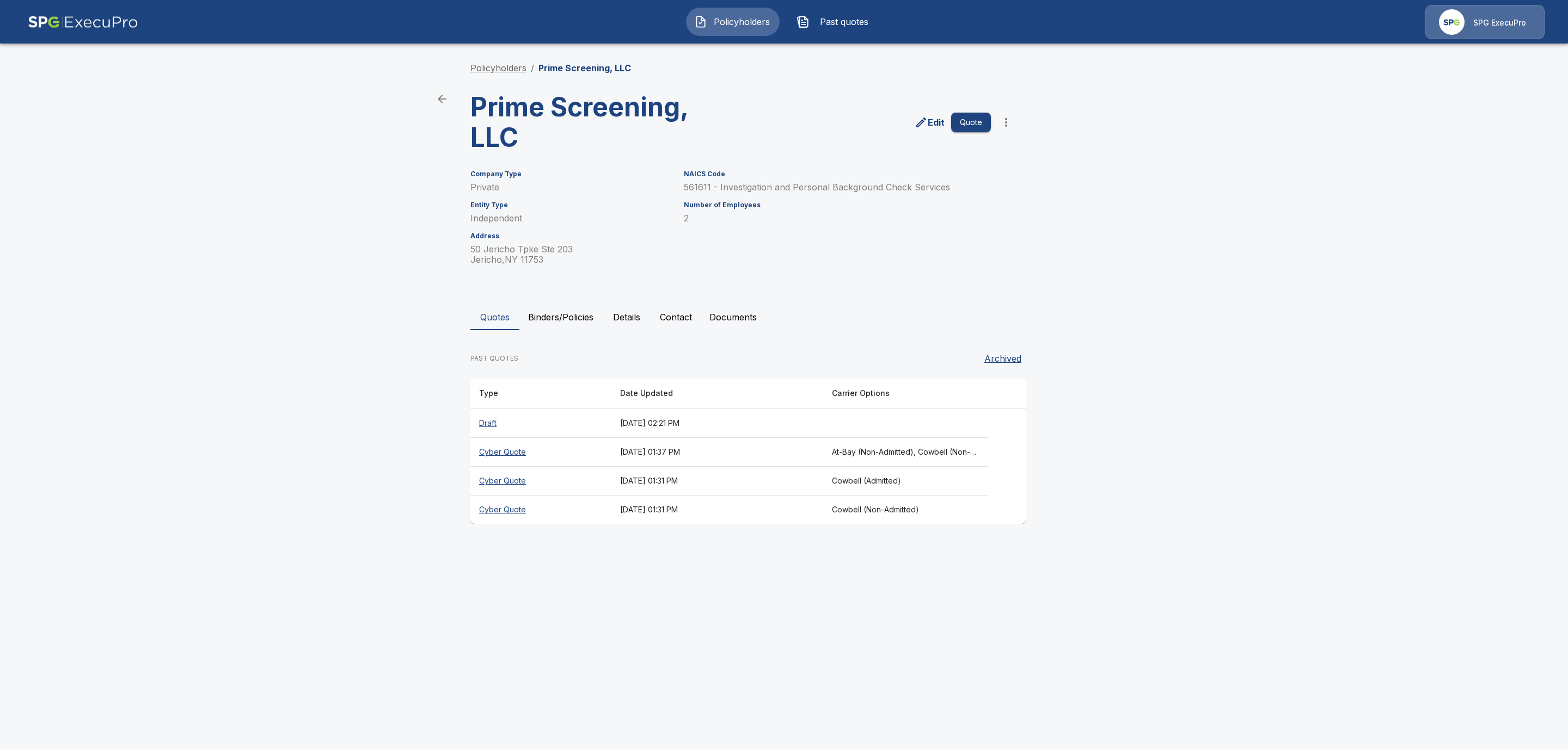
click at [487, 69] on link "Policyholders" at bounding box center [498, 68] width 56 height 11
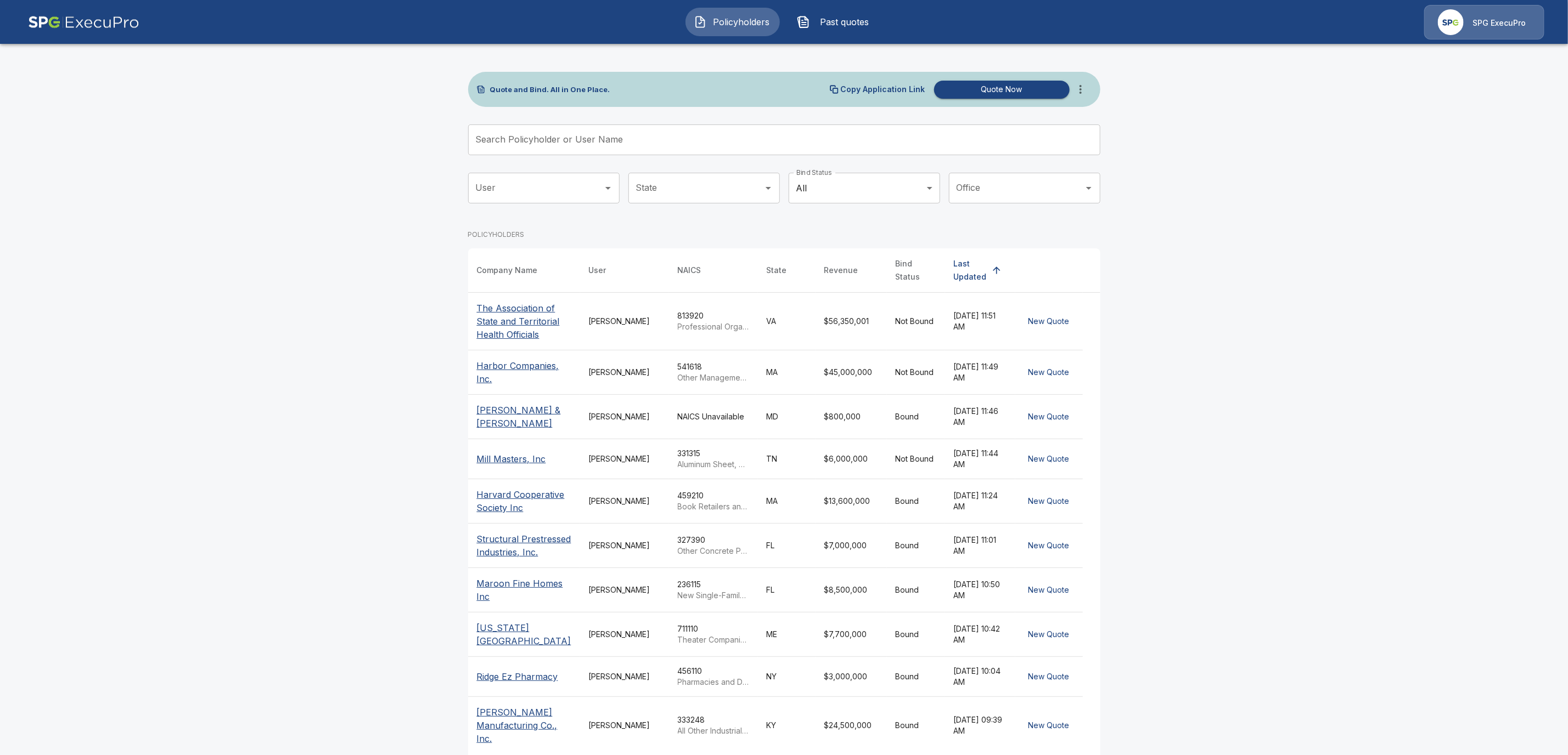
click at [574, 139] on input "Search Policyholder or User Name" at bounding box center [779, 140] width 621 height 31
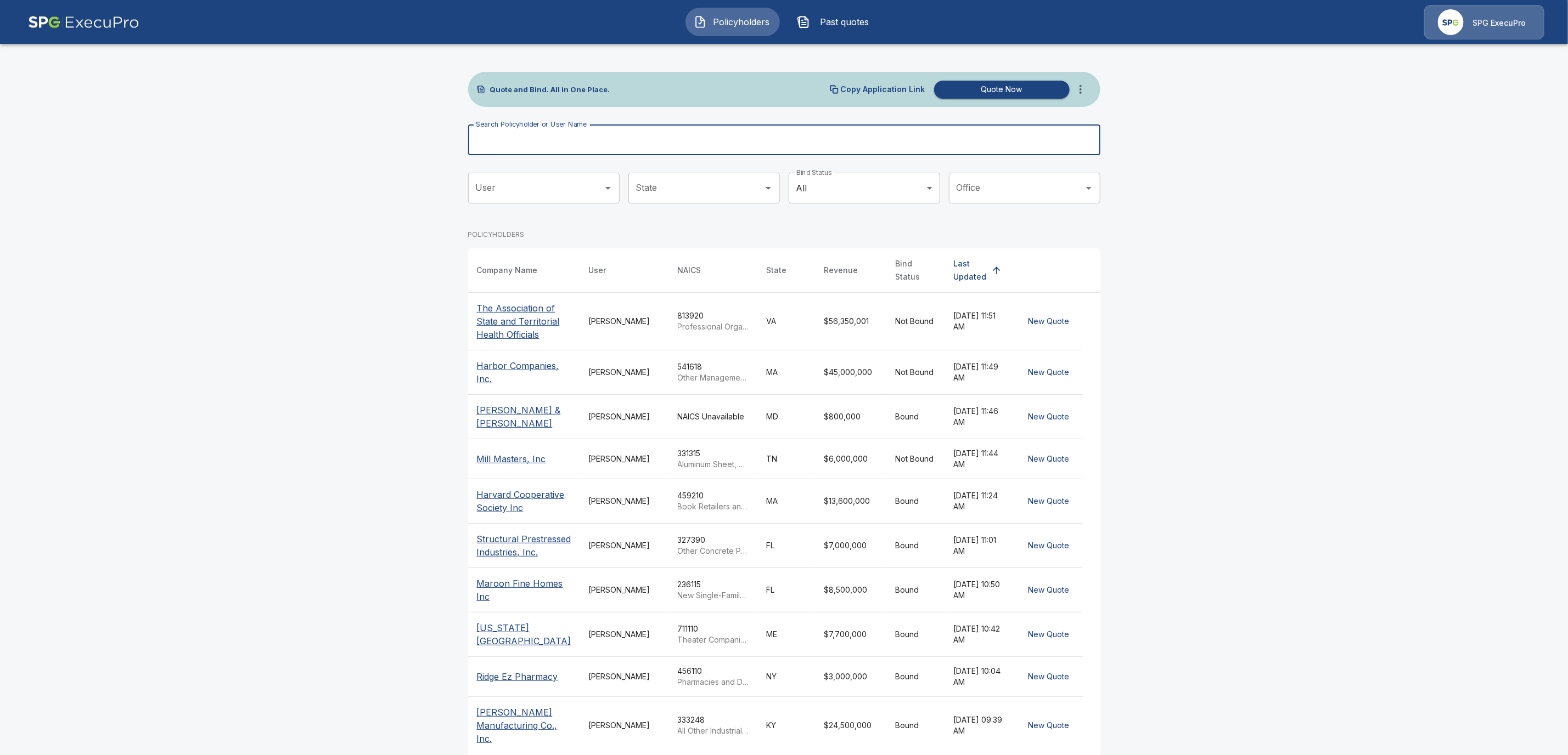
paste input "**********"
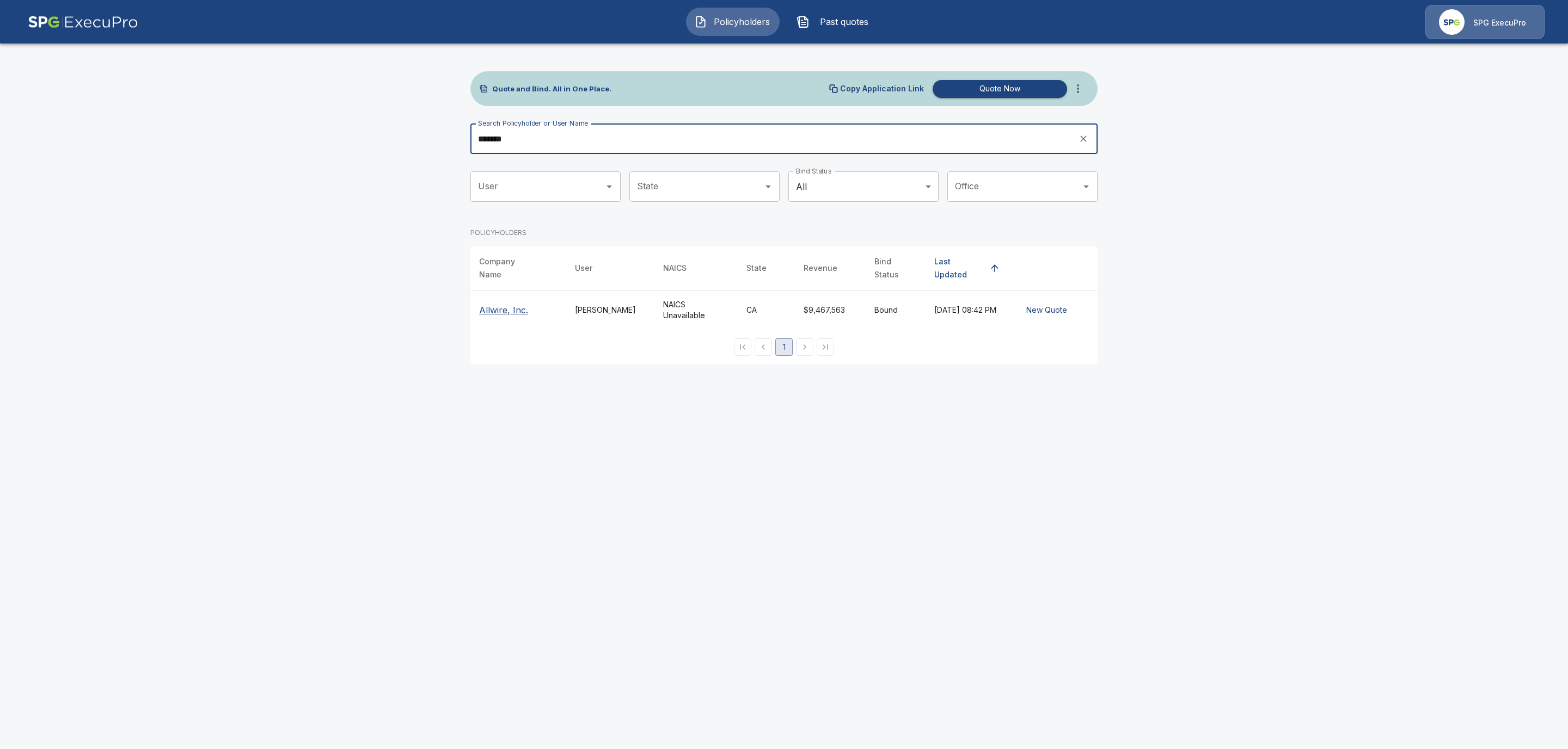
type input "*******"
click at [508, 303] on p "Allwire, Inc." at bounding box center [503, 309] width 49 height 13
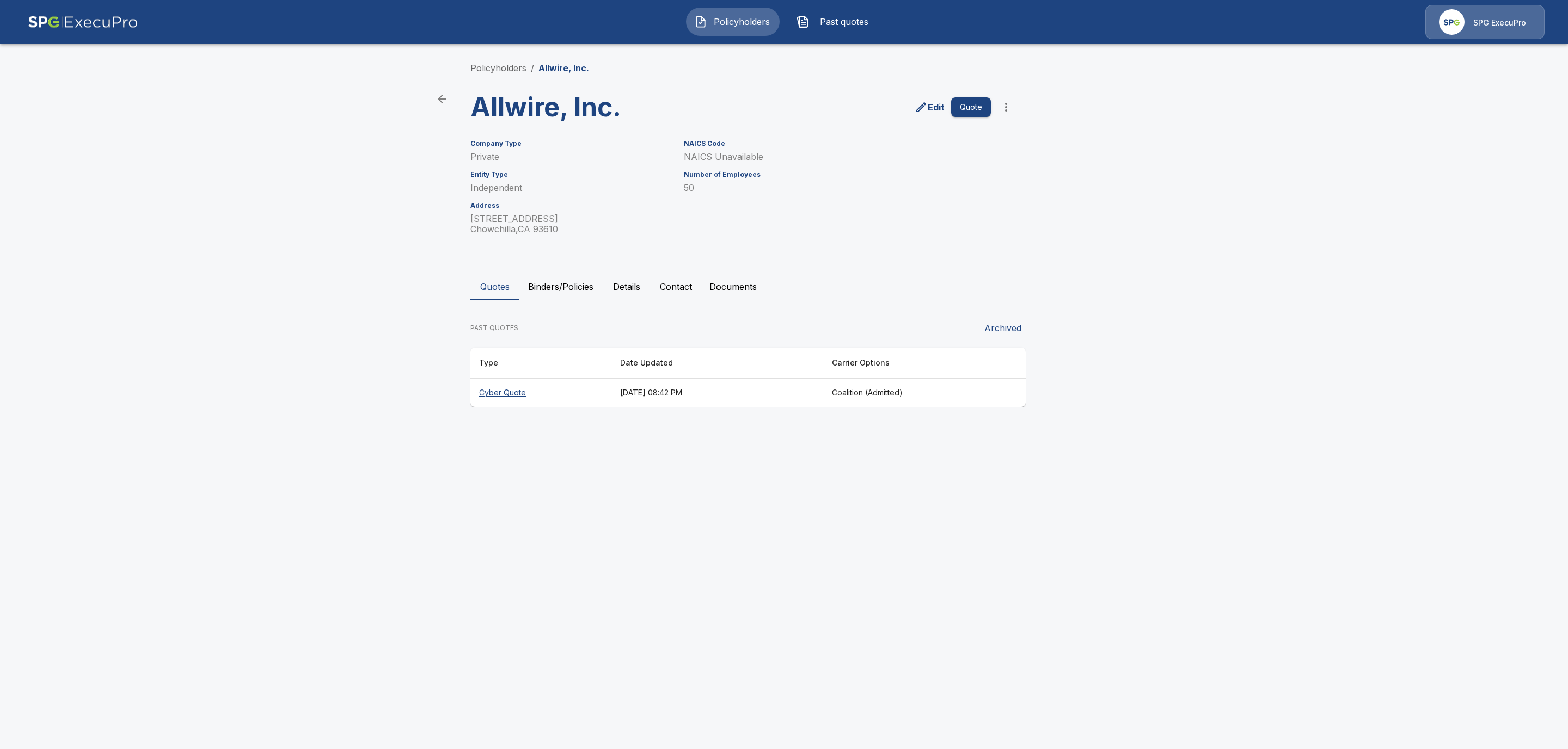
click at [1011, 108] on icon "more" at bounding box center [1006, 106] width 13 height 13
click at [988, 207] on li "Request Coalition Loss Run (testing)" at bounding box center [1006, 206] width 166 height 20
click at [715, 278] on button "Documents" at bounding box center [733, 286] width 65 height 26
click at [702, 351] on div "button" at bounding box center [703, 354] width 9 height 9
click at [507, 68] on link "Policyholders" at bounding box center [498, 68] width 56 height 11
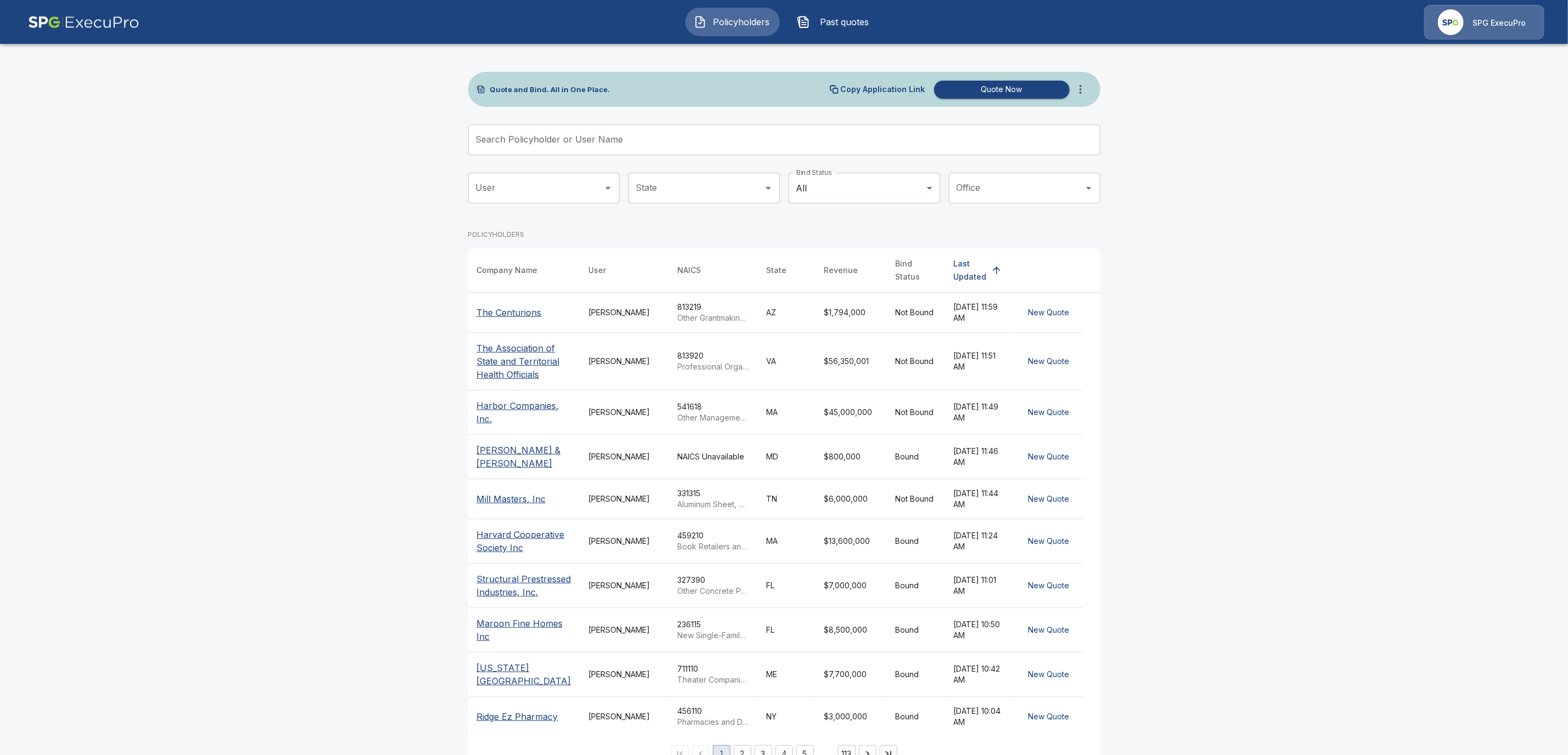
click at [574, 147] on input "Search Policyholder or User Name" at bounding box center [779, 140] width 621 height 31
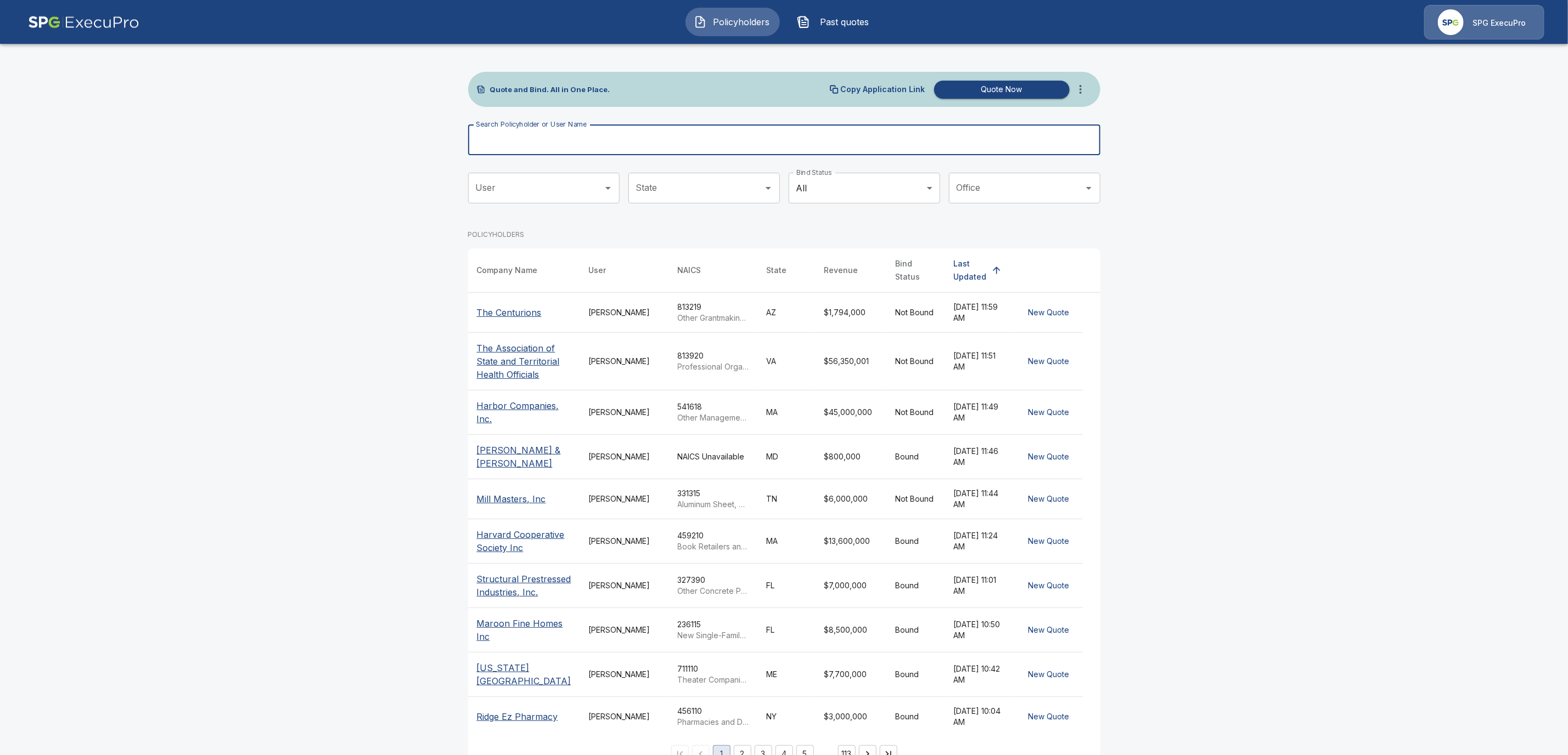
paste input "**********"
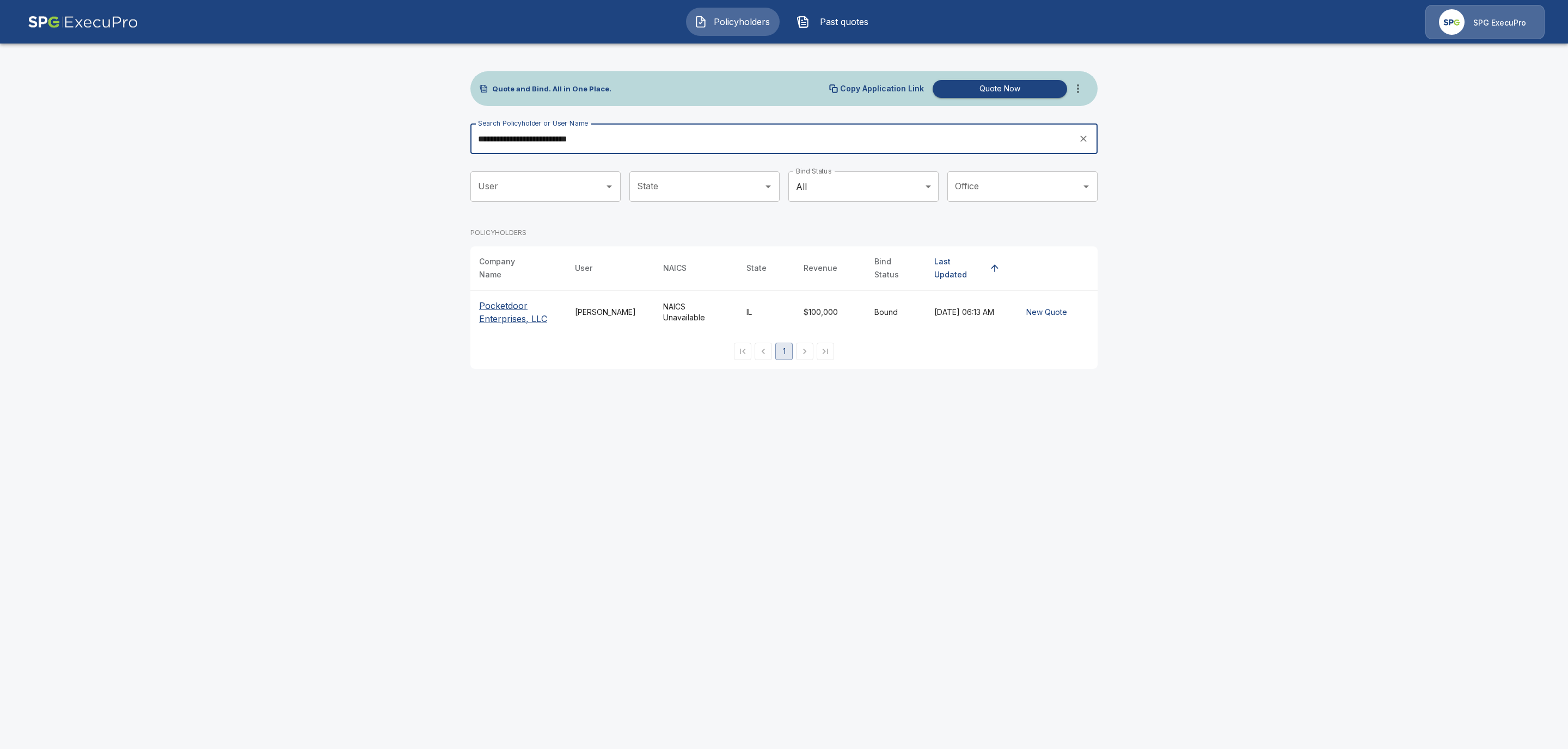
type input "**********"
click at [495, 306] on p "Pocketdoor Enterprises, LLC" at bounding box center [518, 312] width 78 height 26
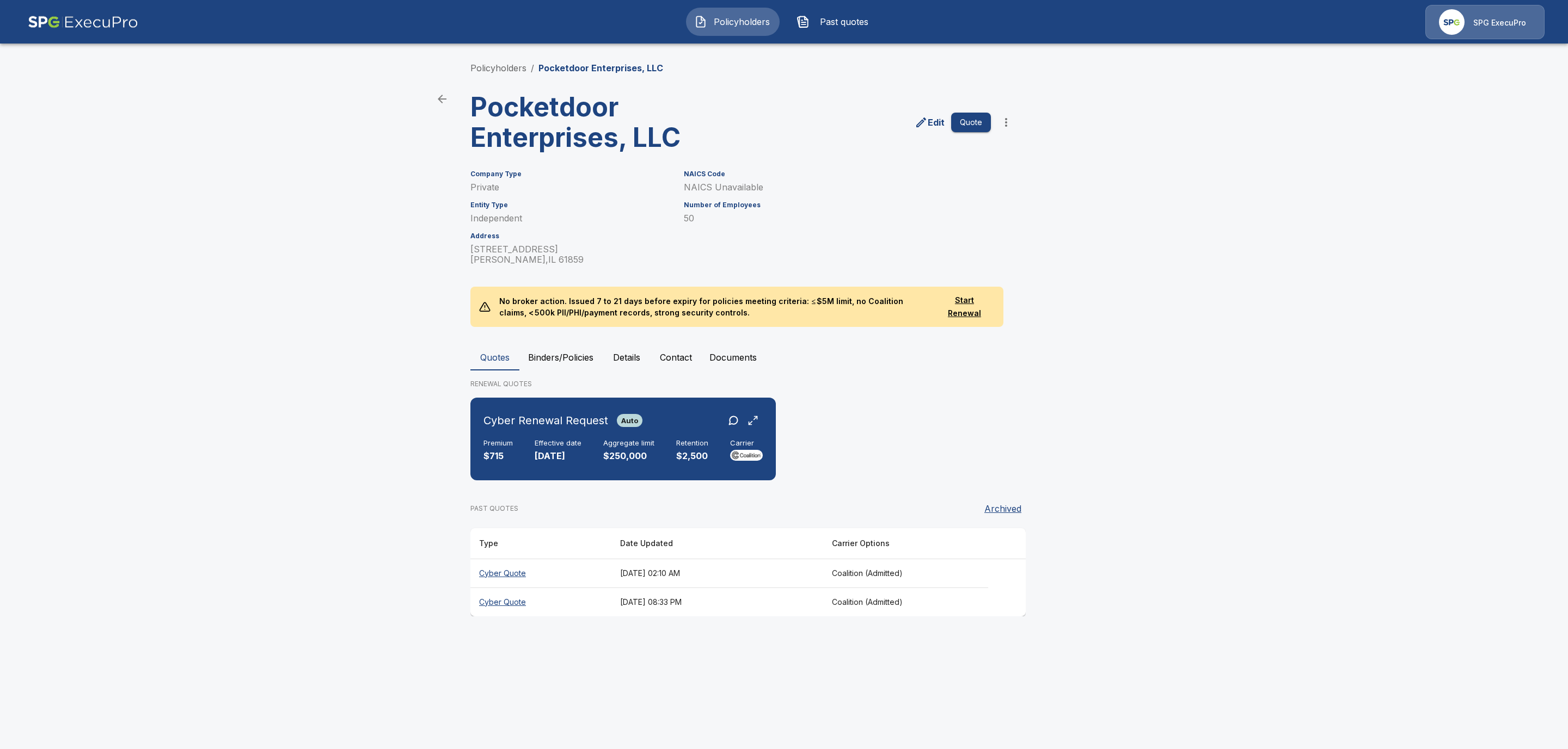
click at [1012, 117] on icon "more" at bounding box center [1006, 122] width 13 height 13
click at [976, 225] on li "Request Coalition Loss Run (testing)" at bounding box center [1006, 221] width 166 height 20
click at [742, 356] on button "Documents" at bounding box center [733, 357] width 65 height 26
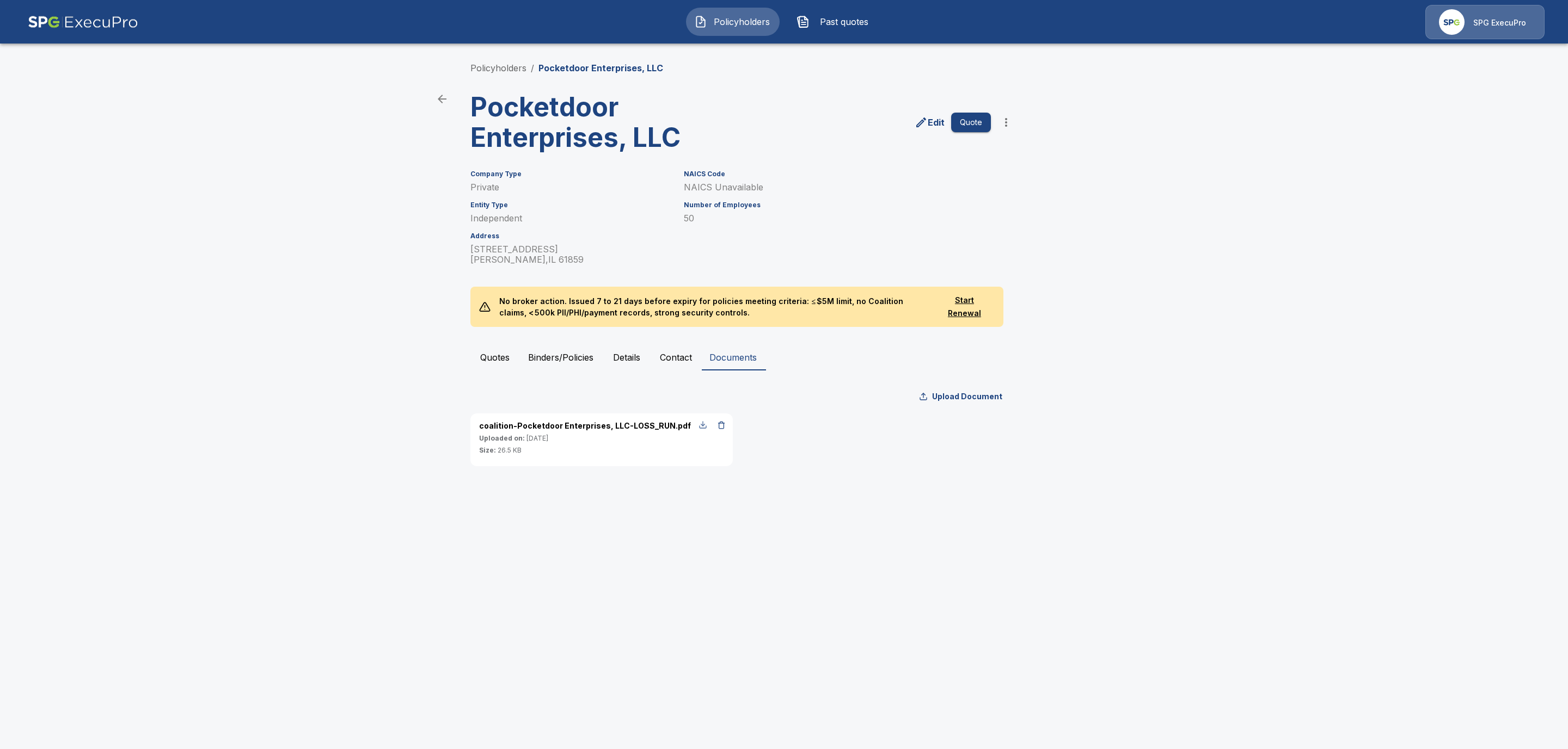
click at [704, 424] on div "button" at bounding box center [703, 425] width 9 height 9
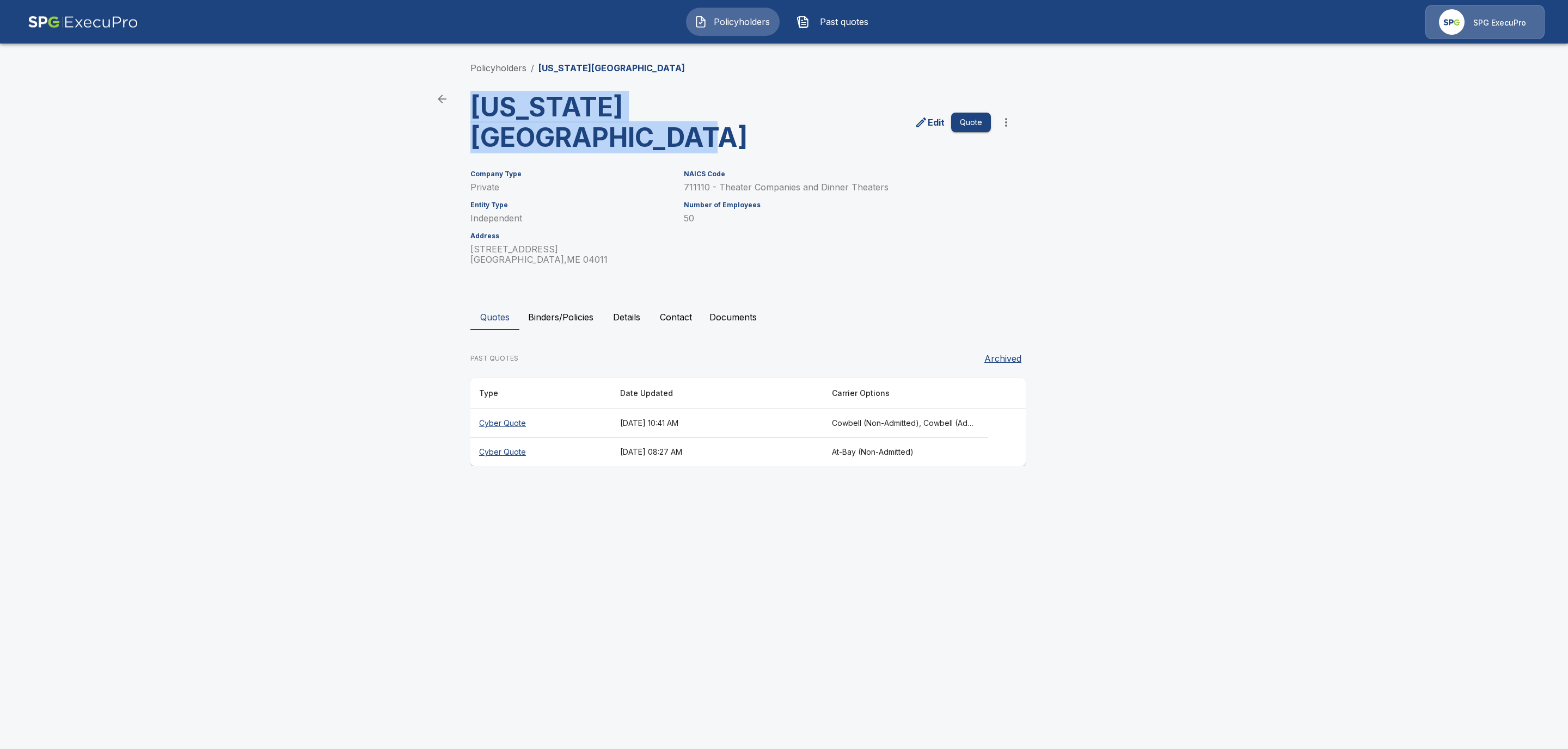
drag, startPoint x: 588, startPoint y: 141, endPoint x: 464, endPoint y: 111, distance: 127.6
click at [464, 111] on div "[US_STATE][GEOGRAPHIC_DATA]" at bounding box center [601, 117] width 278 height 69
copy h3 "[US_STATE][GEOGRAPHIC_DATA]"
